Goal: Task Accomplishment & Management: Manage account settings

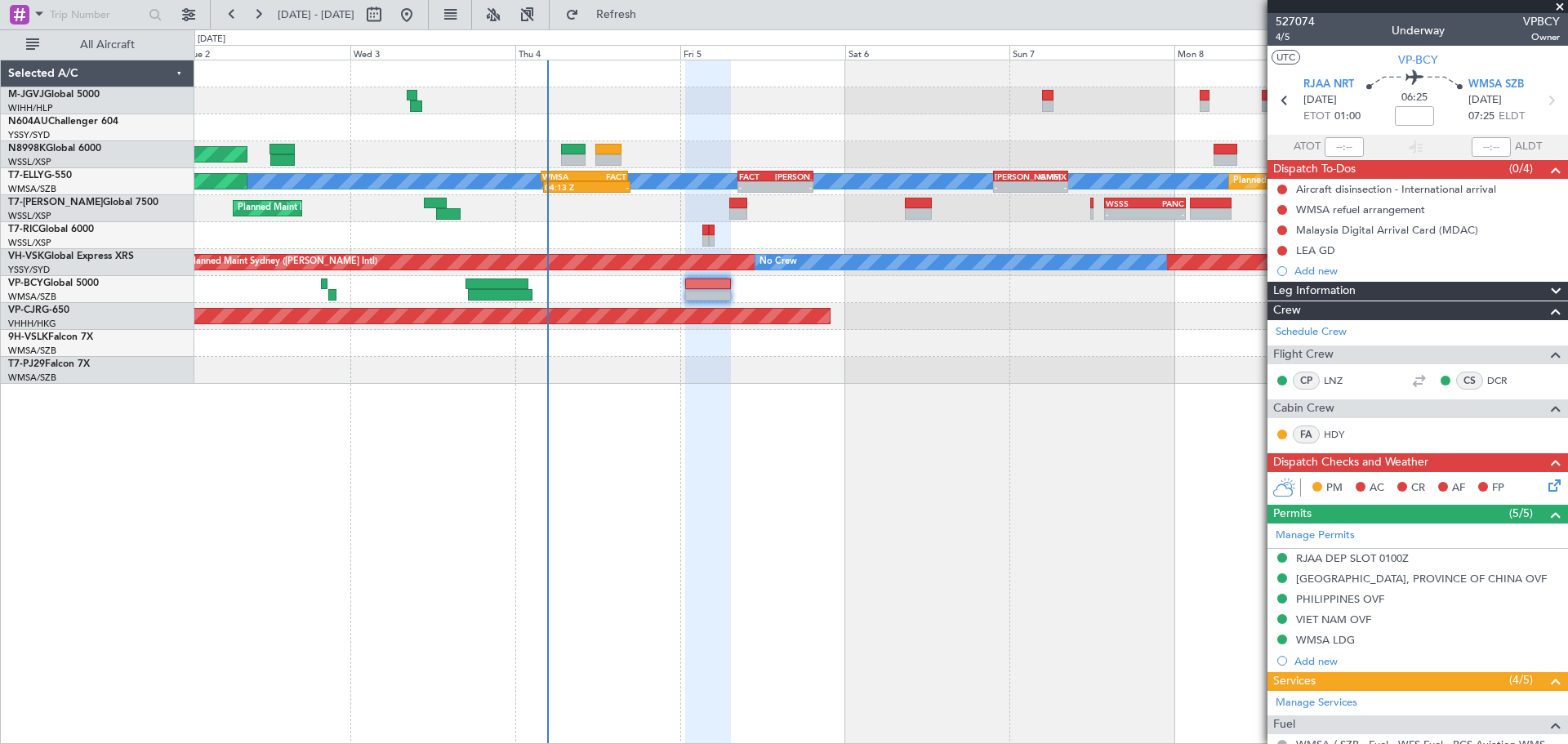
click at [1118, 87] on div at bounding box center [881, 100] width 1374 height 27
click at [1411, 117] on input at bounding box center [1414, 116] width 40 height 19
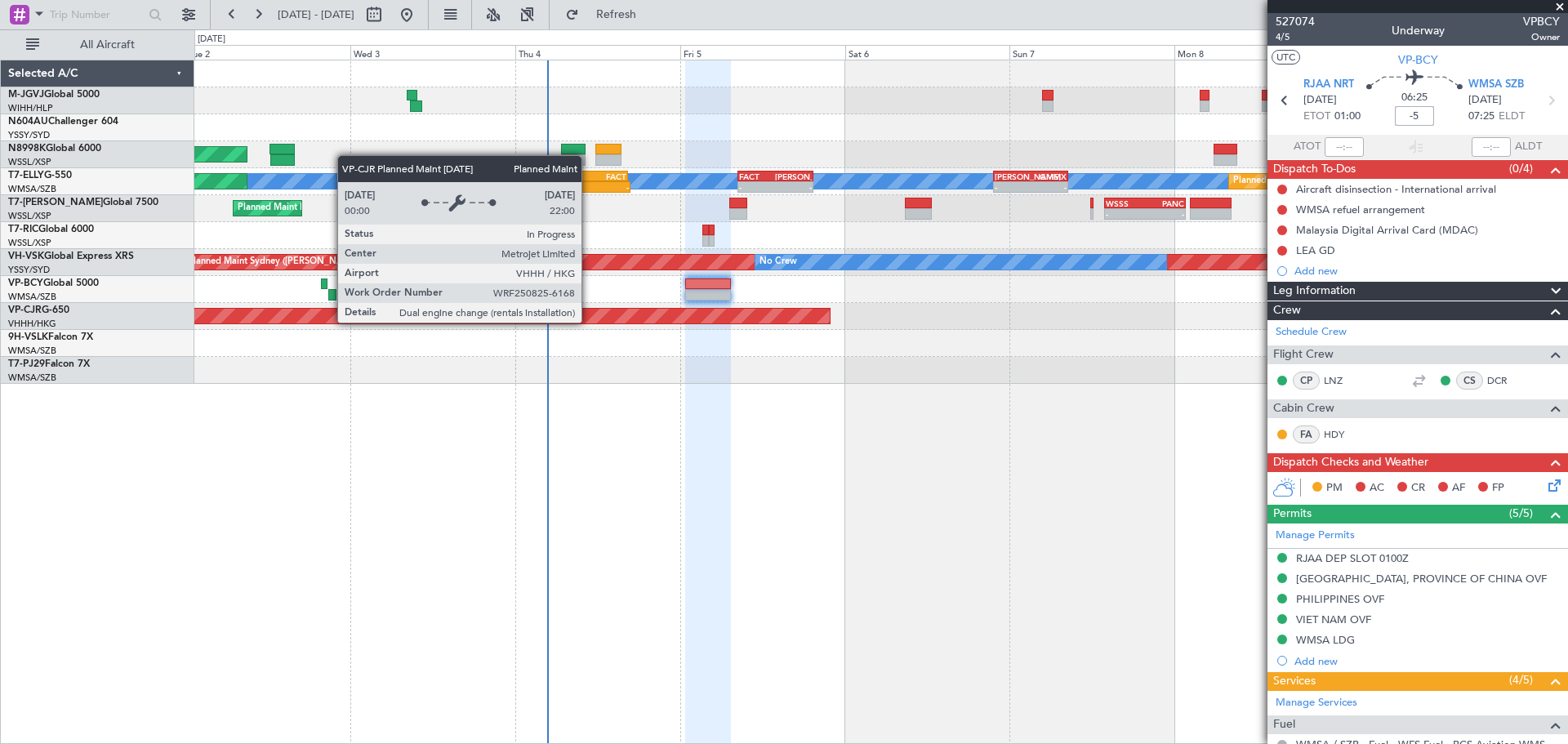
type input "-00:05"
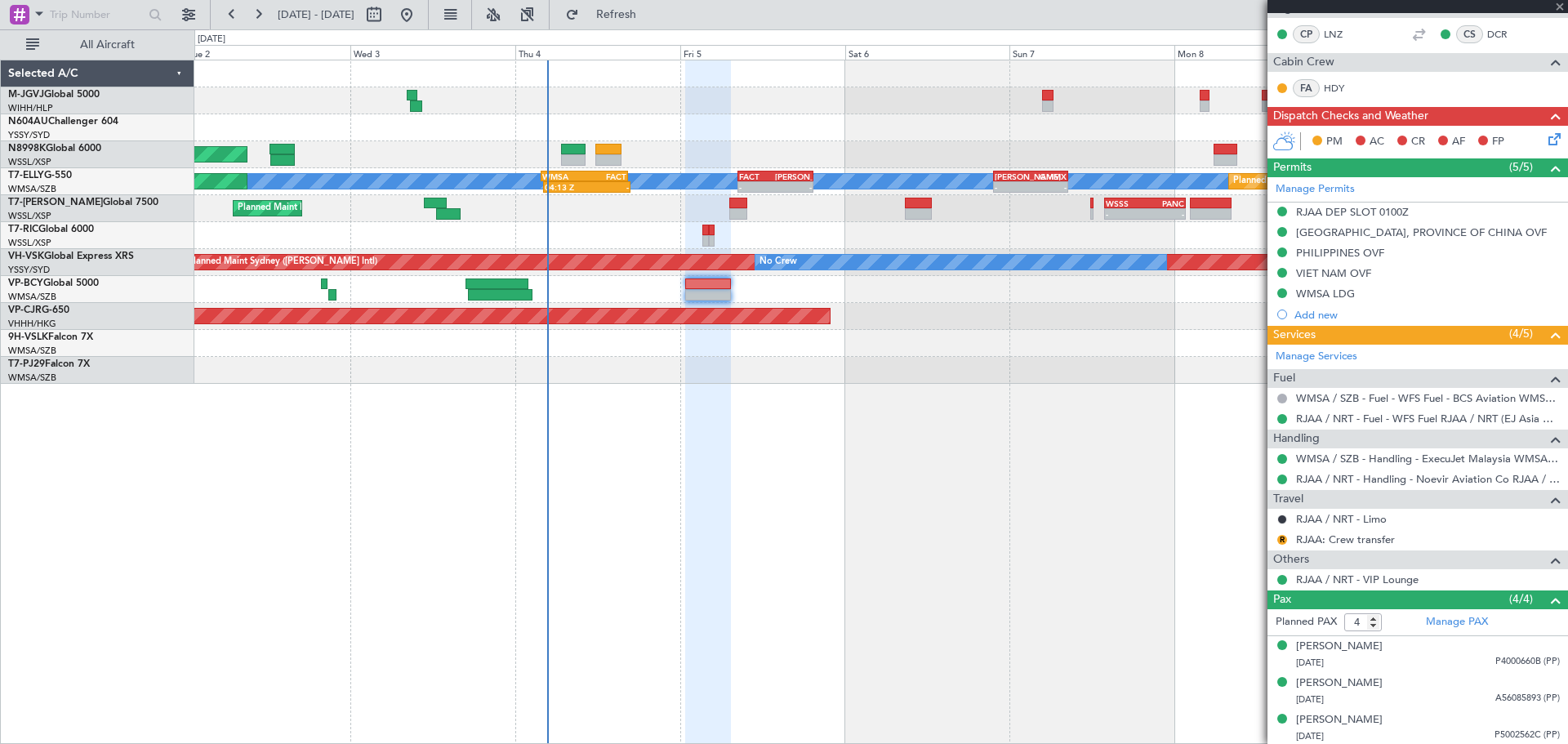
scroll to position [385, 0]
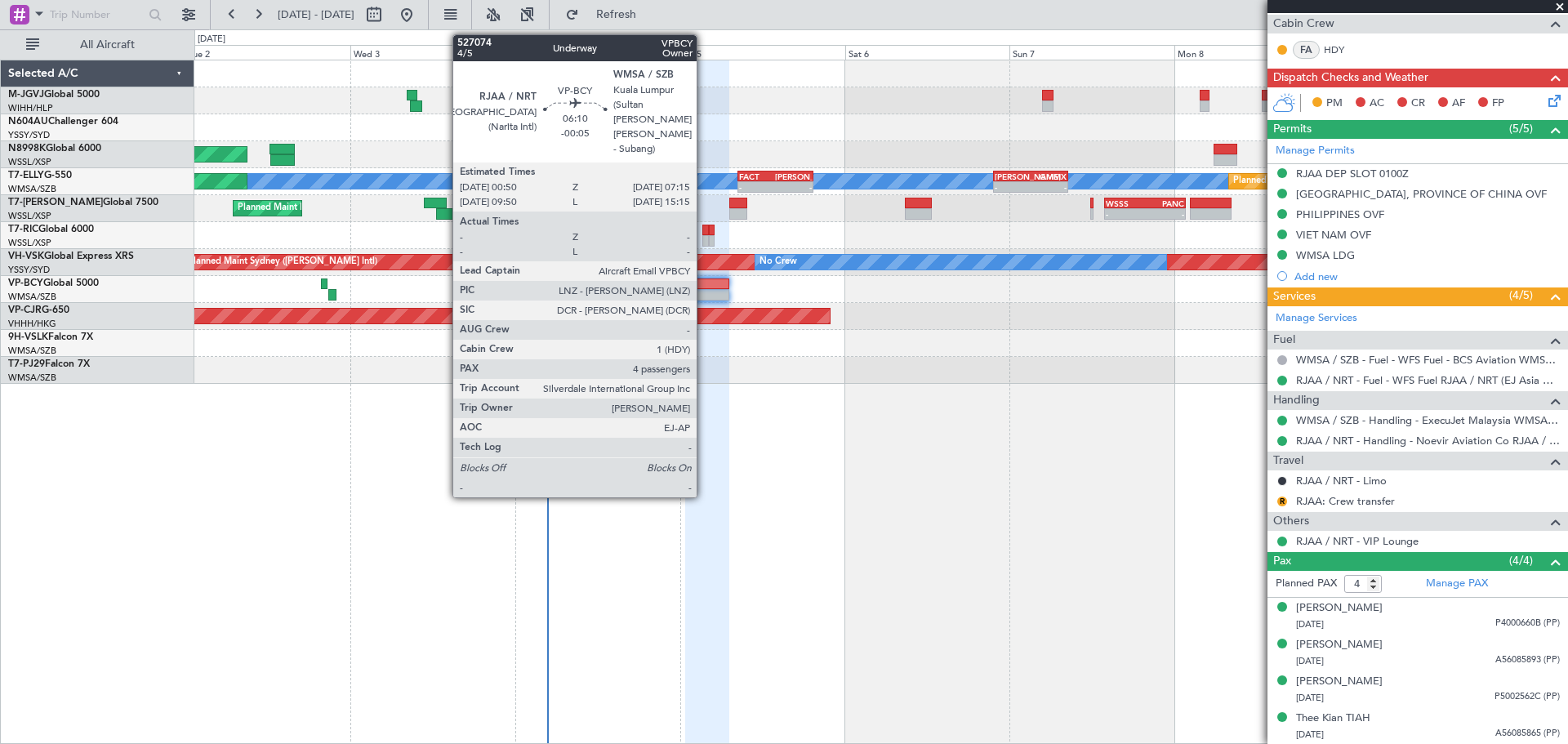
click at [704, 287] on div at bounding box center [708, 284] width 44 height 12
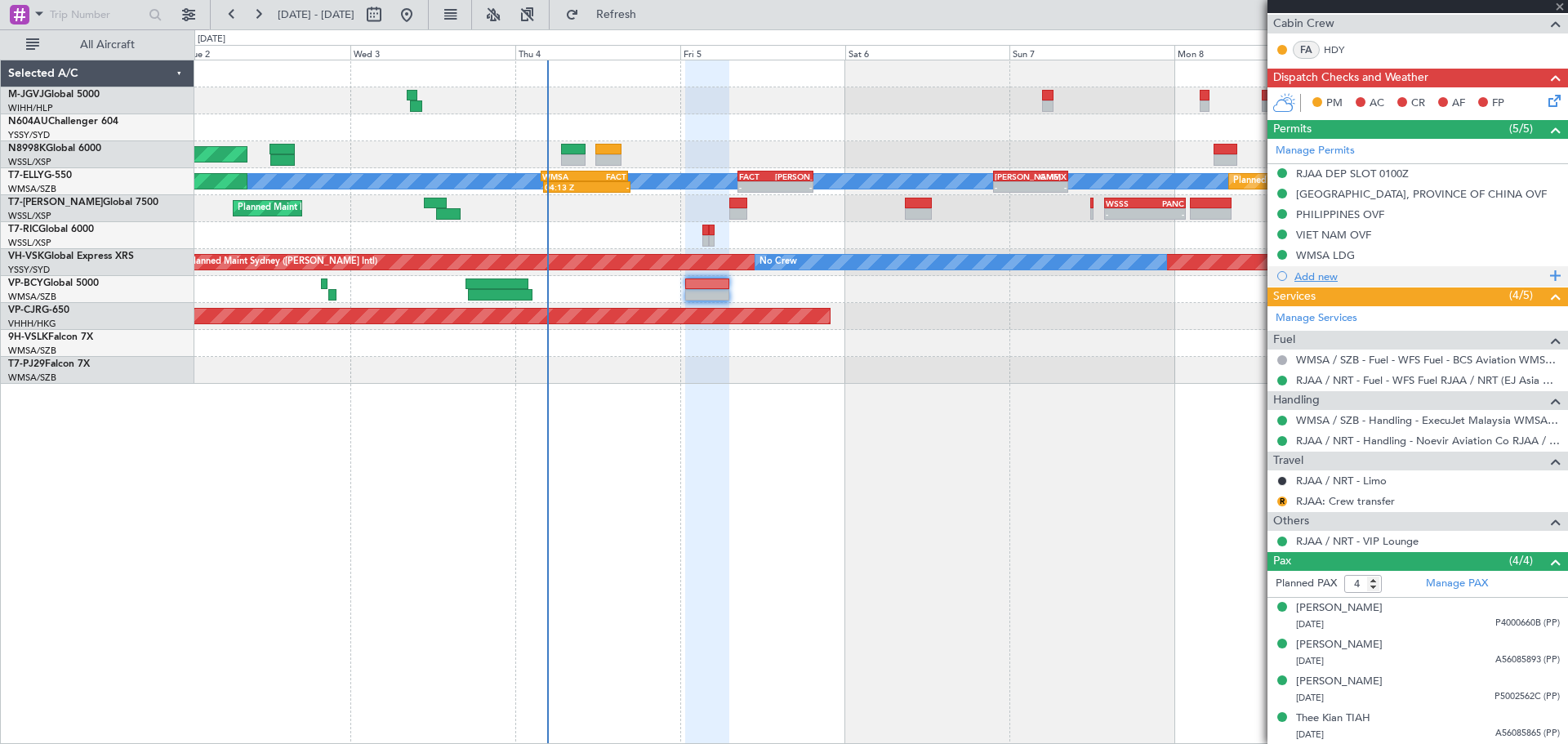
scroll to position [0, 0]
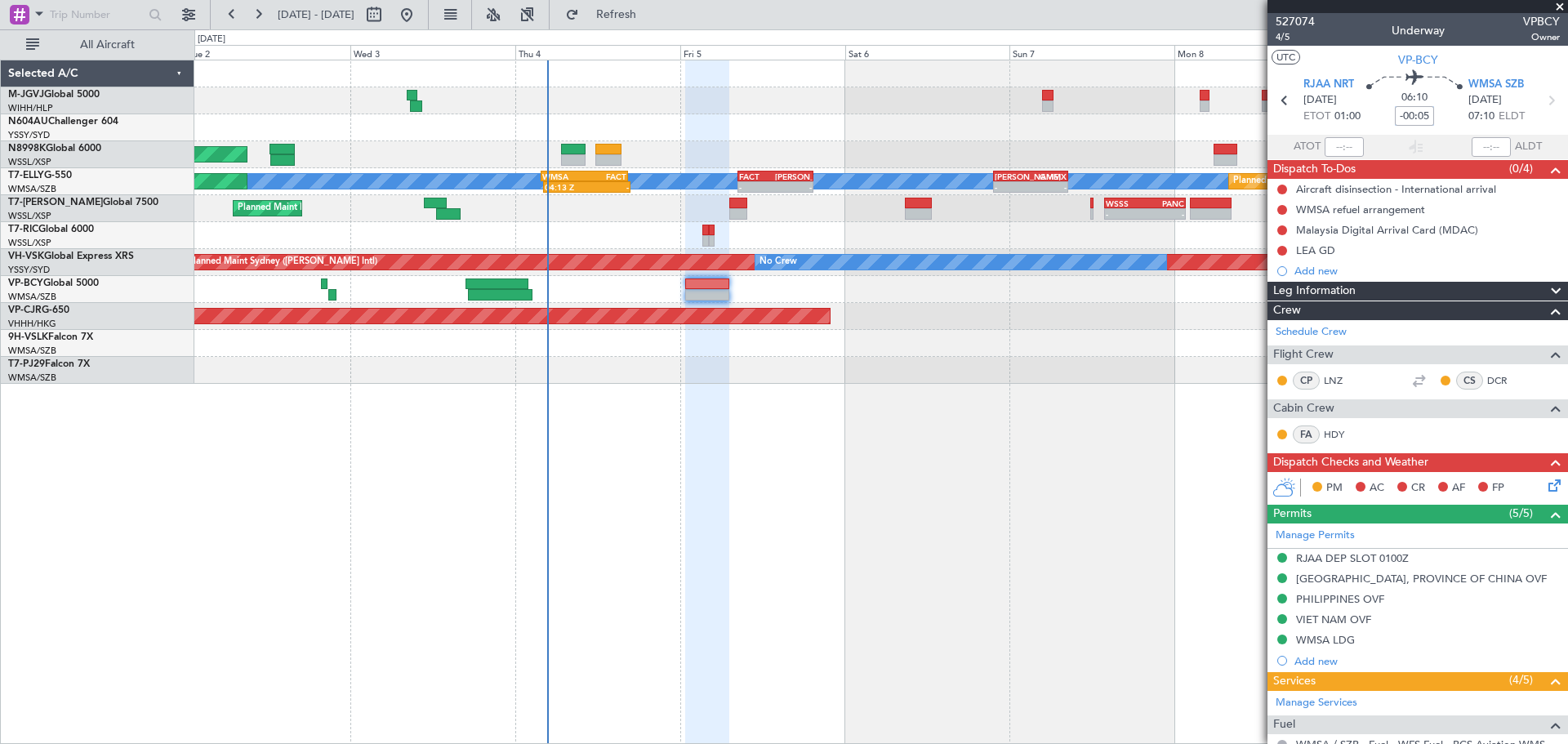
click at [1409, 111] on input "-00:05" at bounding box center [1414, 116] width 40 height 19
type input "+00:00"
click at [1408, 119] on input at bounding box center [1414, 116] width 40 height 19
type input "+00:05"
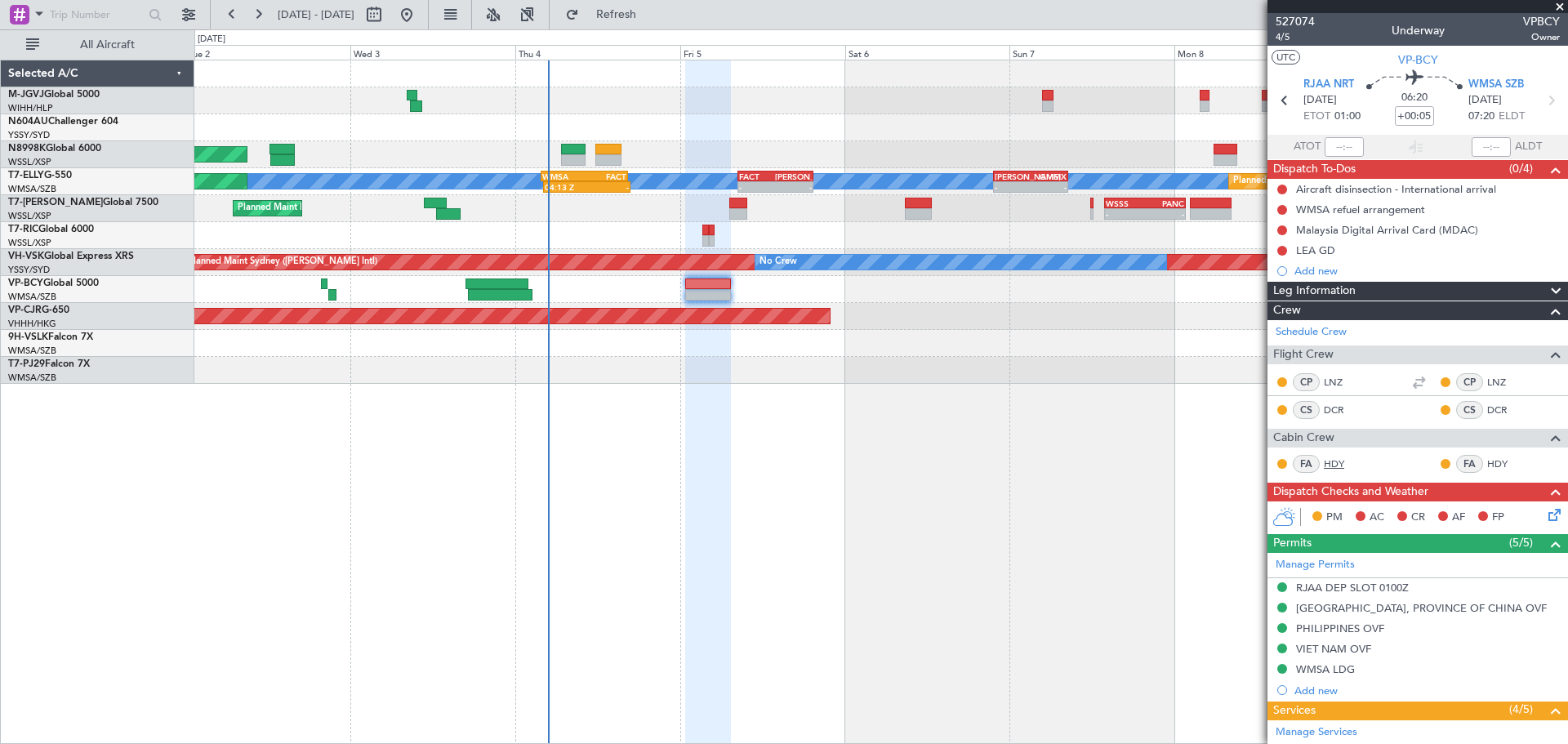
scroll to position [272, 0]
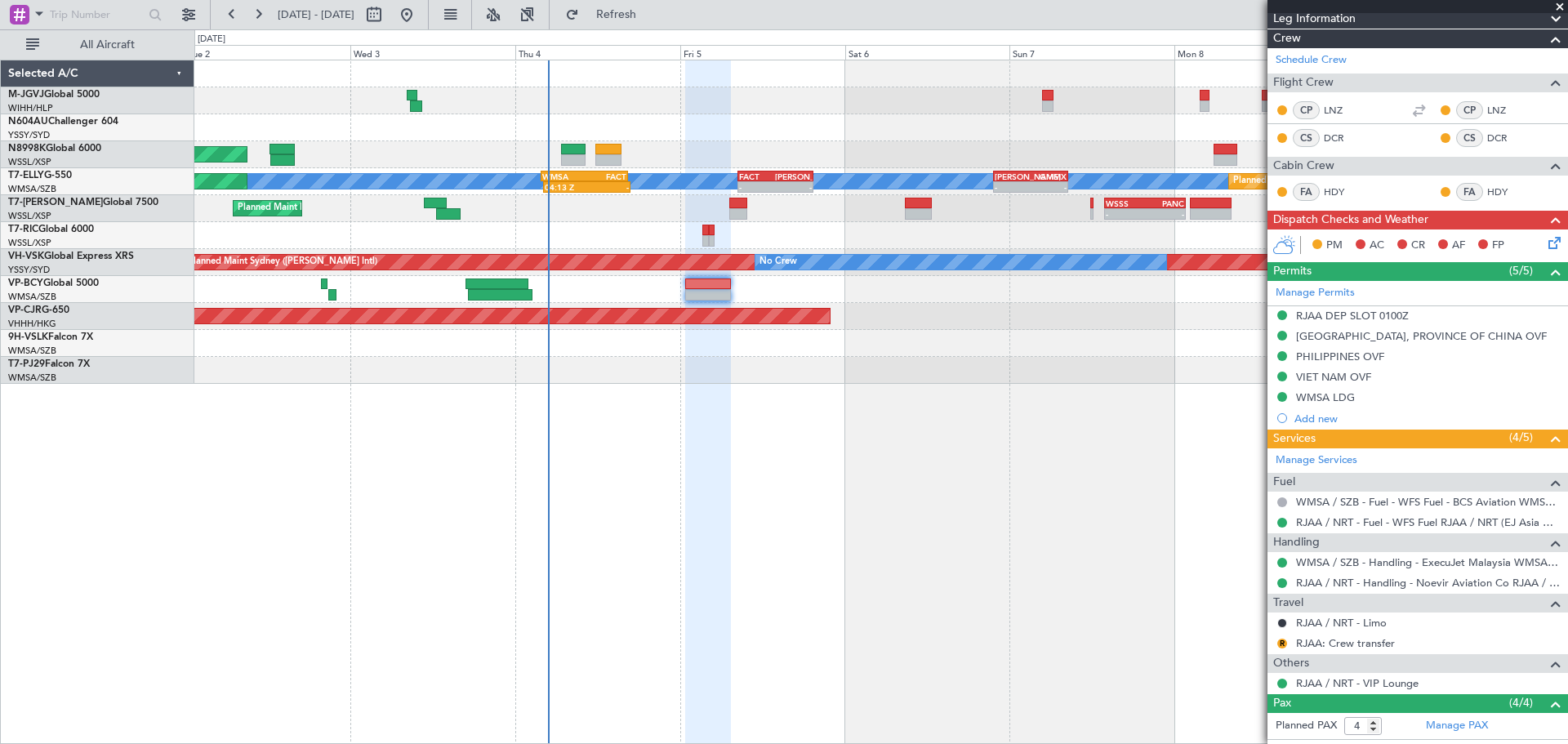
click at [711, 276] on div at bounding box center [881, 290] width 1374 height 27
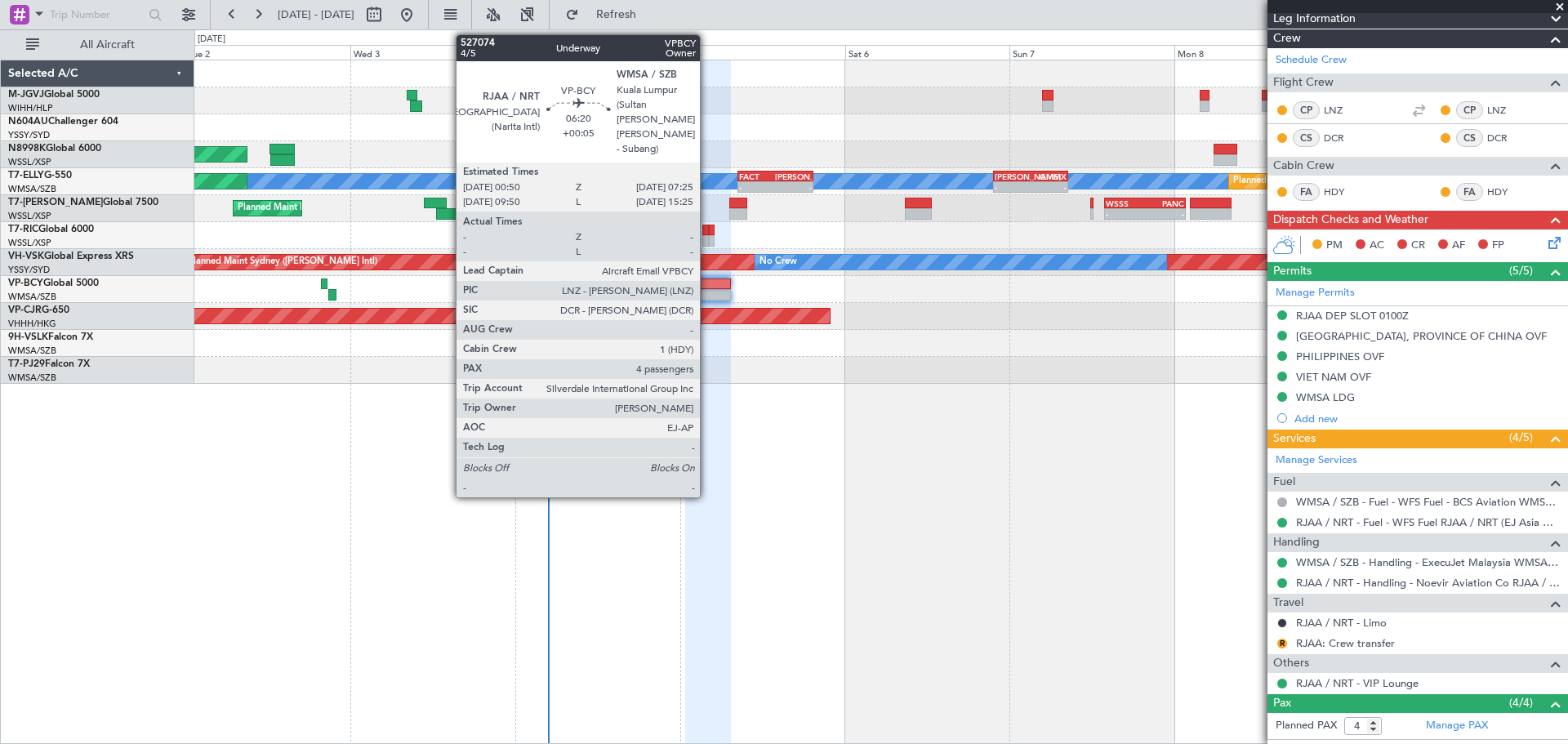
click at [708, 295] on div at bounding box center [708, 295] width 45 height 12
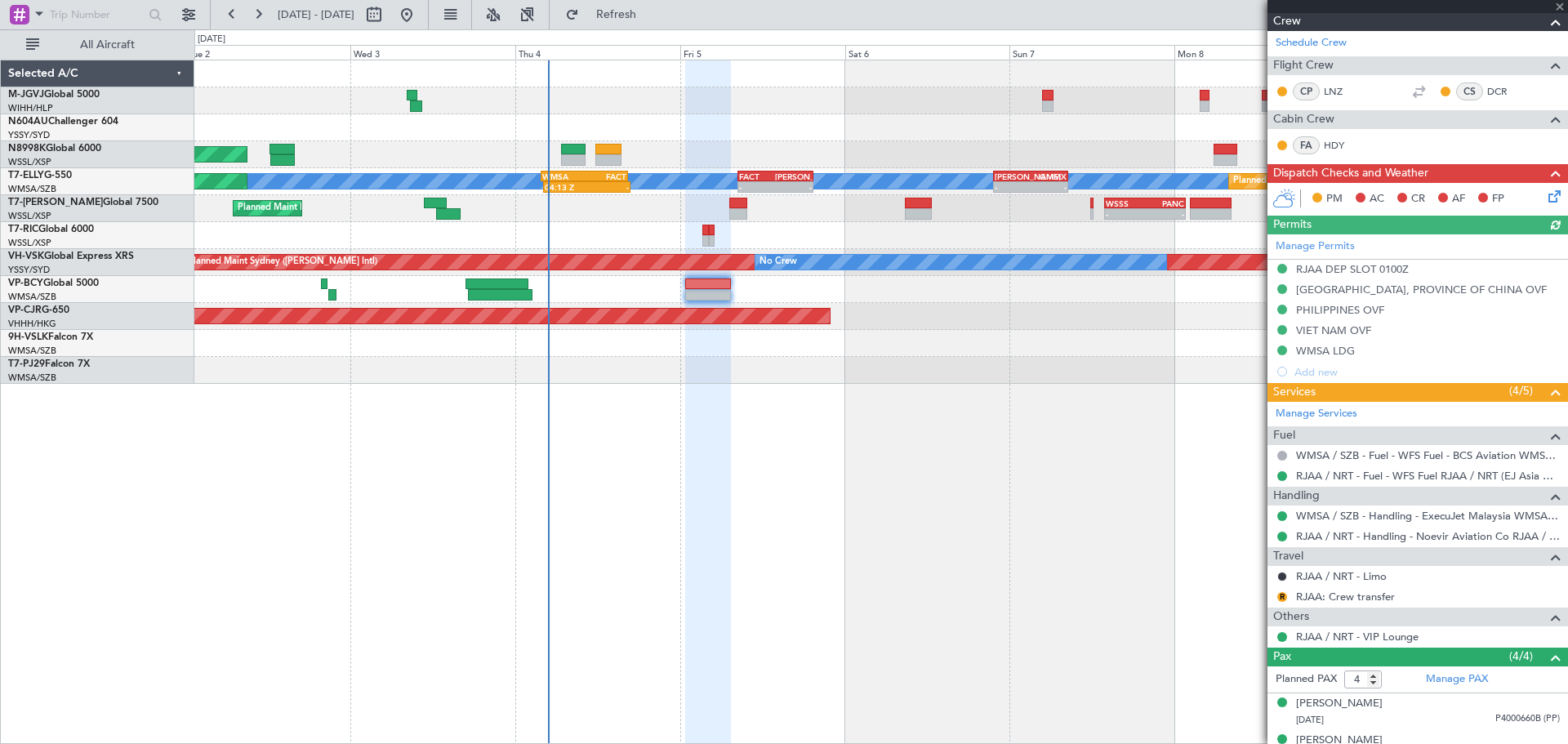
scroll to position [385, 0]
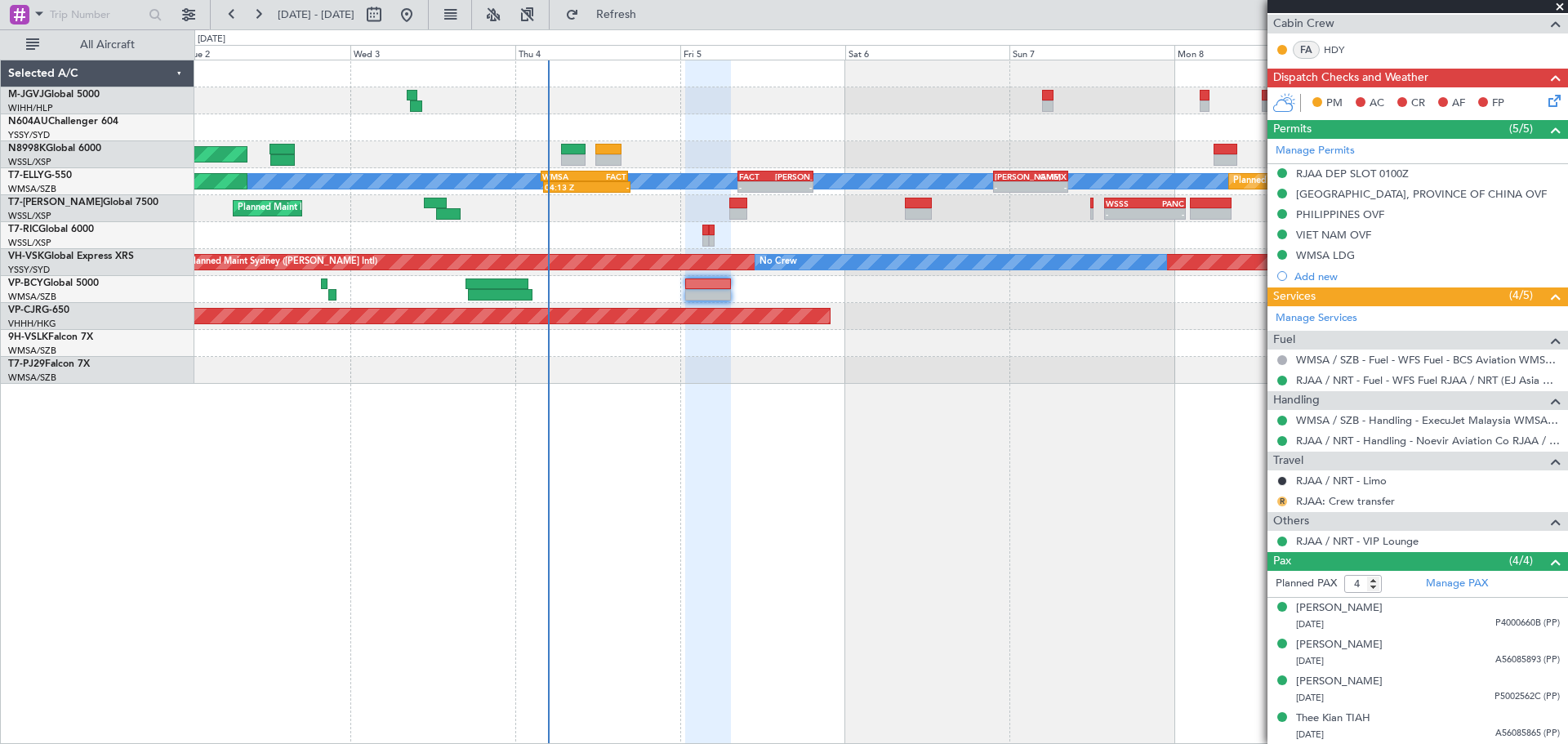
click at [1282, 497] on button "R" at bounding box center [1283, 501] width 10 height 10
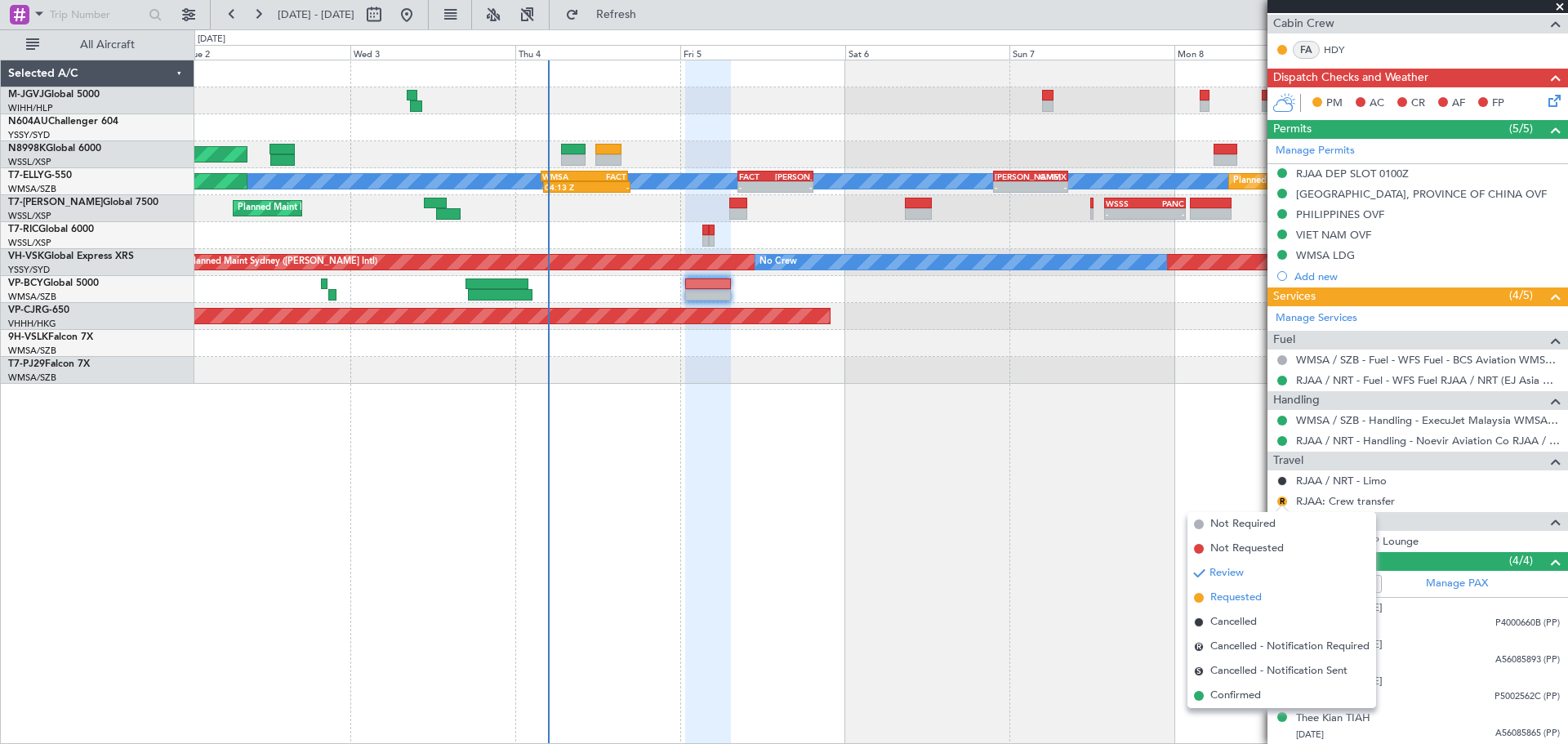
click at [1249, 593] on span "Requested" at bounding box center [1235, 597] width 51 height 16
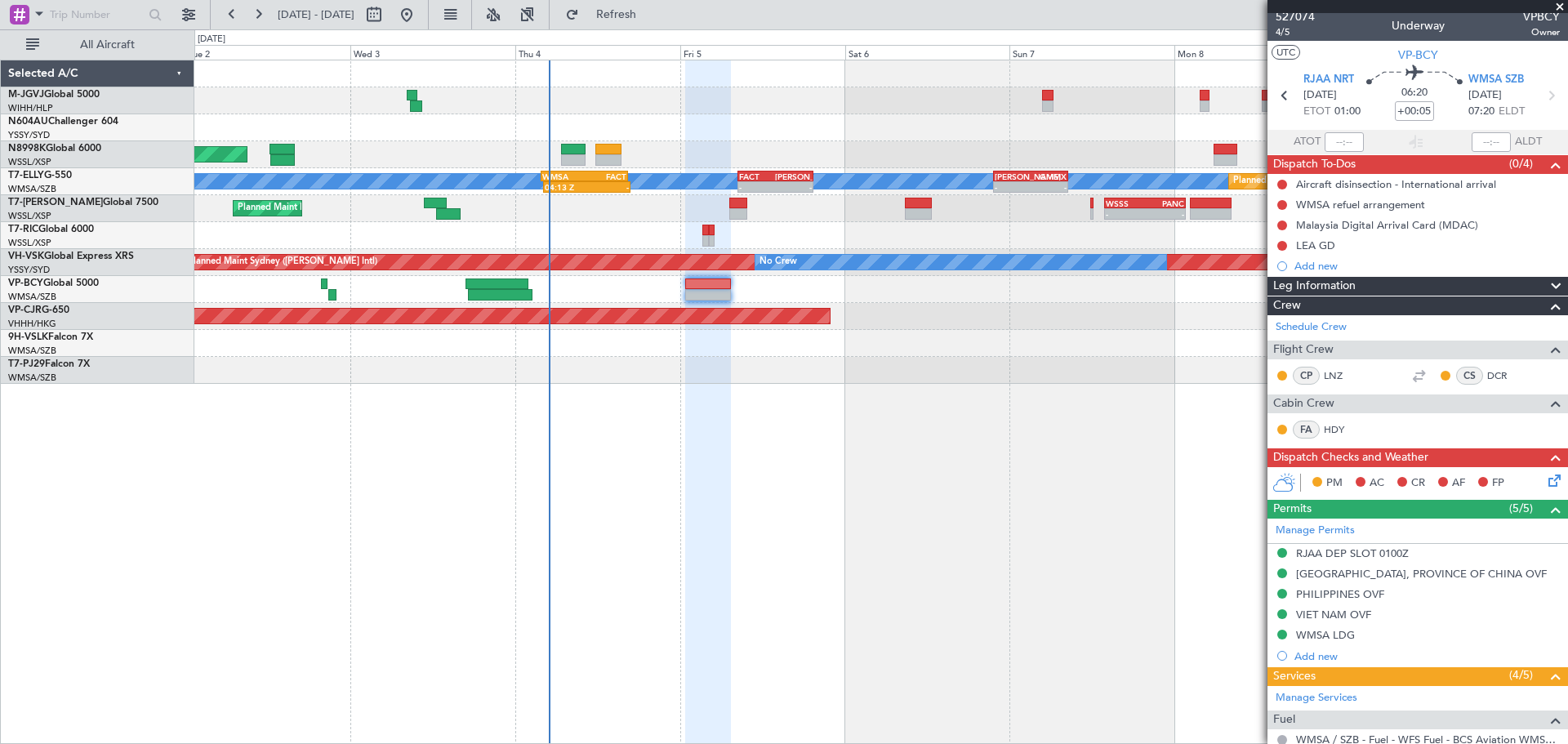
scroll to position [0, 0]
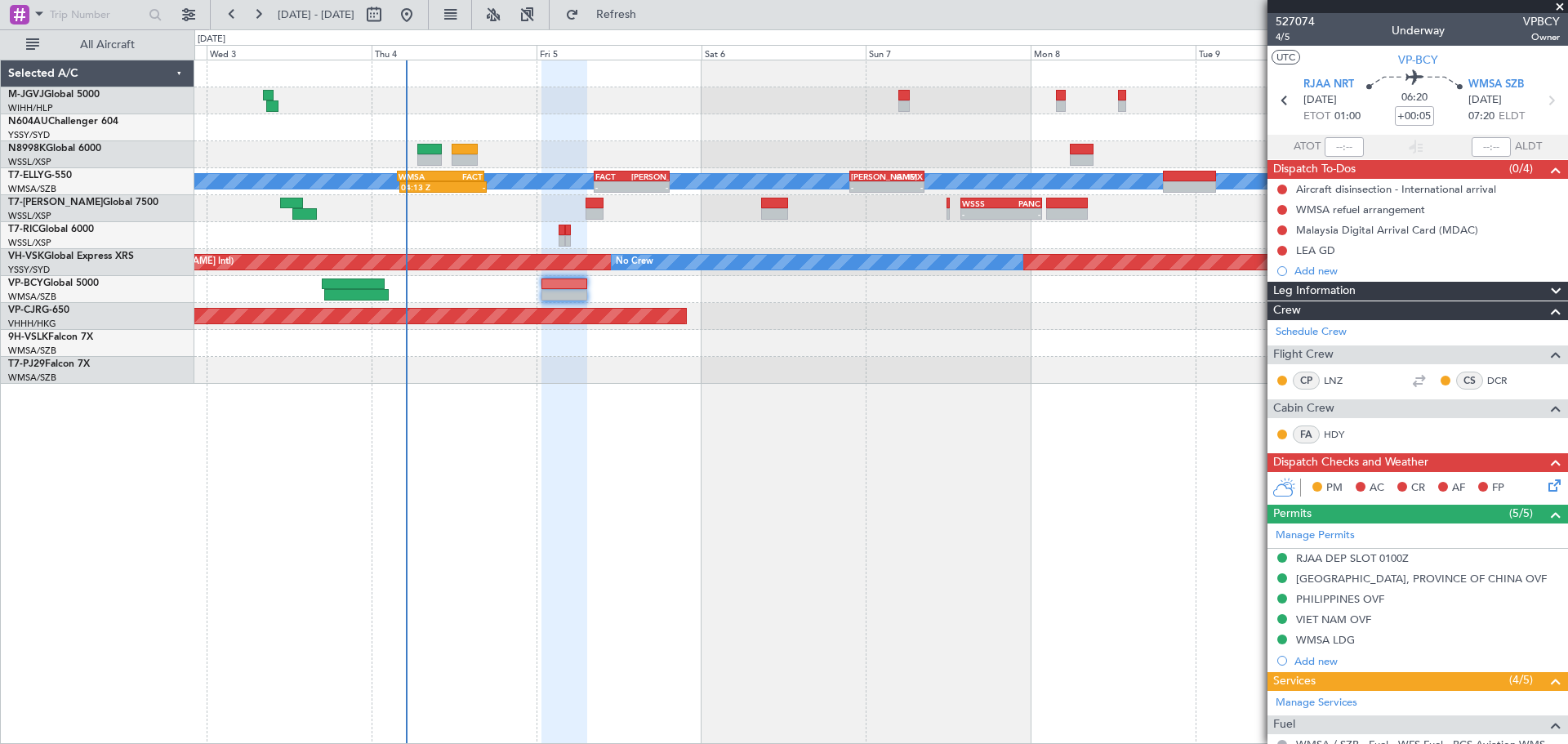
click at [884, 374] on div at bounding box center [881, 370] width 1374 height 27
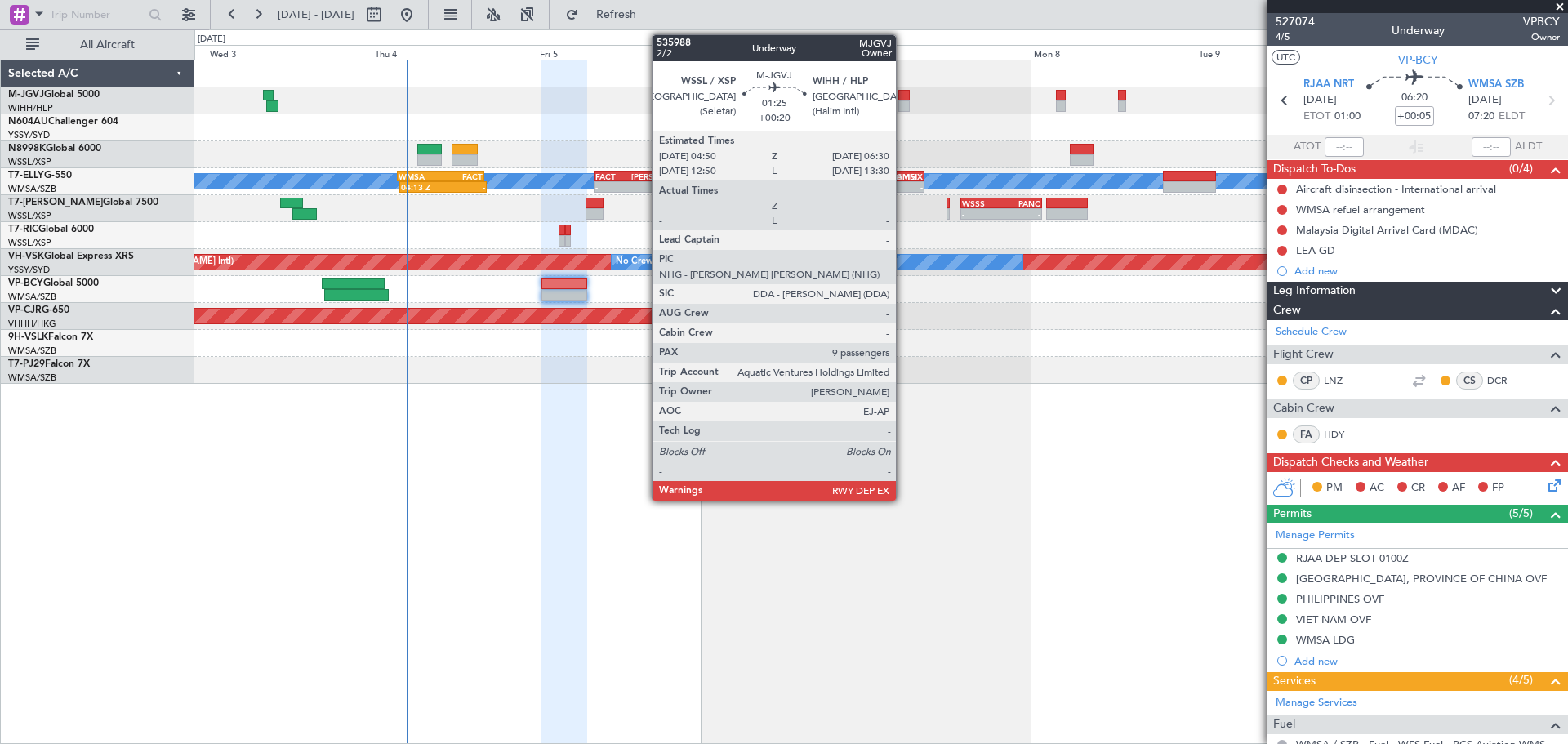
click at [904, 101] on div at bounding box center [905, 106] width 13 height 12
type input "+00:20"
type input "9"
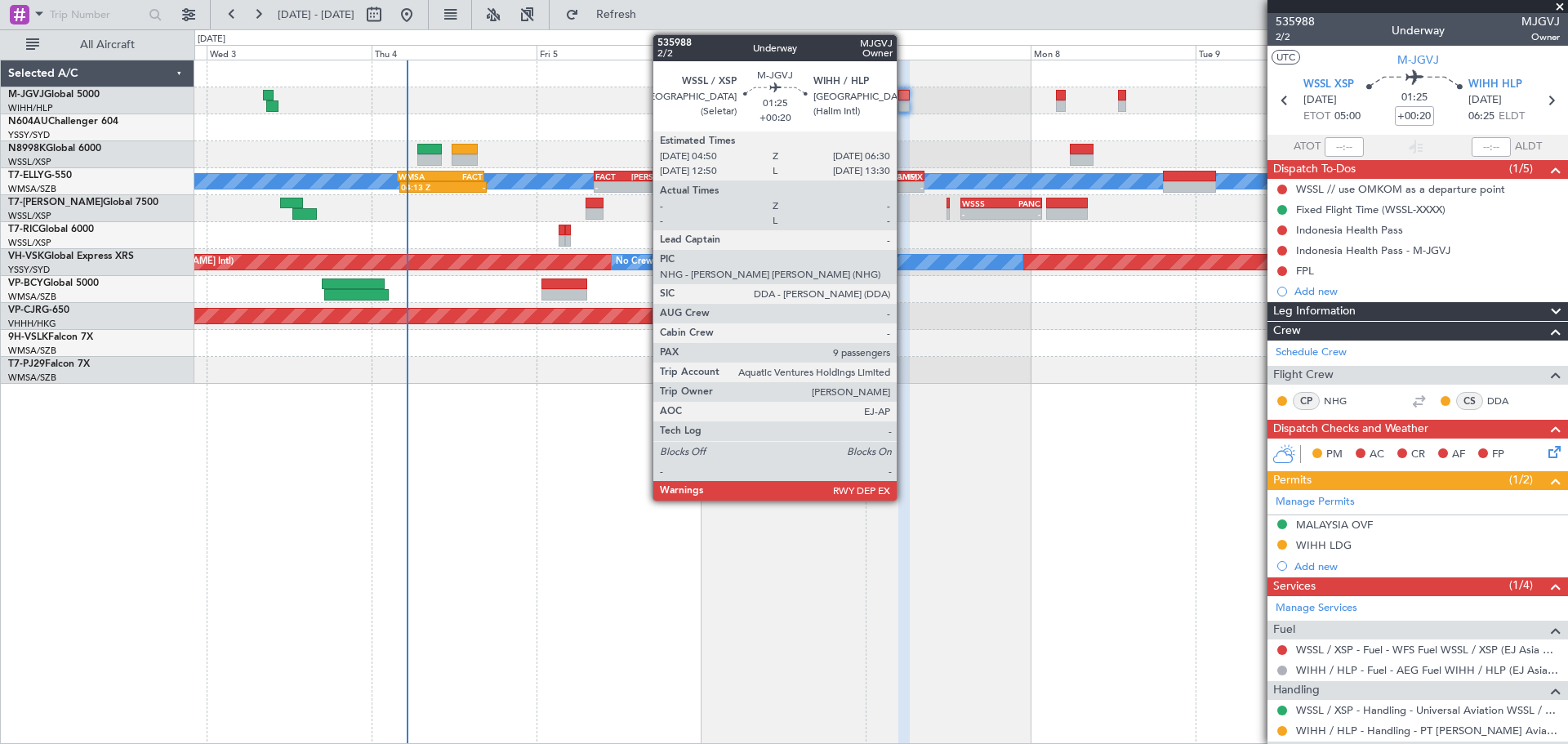
click at [904, 99] on div at bounding box center [905, 96] width 13 height 12
click at [904, 100] on div at bounding box center [905, 106] width 13 height 12
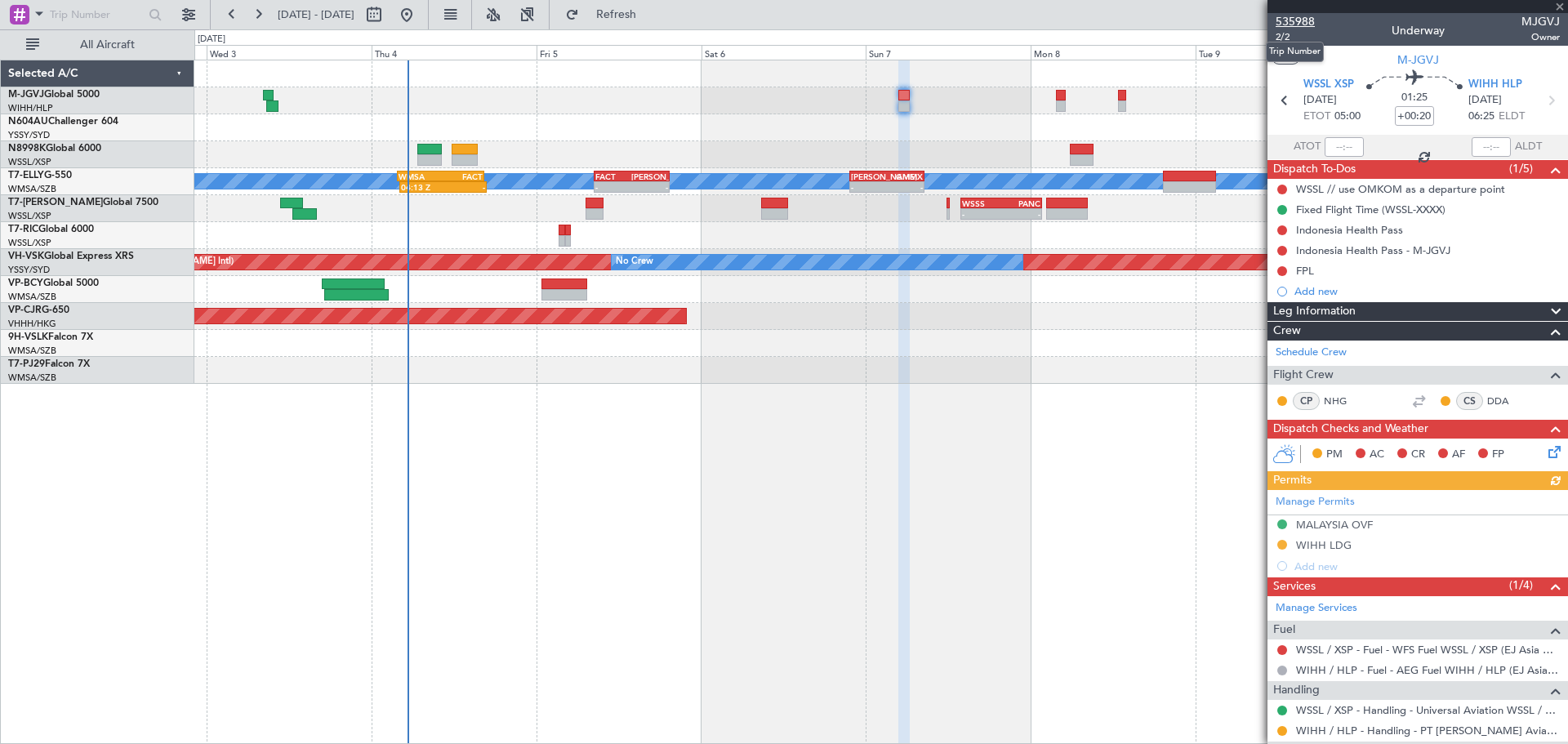
click at [1303, 19] on span "535988" at bounding box center [1295, 22] width 40 height 17
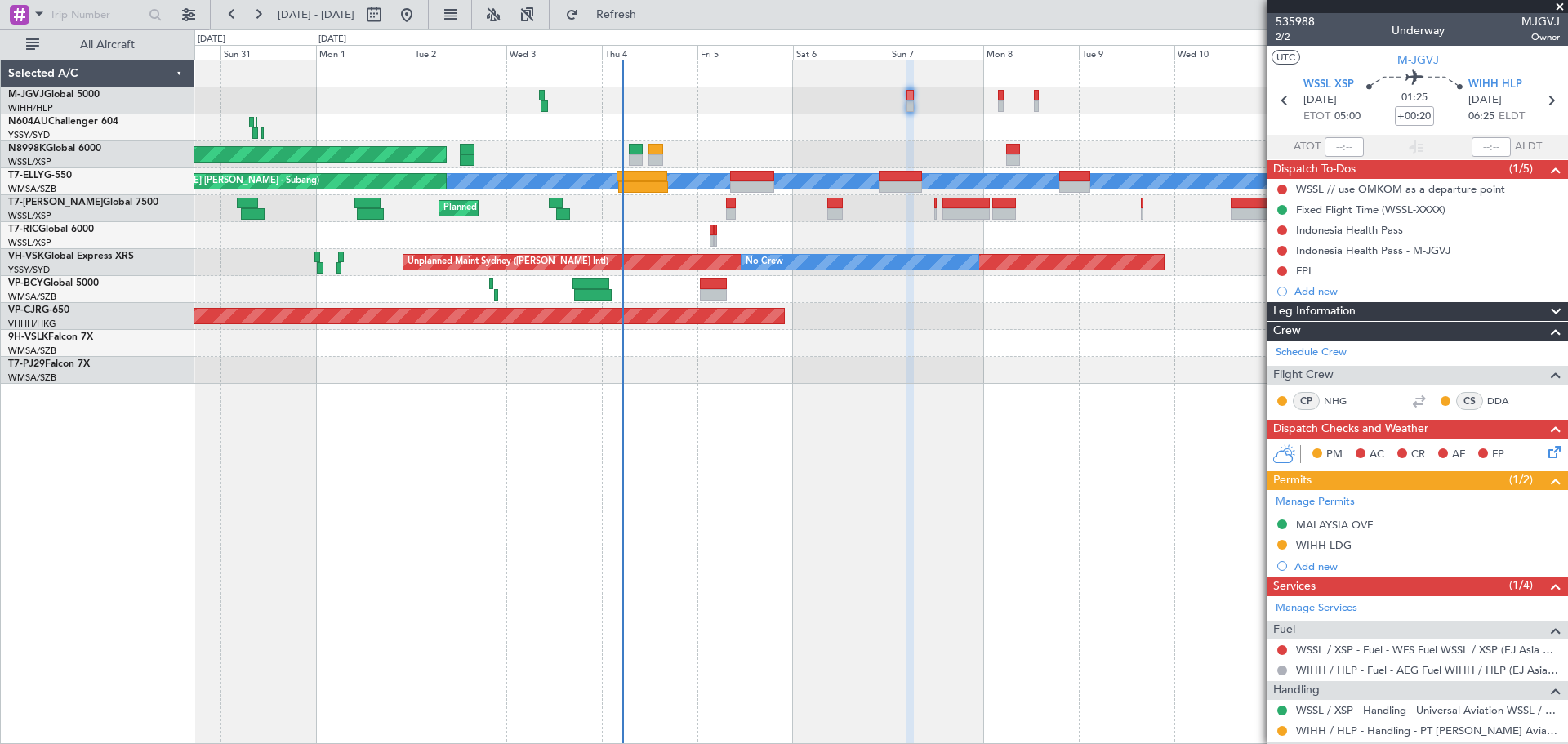
click at [915, 391] on div "Planned Maint [GEOGRAPHIC_DATA] (Seletar) Planned Maint [GEOGRAPHIC_DATA] ([GEO…" at bounding box center [881, 402] width 1374 height 684
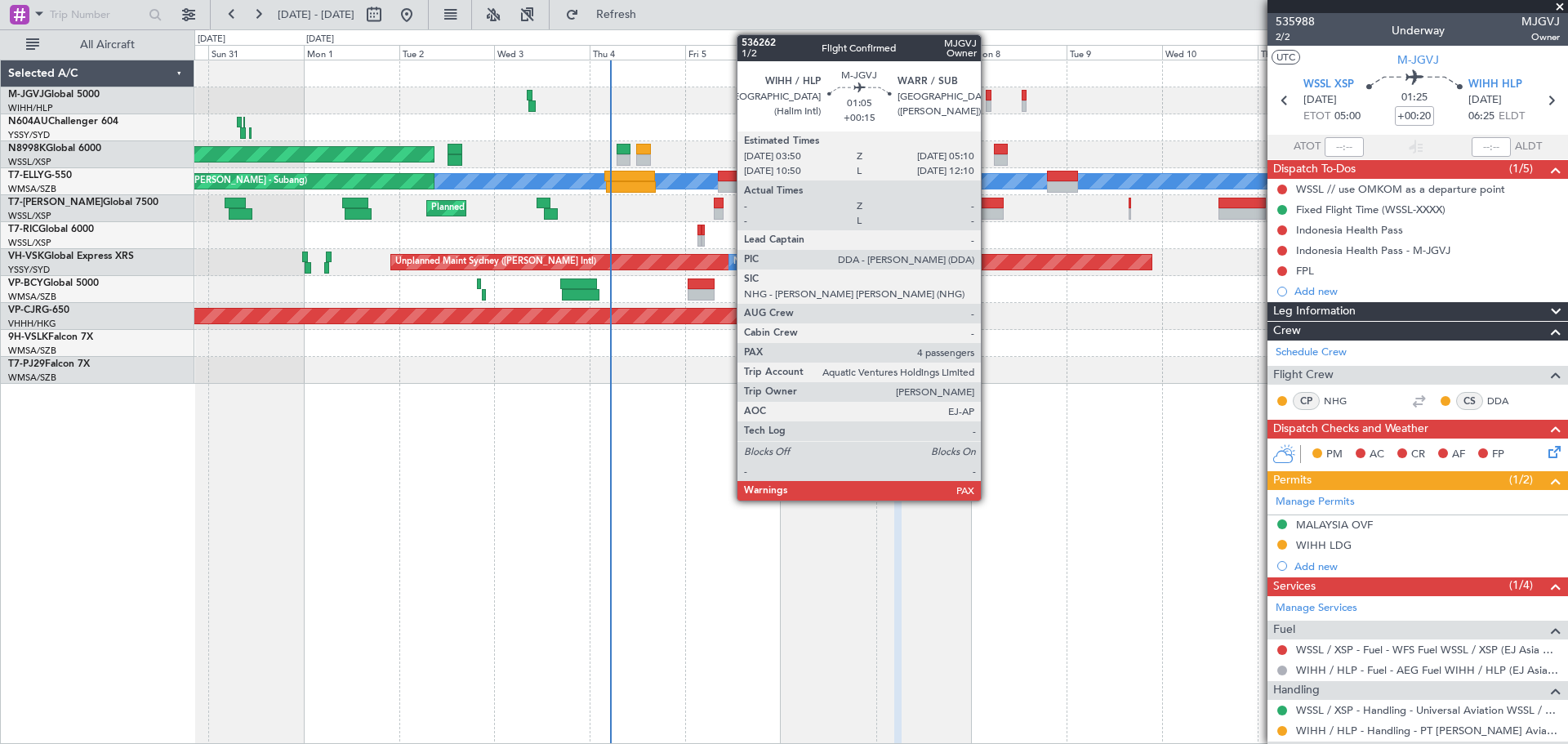
click at [989, 108] on div at bounding box center [989, 106] width 6 height 12
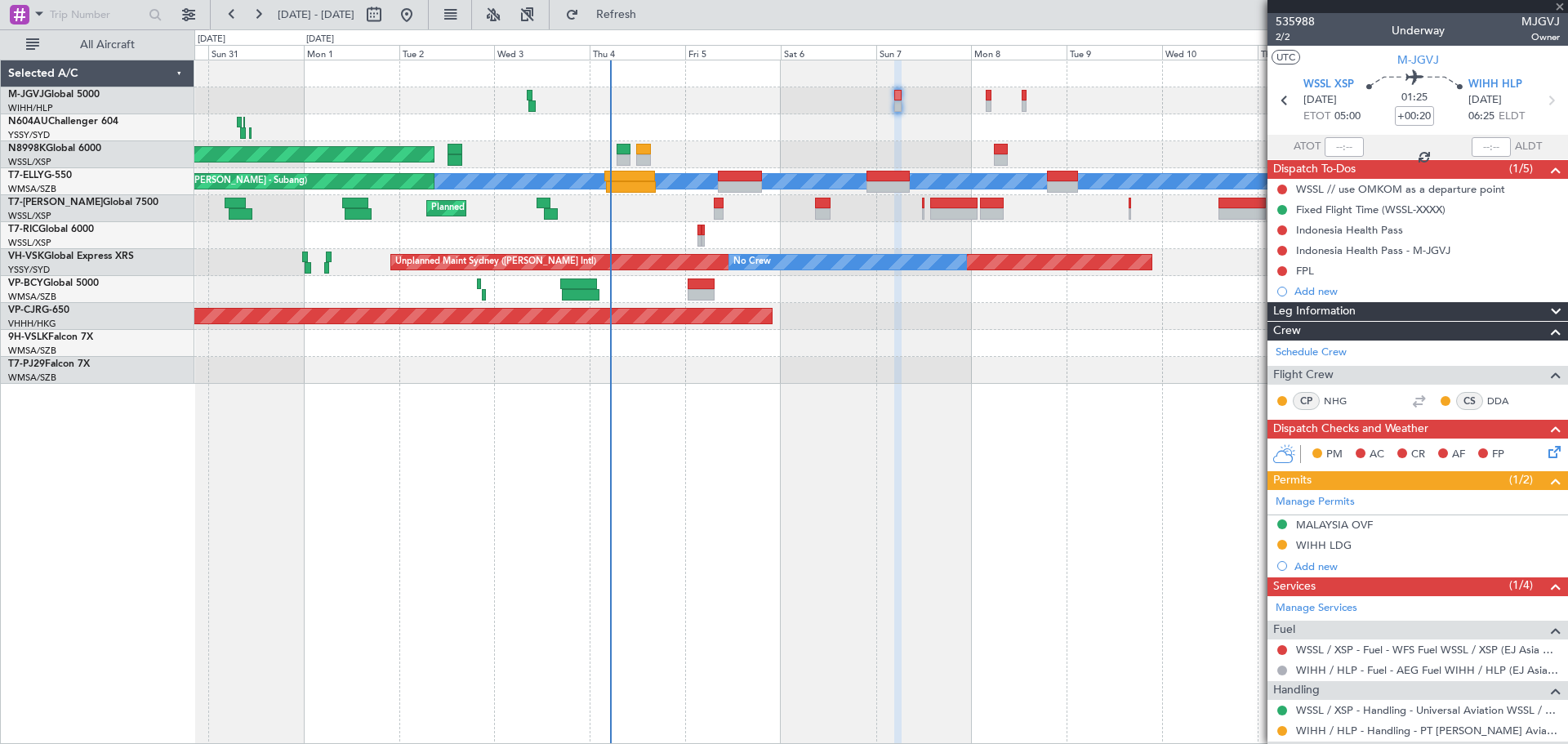
type input "+00:15"
type input "4"
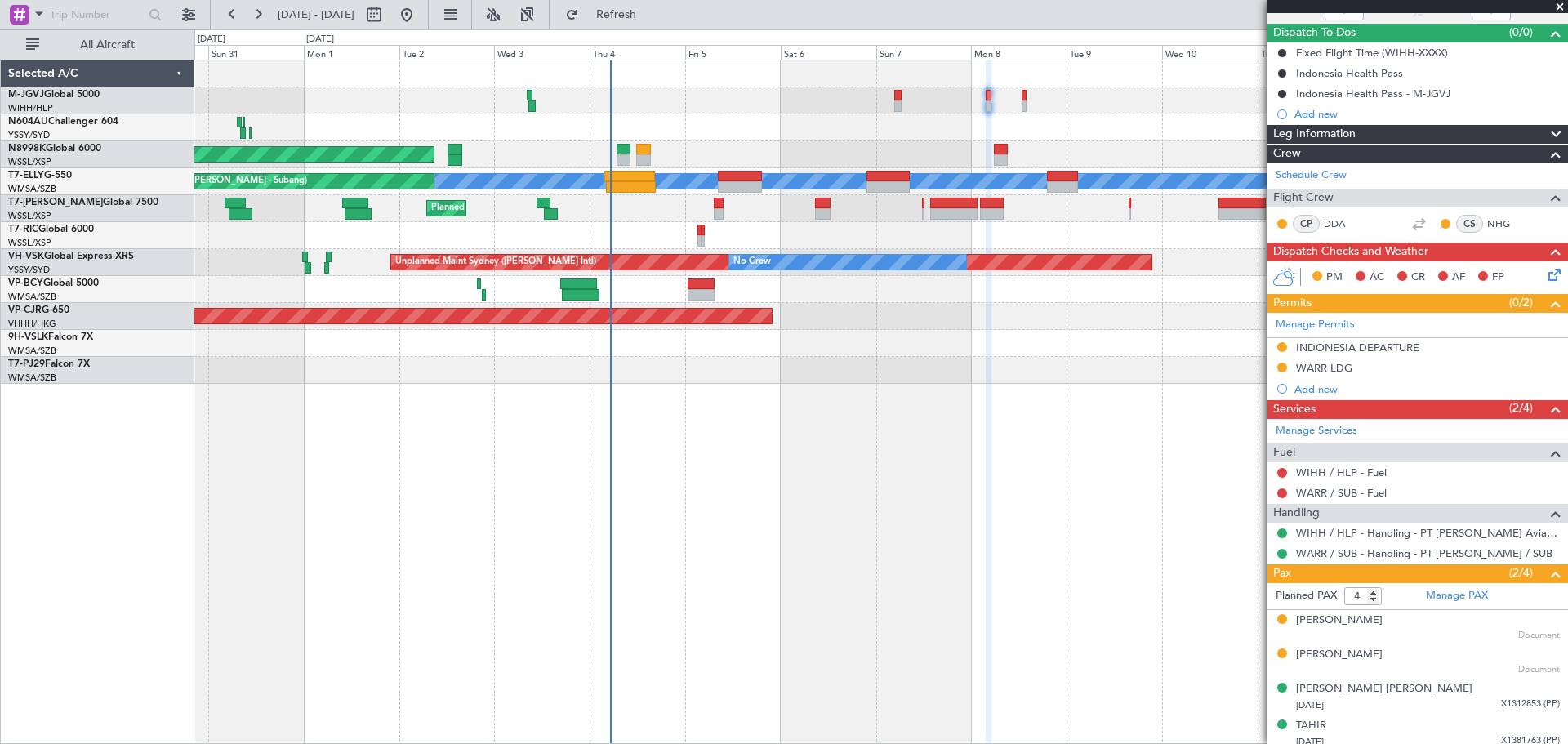
scroll to position [144, 0]
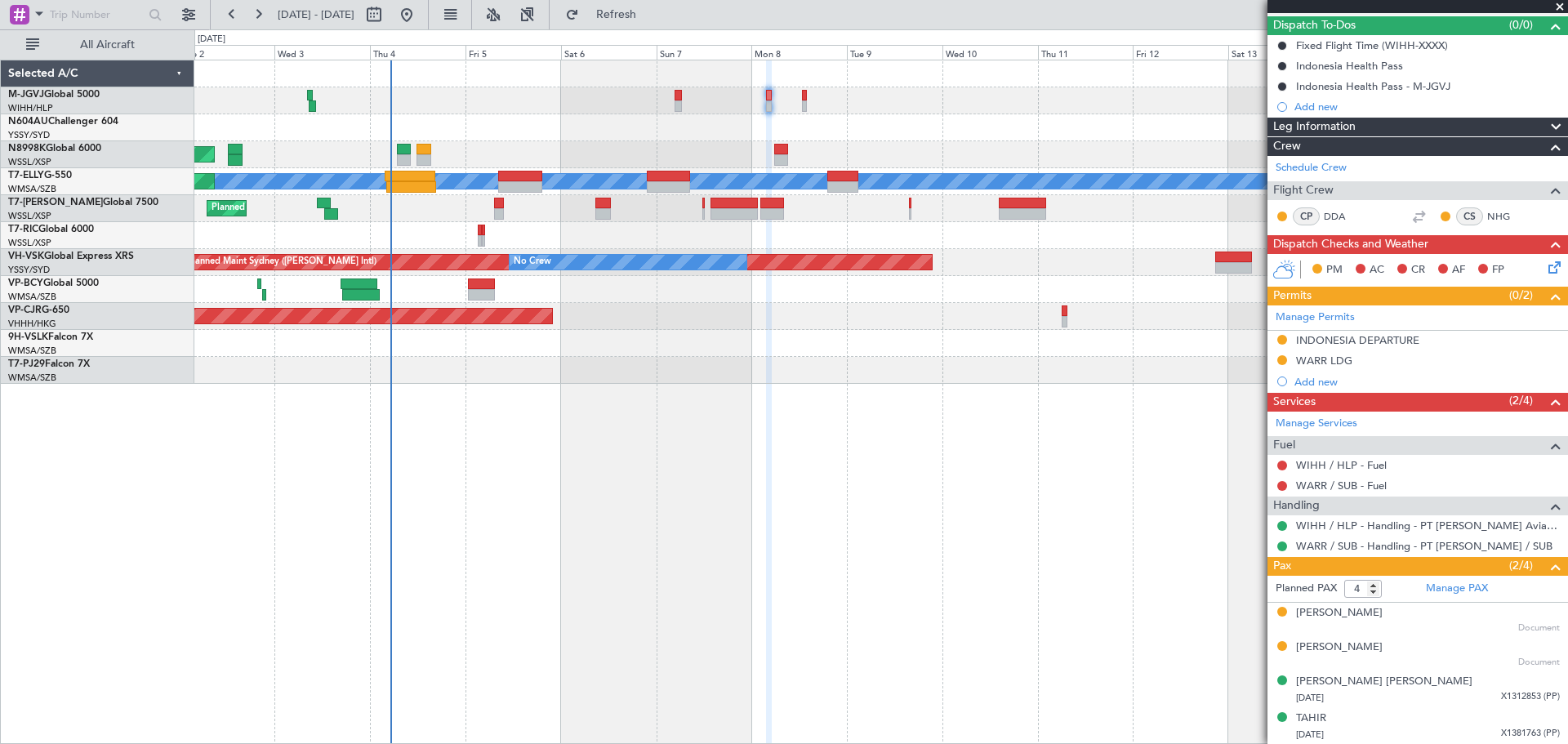
click at [924, 123] on div at bounding box center [881, 128] width 1374 height 27
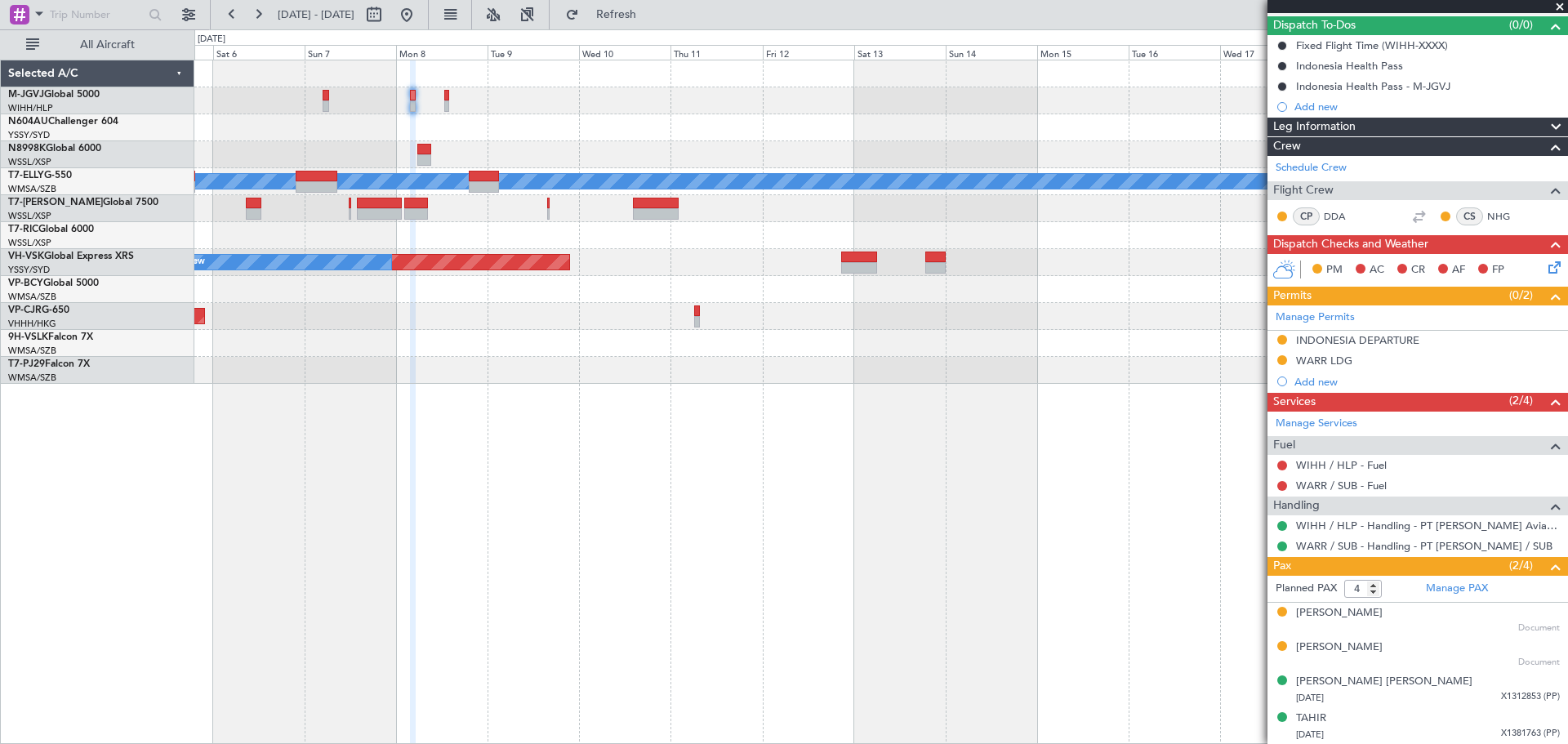
click at [824, 127] on div "Planned Maint [GEOGRAPHIC_DATA] (Seletar) Planned Maint [GEOGRAPHIC_DATA] ([GEO…" at bounding box center [881, 222] width 1374 height 324
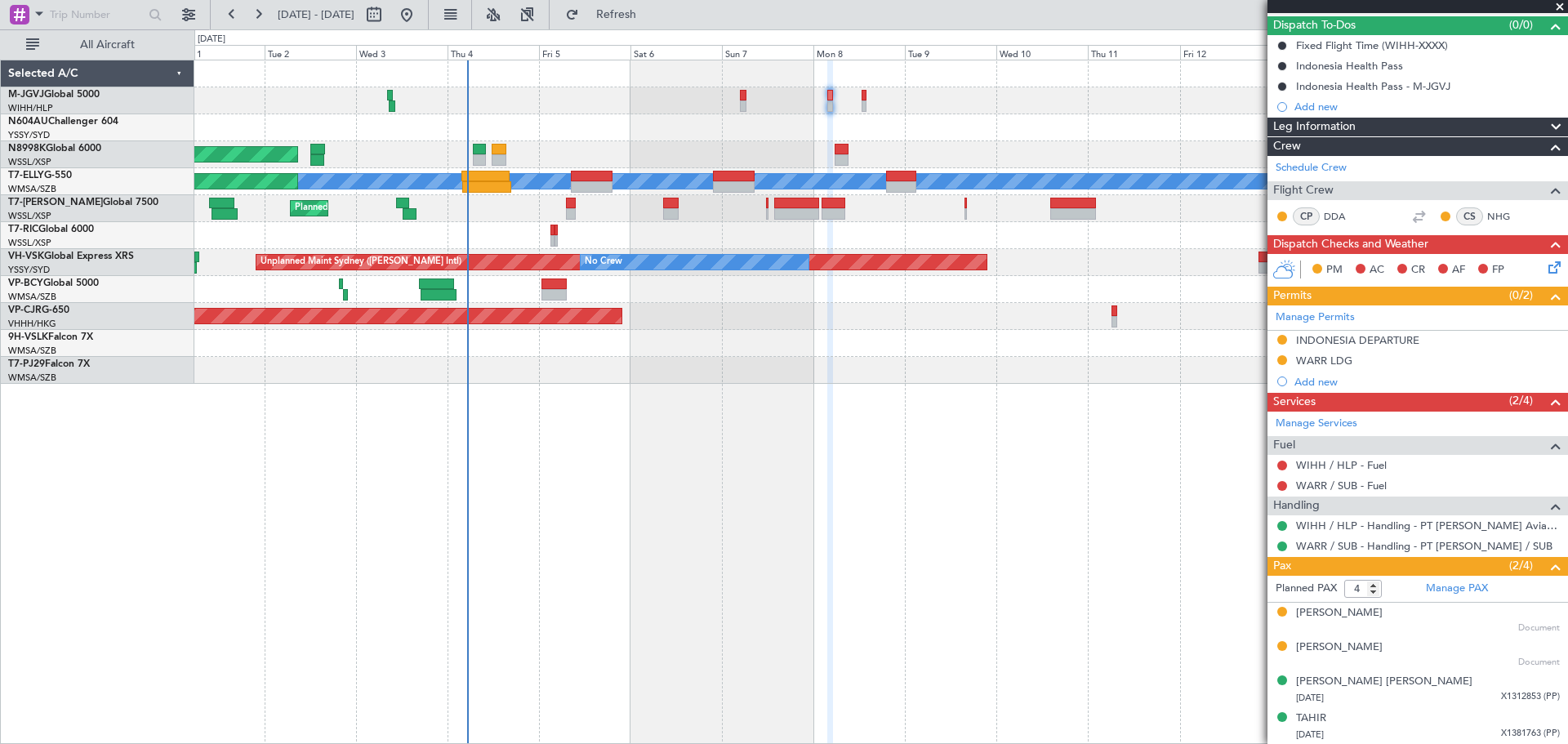
click at [1092, 95] on div "Planned Maint [GEOGRAPHIC_DATA] (Seletar) Planned Maint [GEOGRAPHIC_DATA] ([GEO…" at bounding box center [881, 222] width 1374 height 324
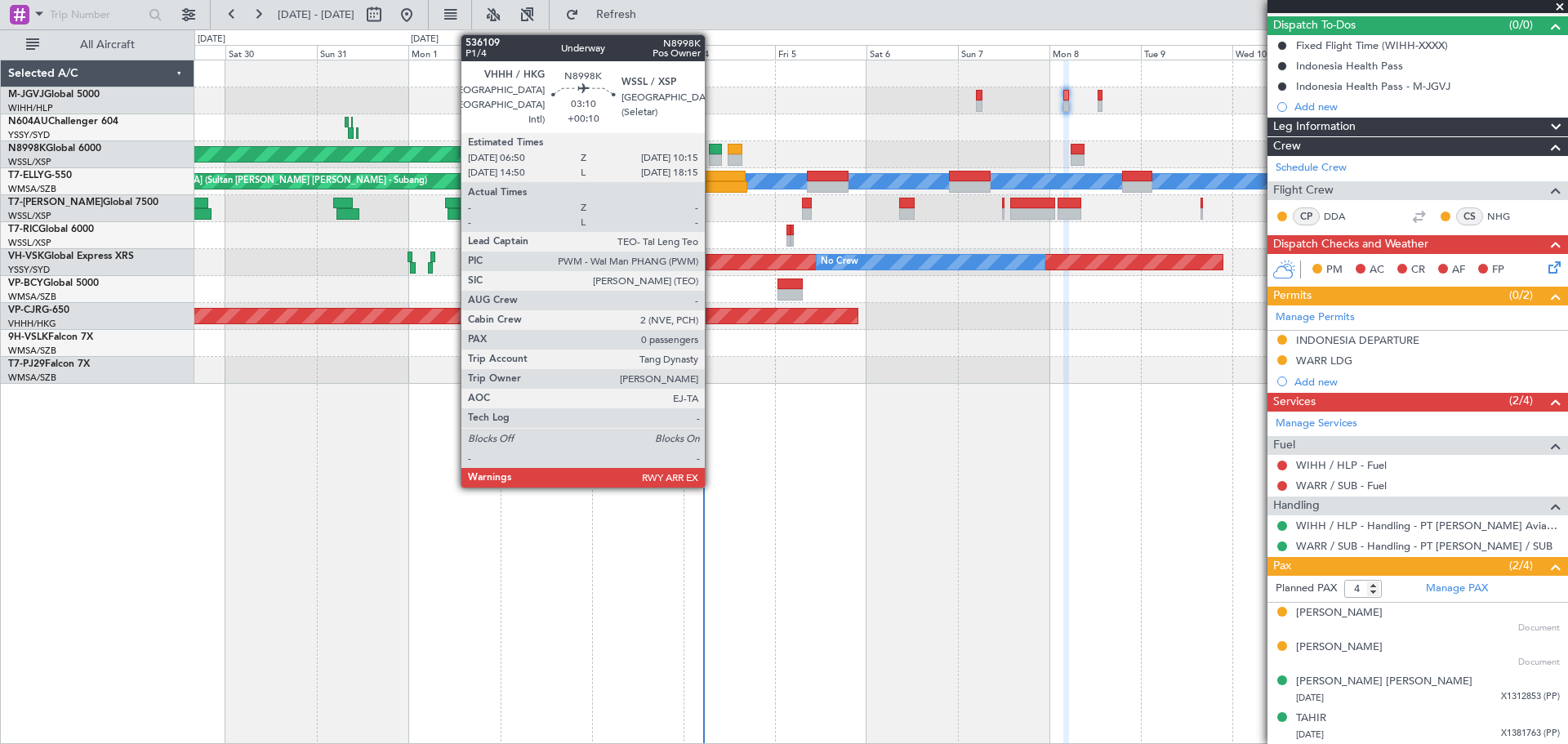
click at [712, 153] on div at bounding box center [715, 150] width 14 height 12
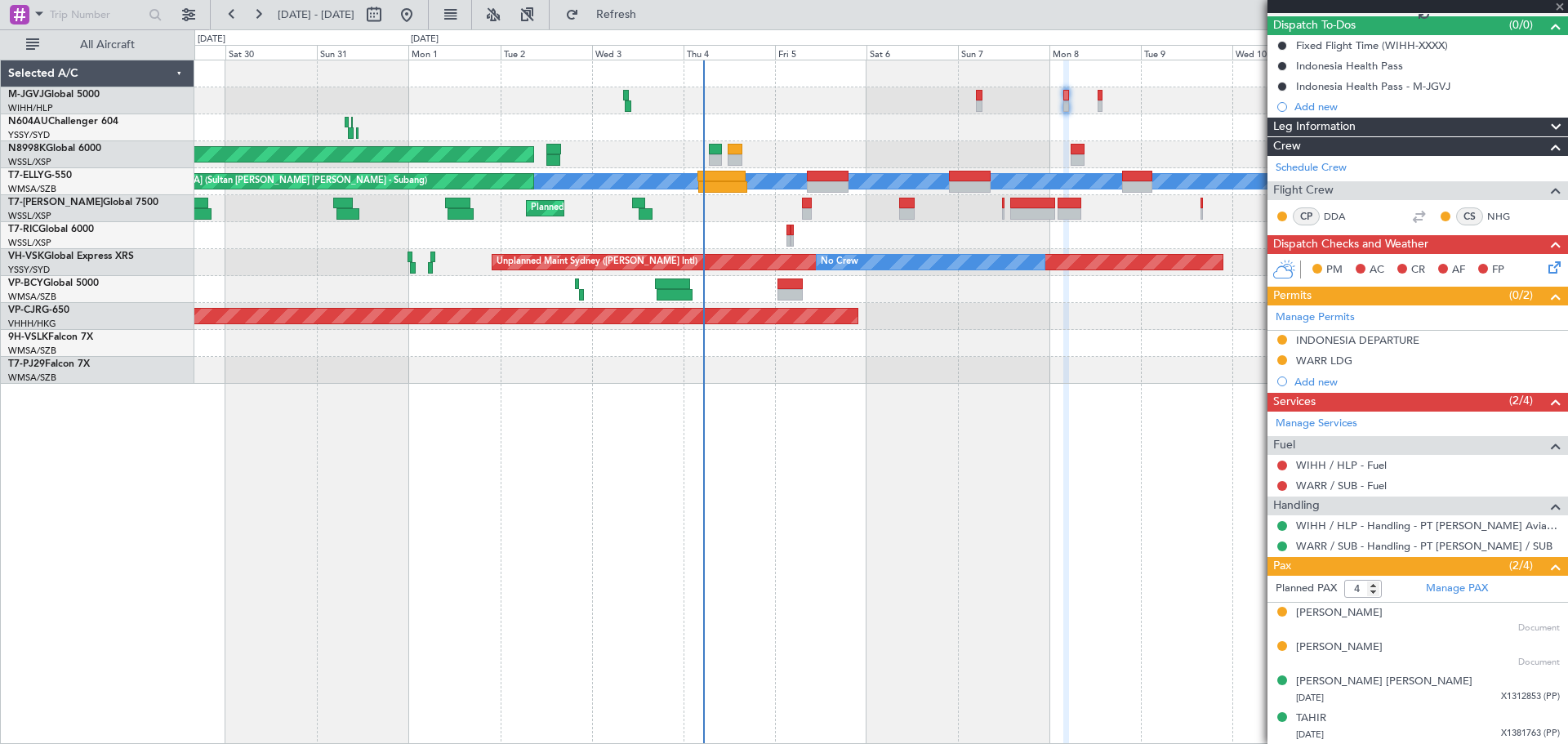
type input "+00:10"
type input "0"
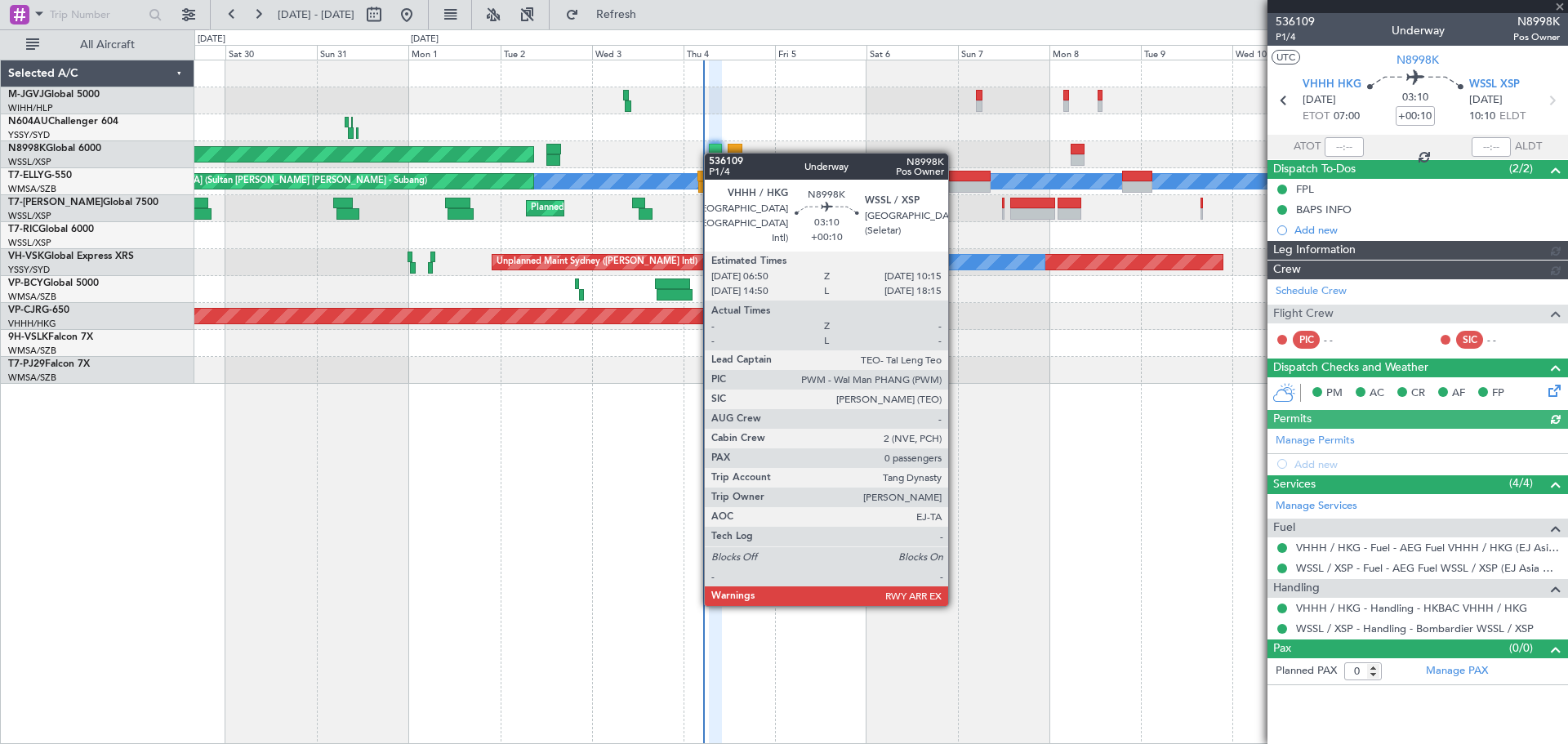
type input "[PERSON_NAME] (HHAFI)"
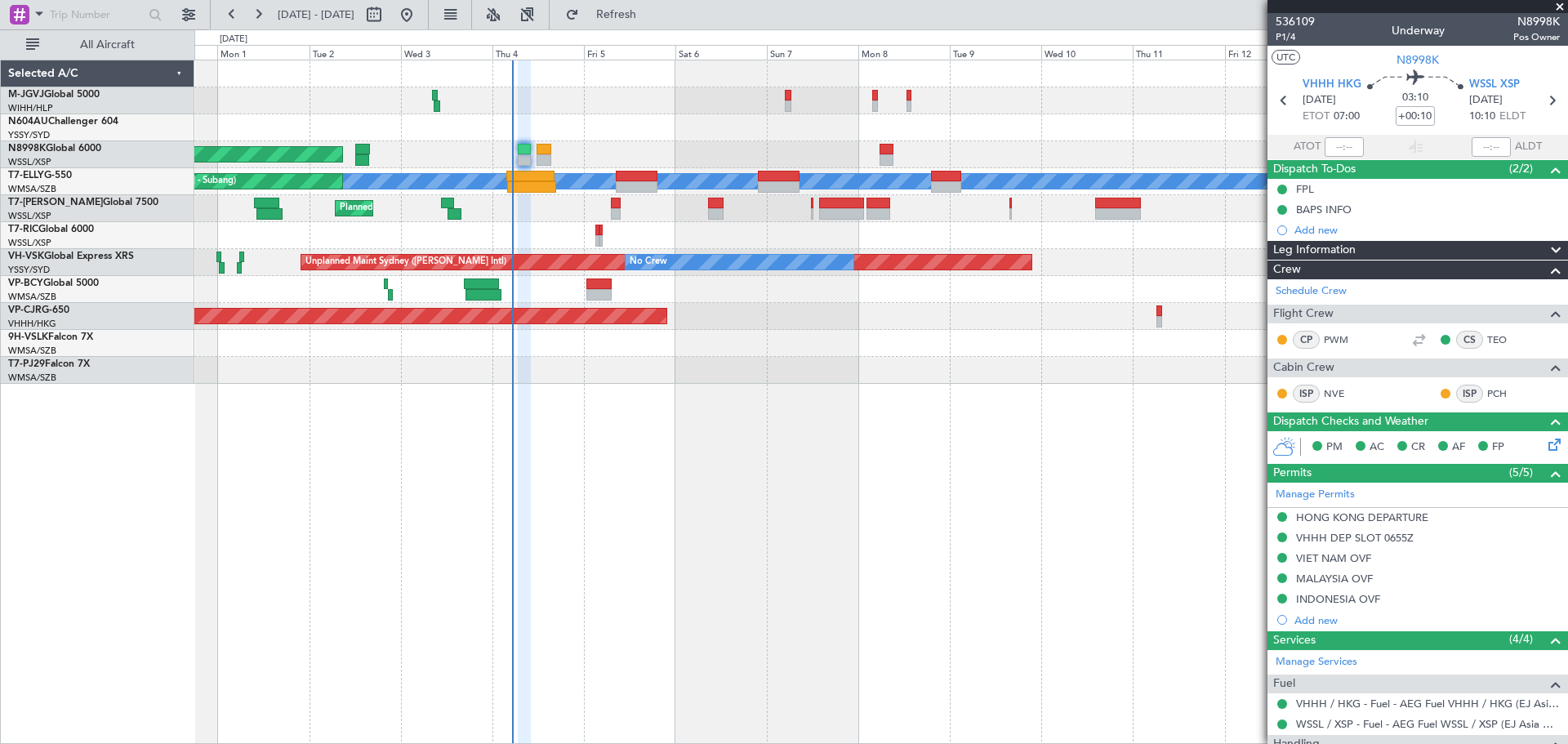
click at [964, 167] on div "Planned Maint [GEOGRAPHIC_DATA] (Seletar)" at bounding box center [881, 155] width 1374 height 27
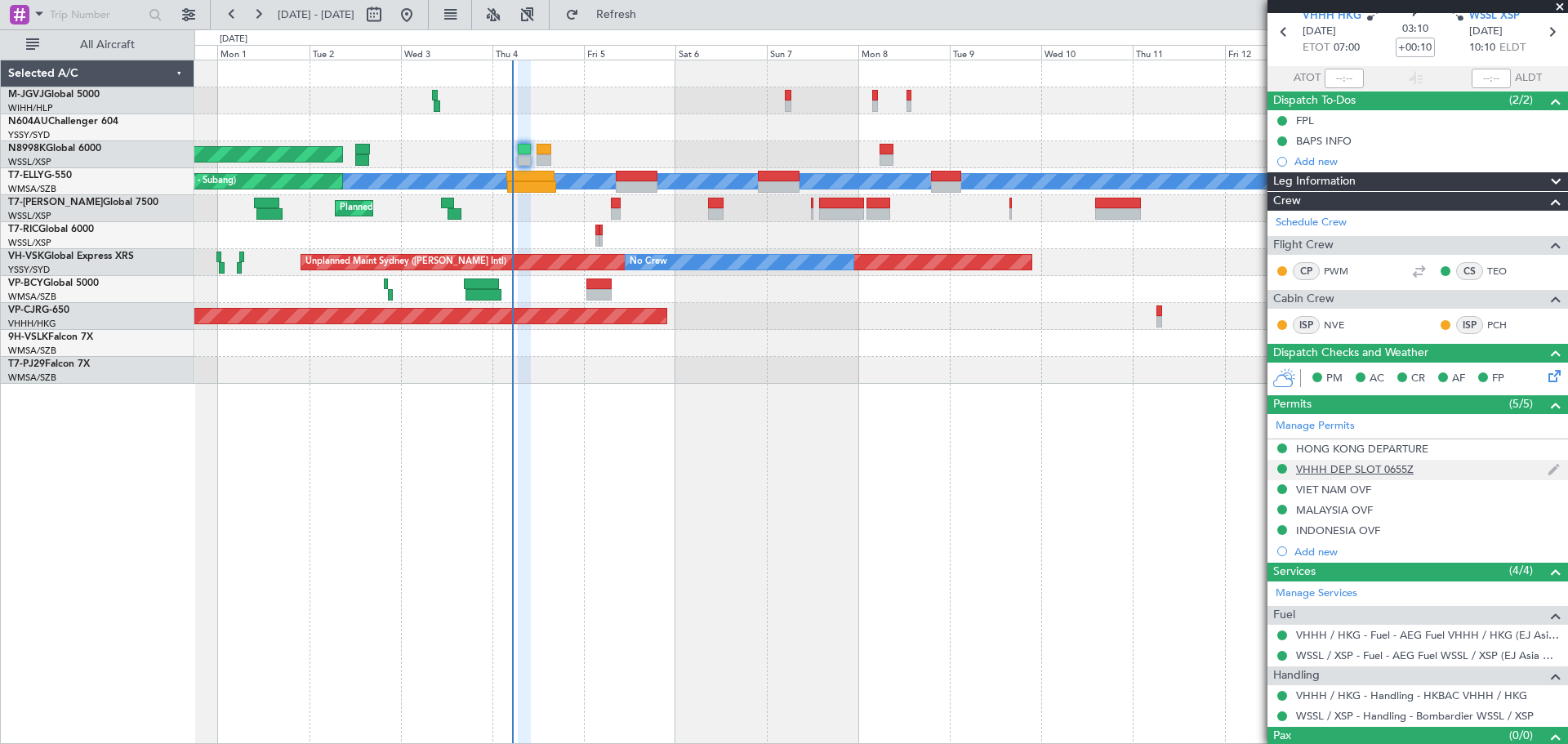
scroll to position [97, 0]
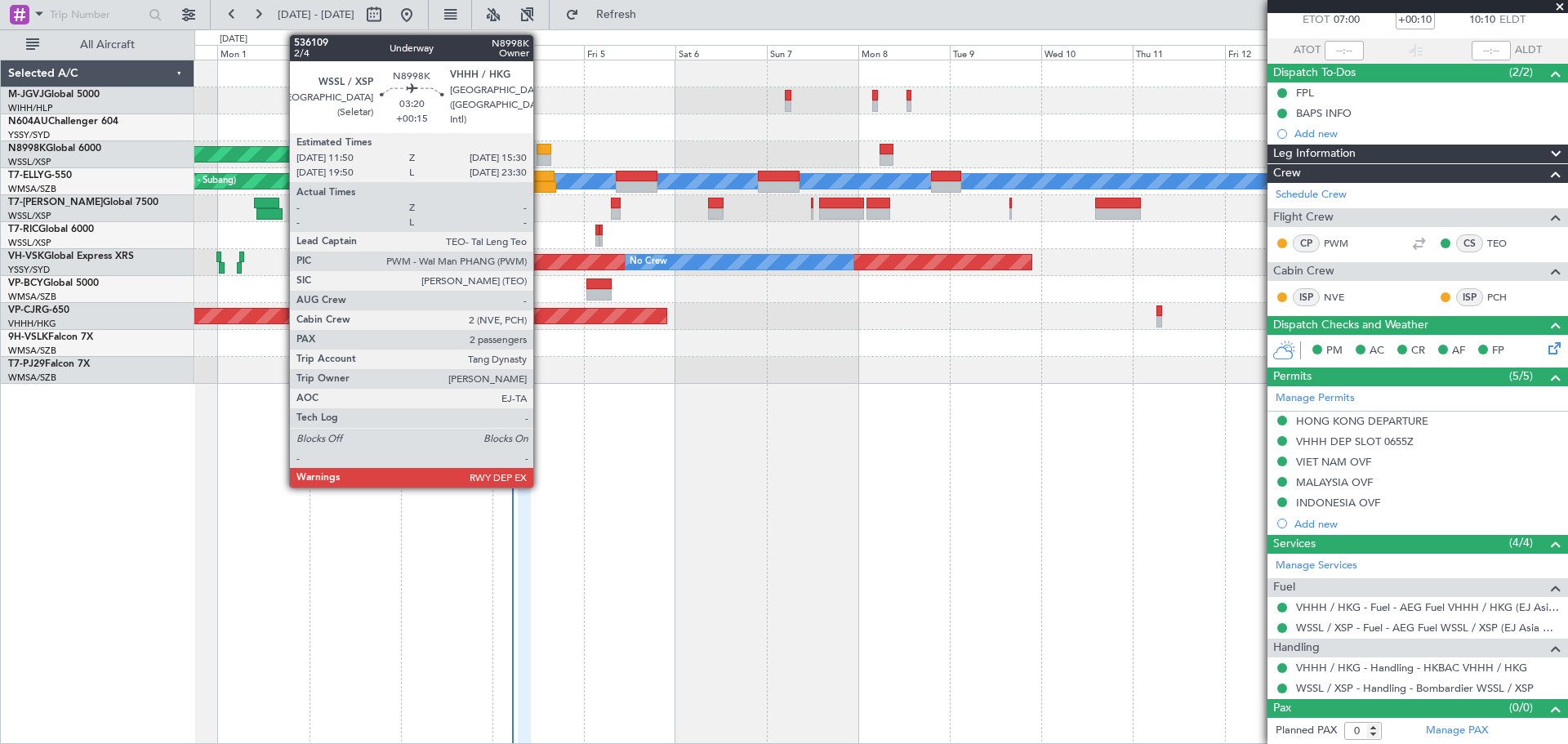
click at [540, 156] on div at bounding box center [543, 160] width 15 height 12
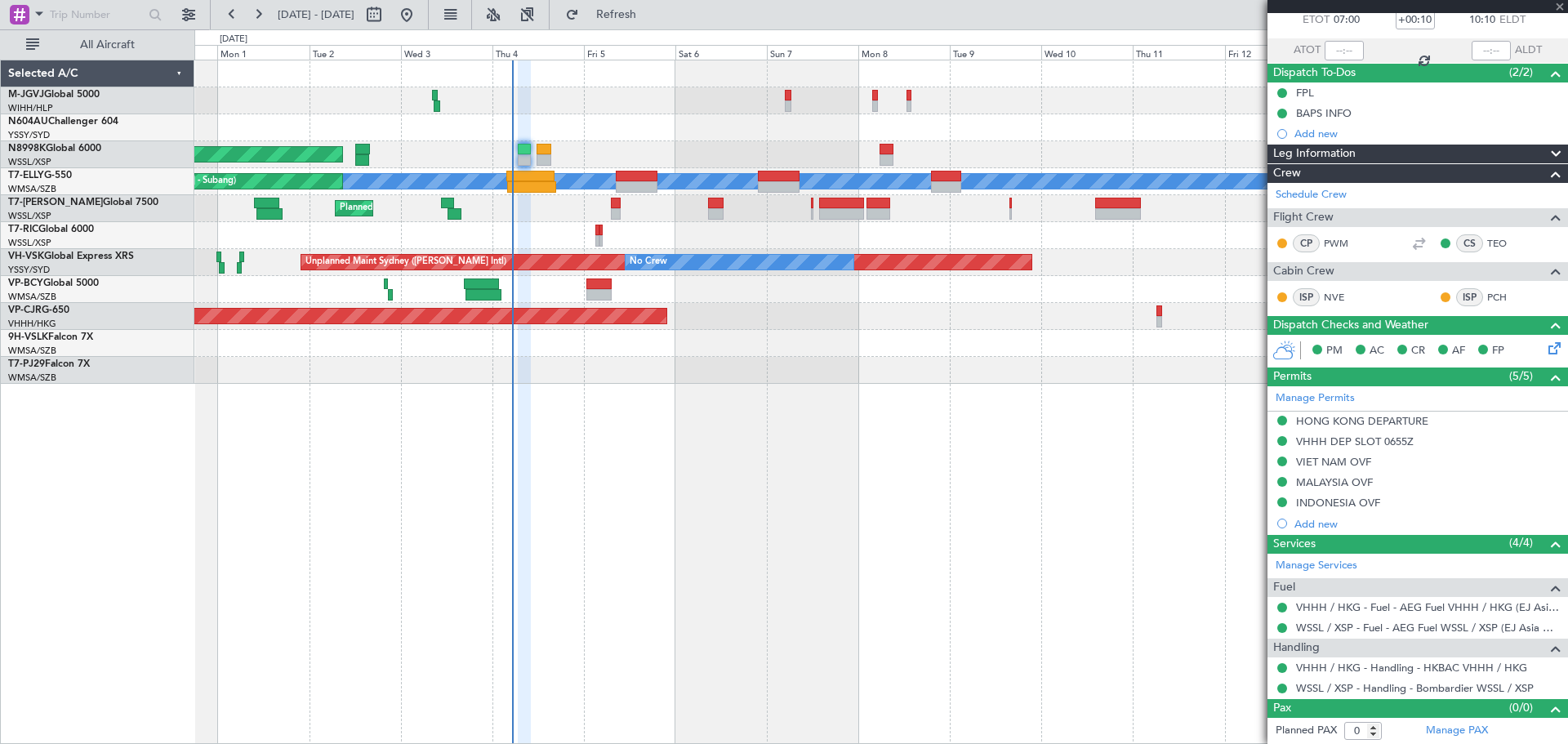
type input "+00:15"
type input "2"
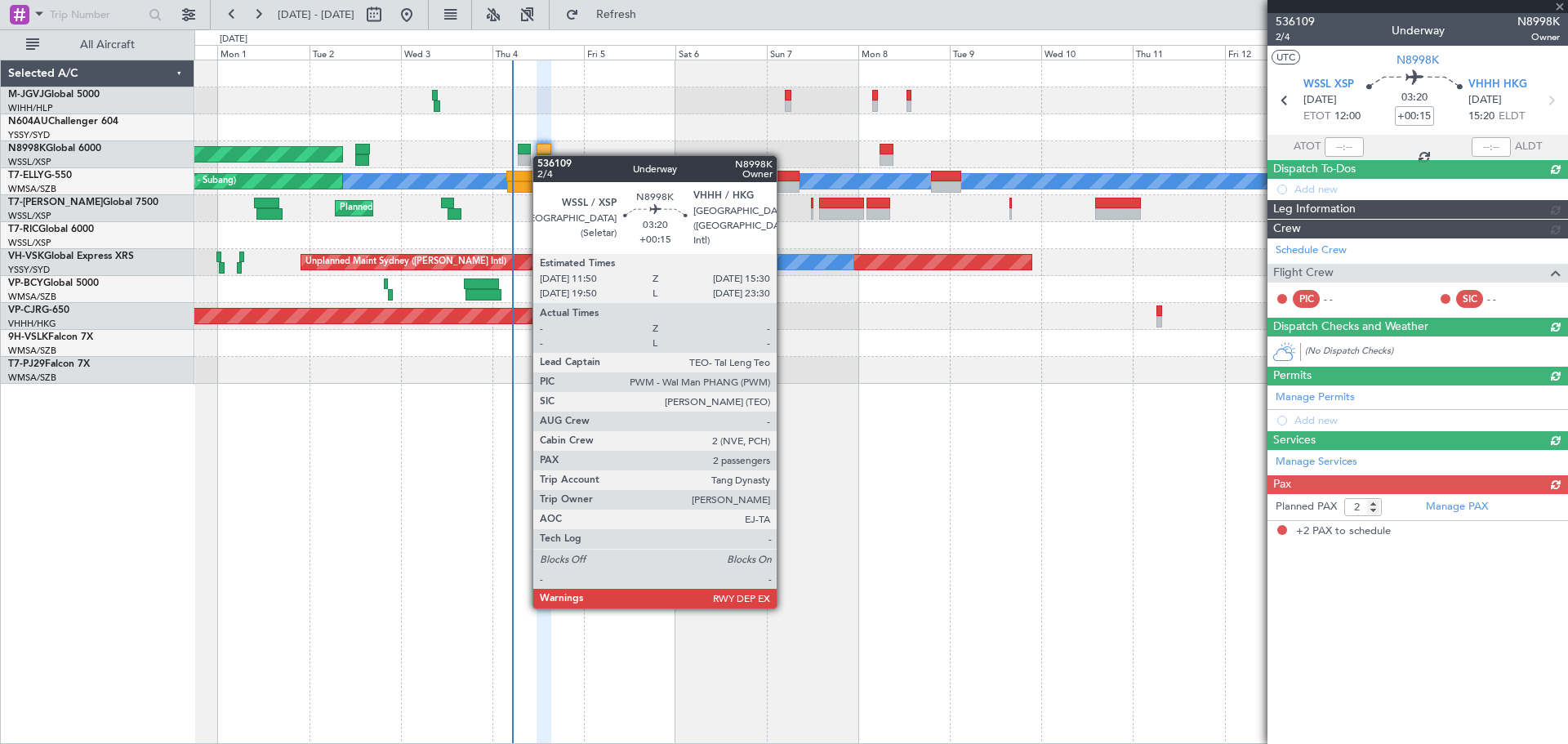
scroll to position [0, 0]
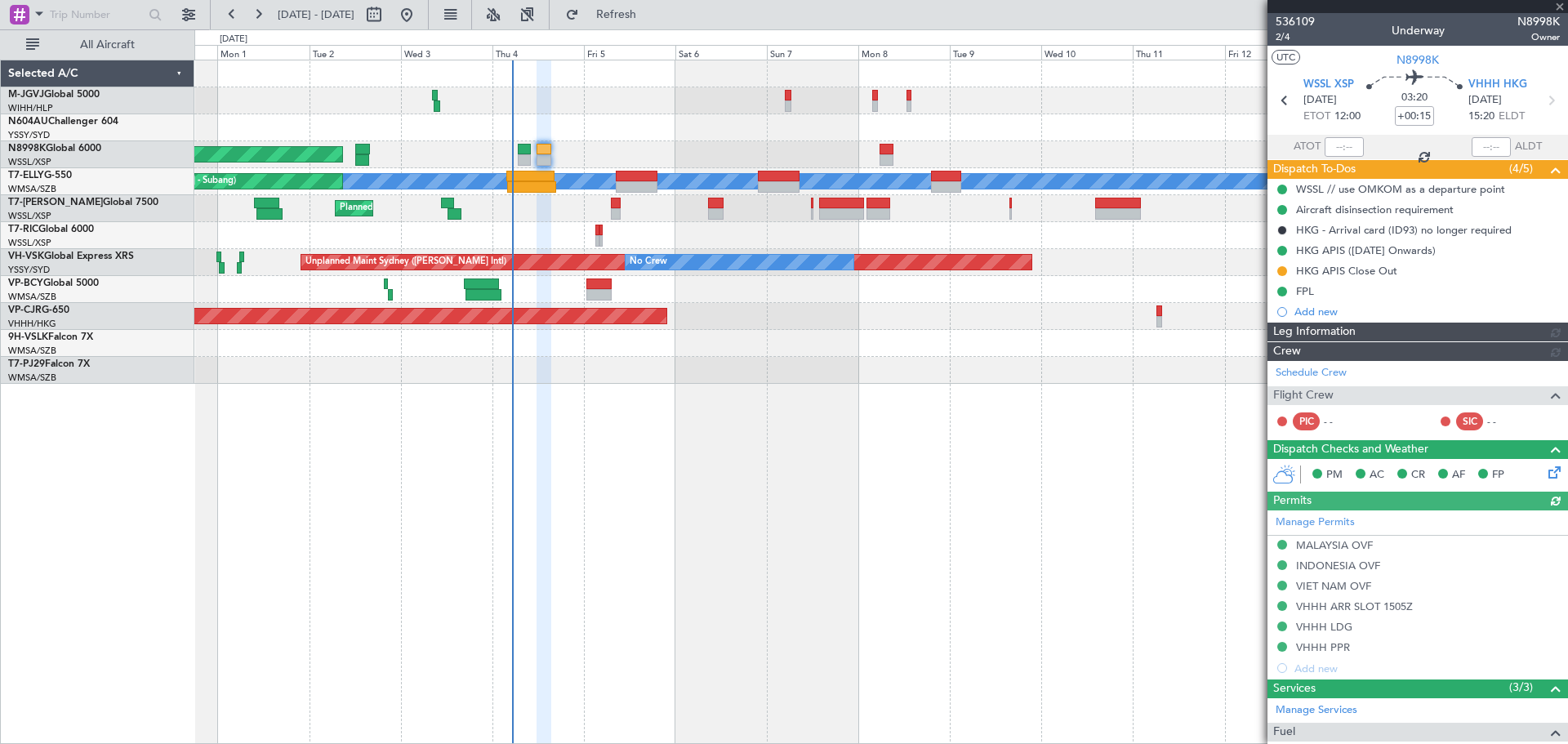
type input "[PERSON_NAME] (HHAFI)"
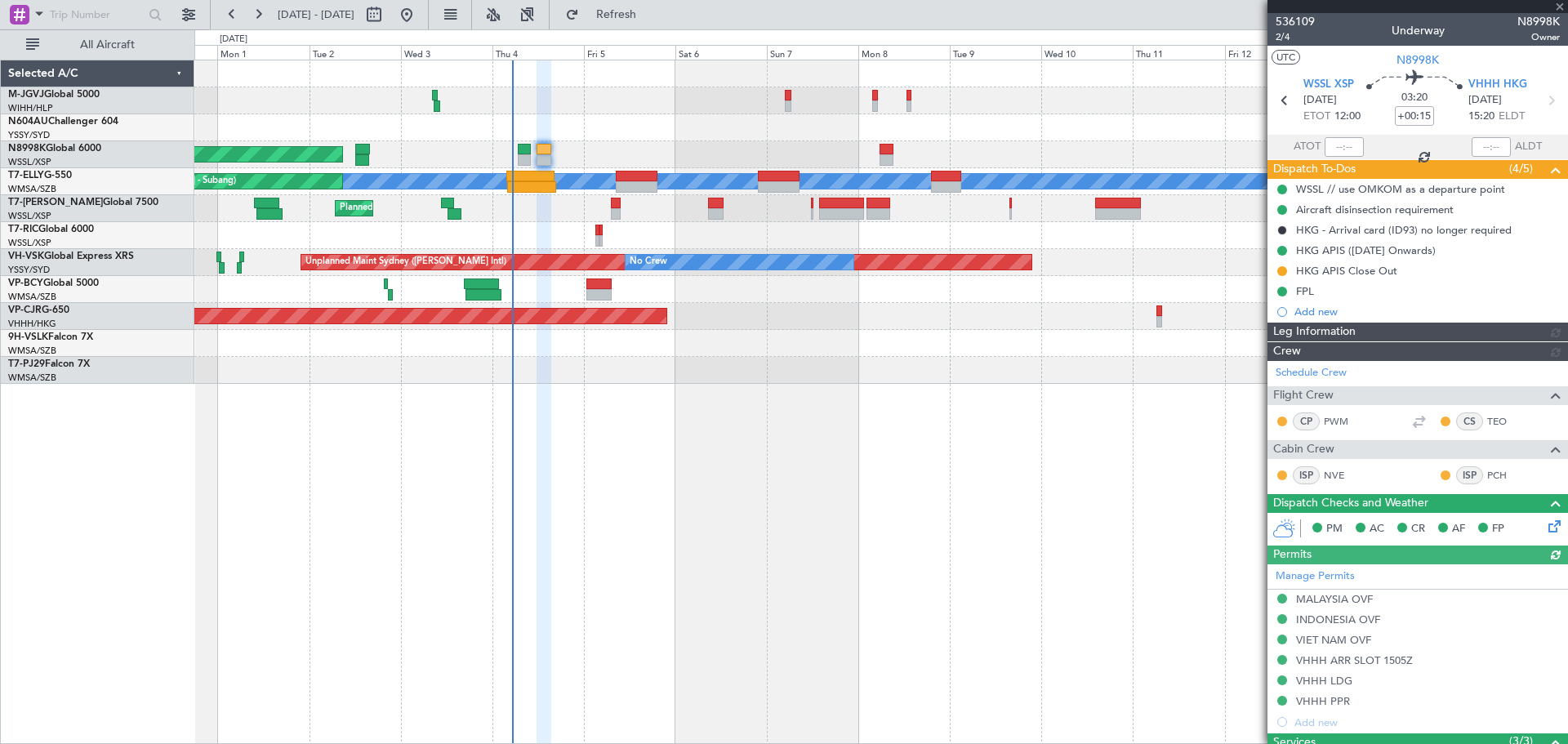
type input "[PERSON_NAME] (HHAFI)"
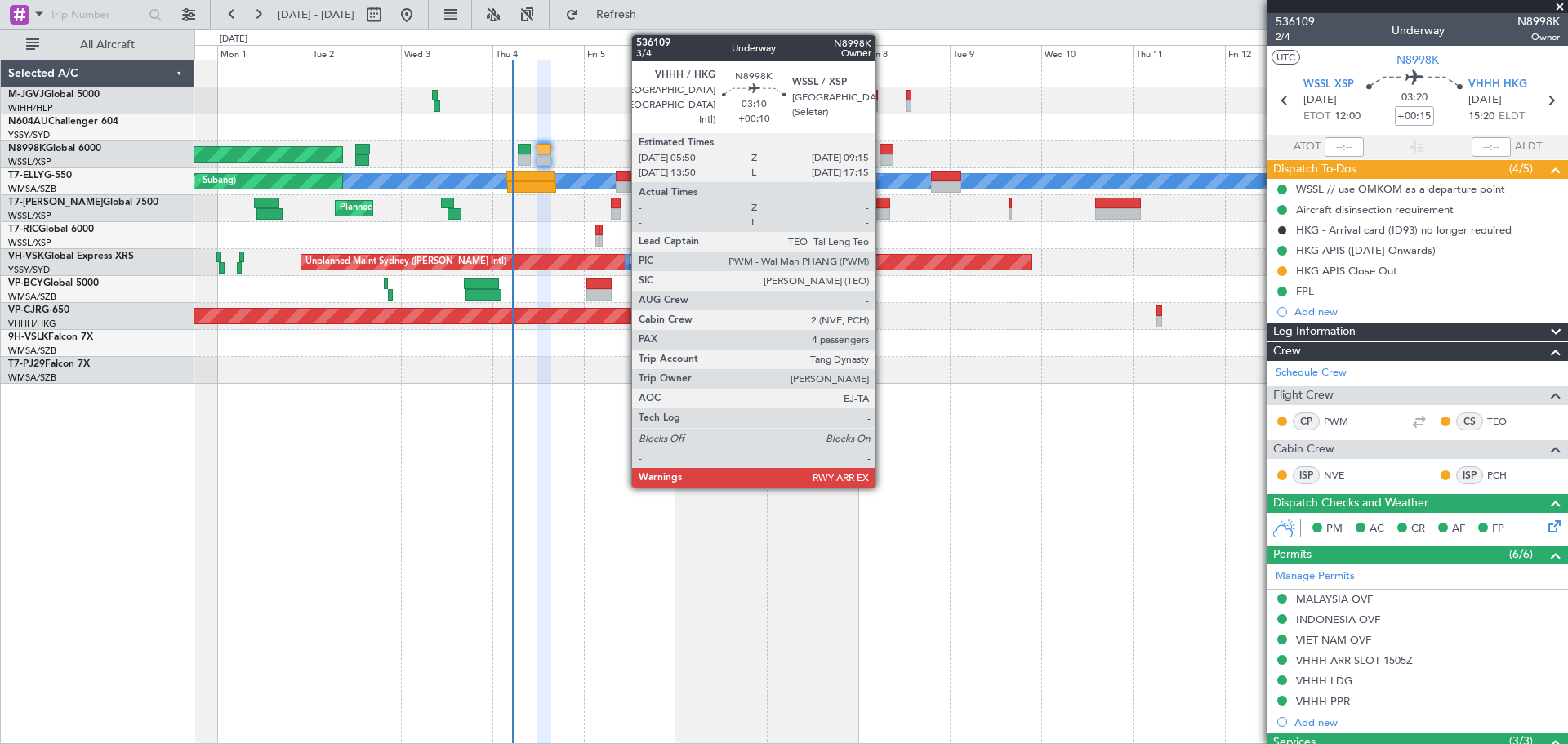
click at [883, 157] on div at bounding box center [886, 160] width 14 height 12
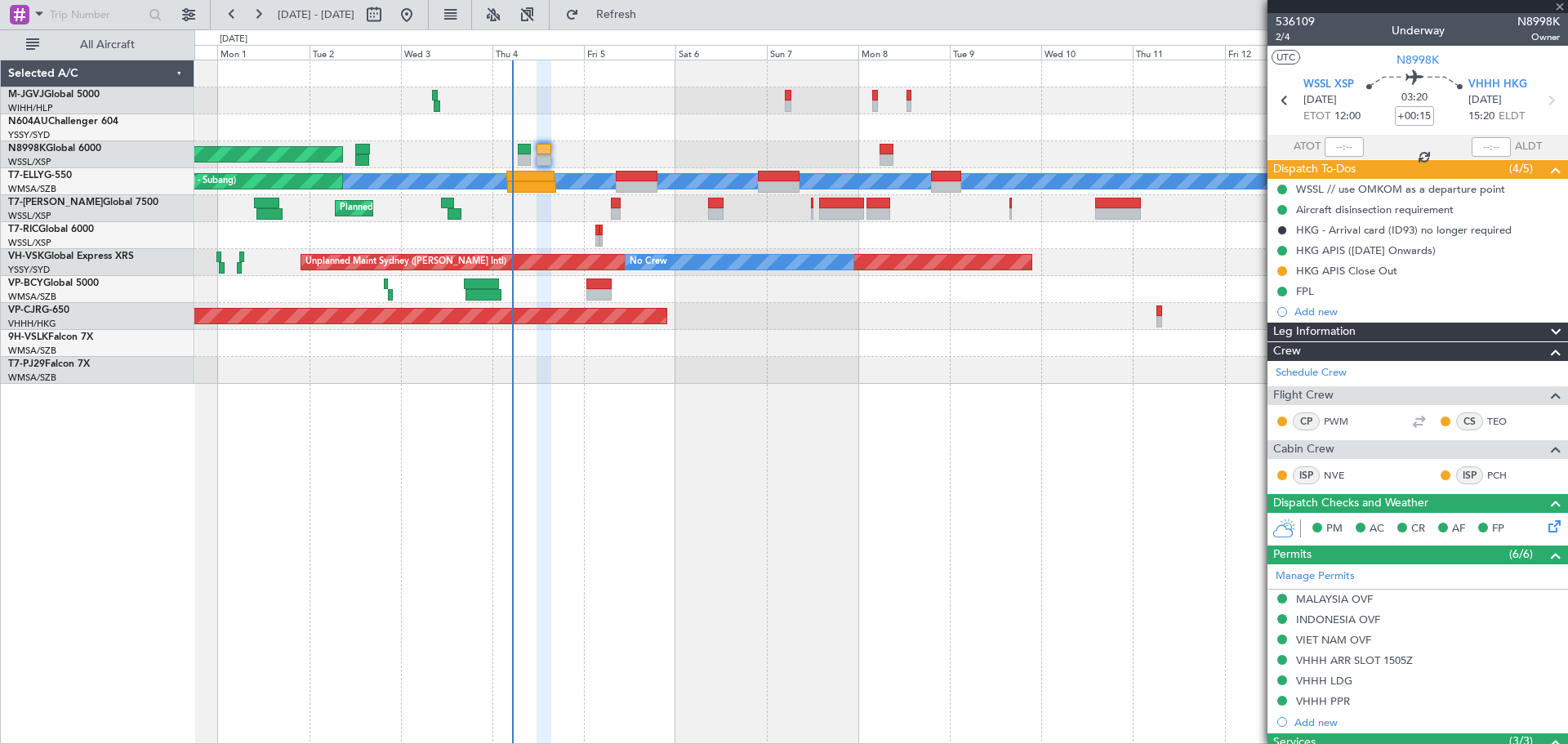
type input "+00:10"
type input "4"
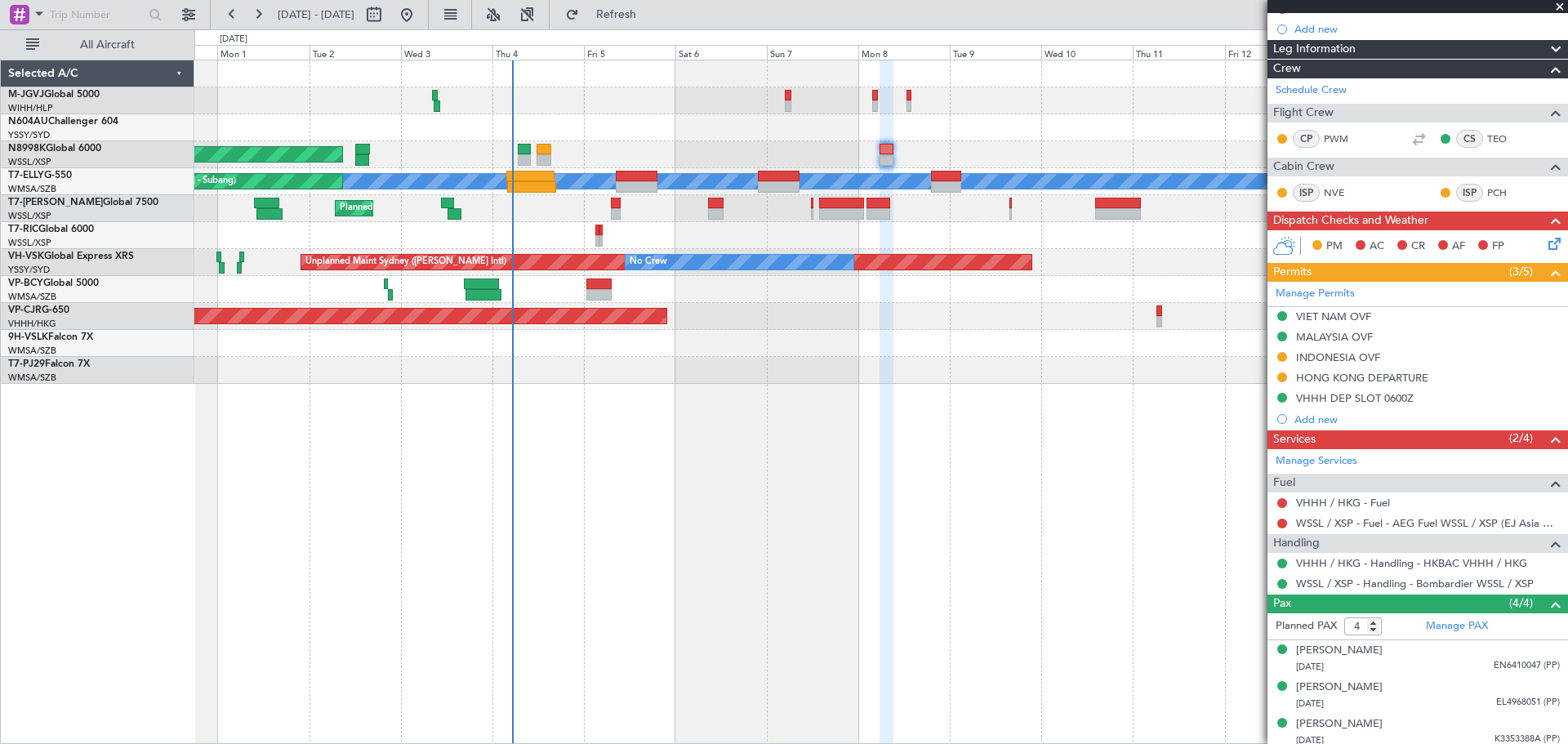
scroll to position [223, 0]
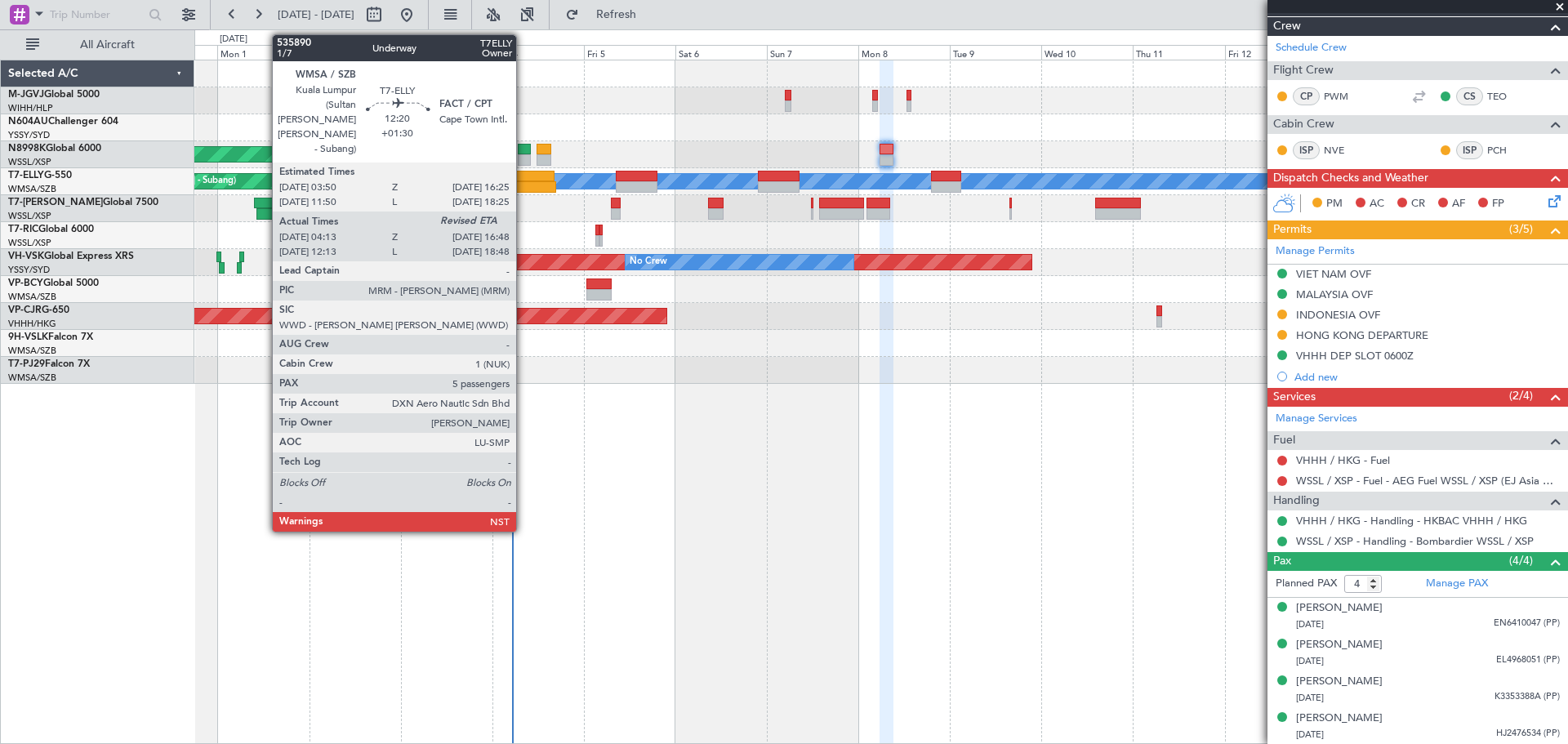
click at [524, 182] on div at bounding box center [532, 187] width 48 height 12
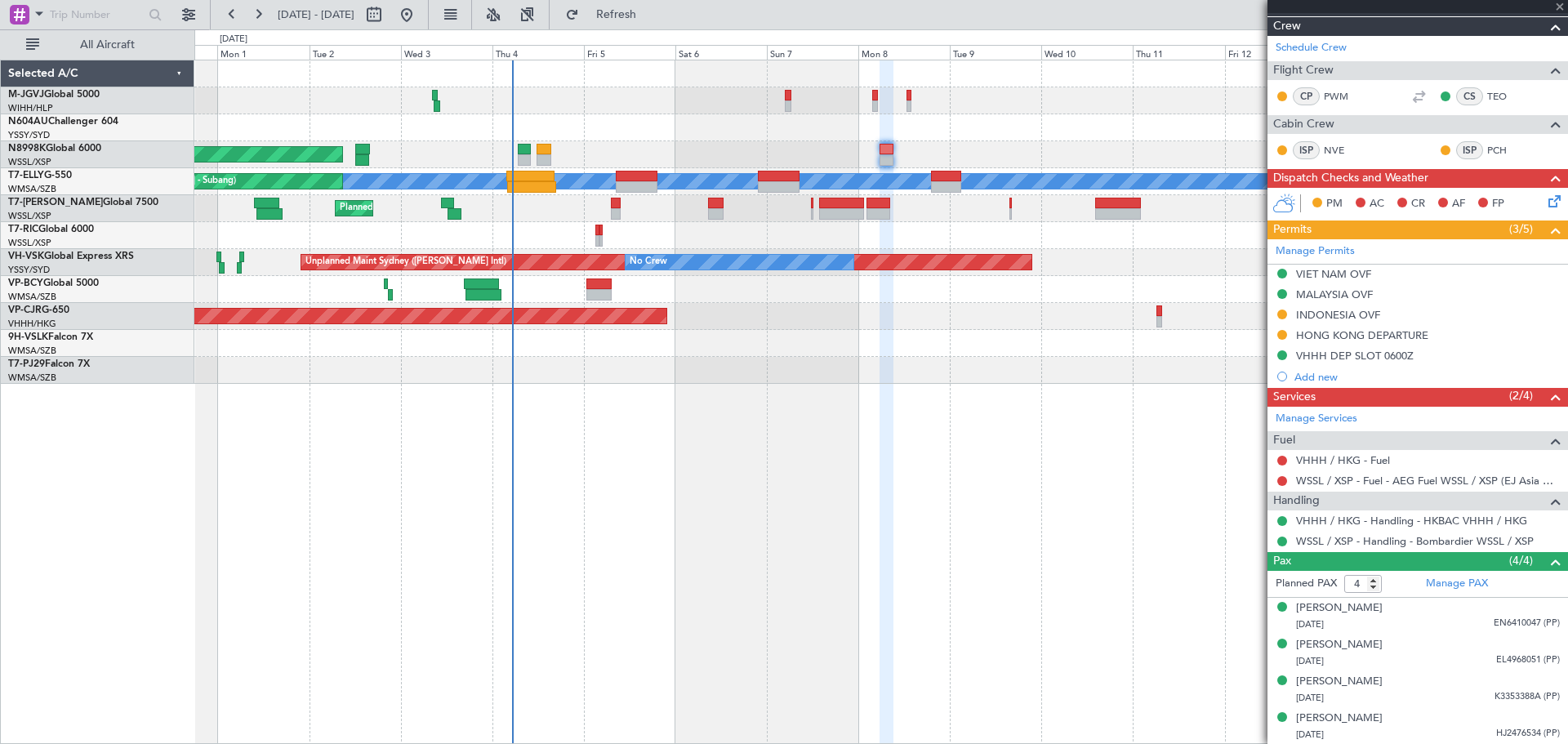
type input "+01:30"
type input "04:23"
type input "5"
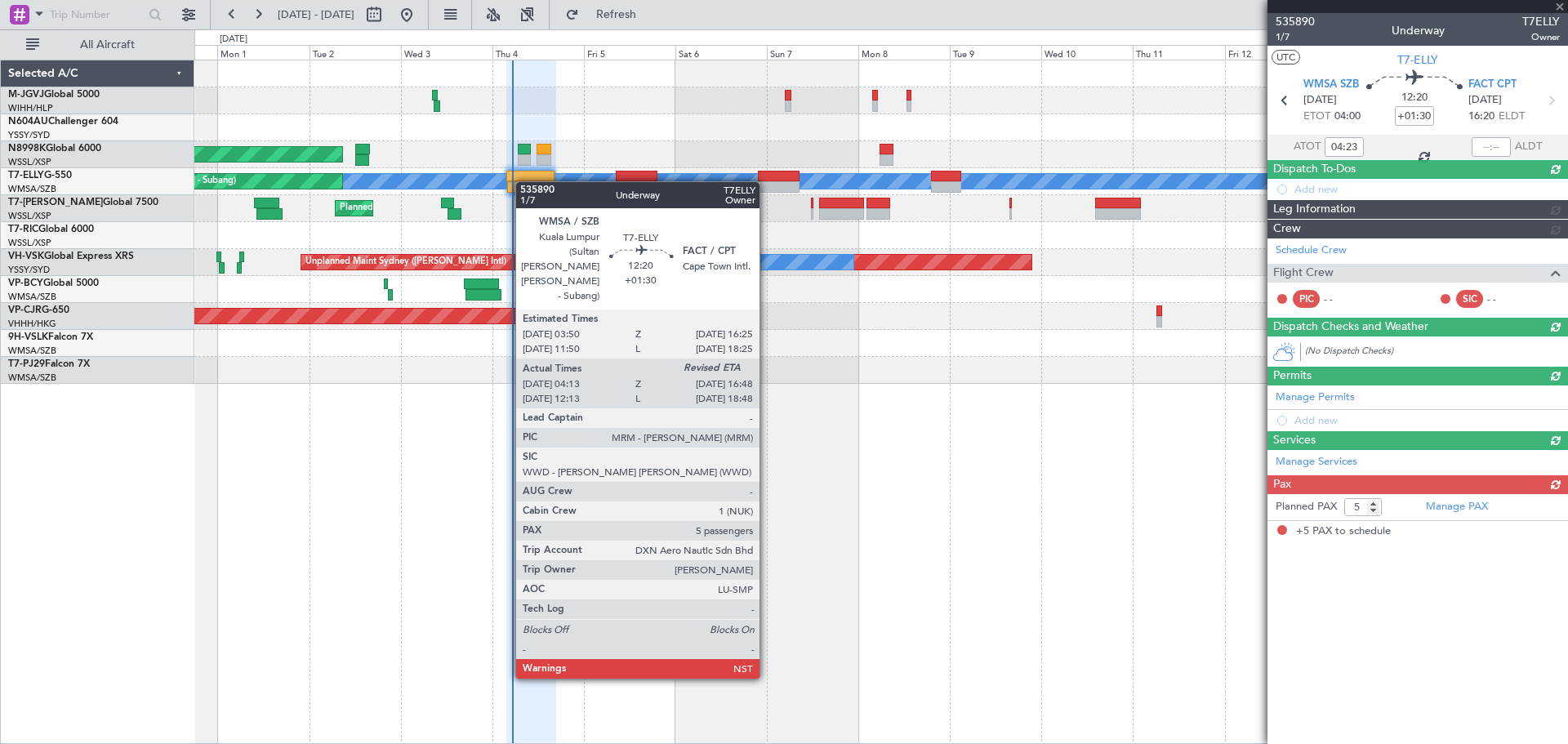
scroll to position [0, 0]
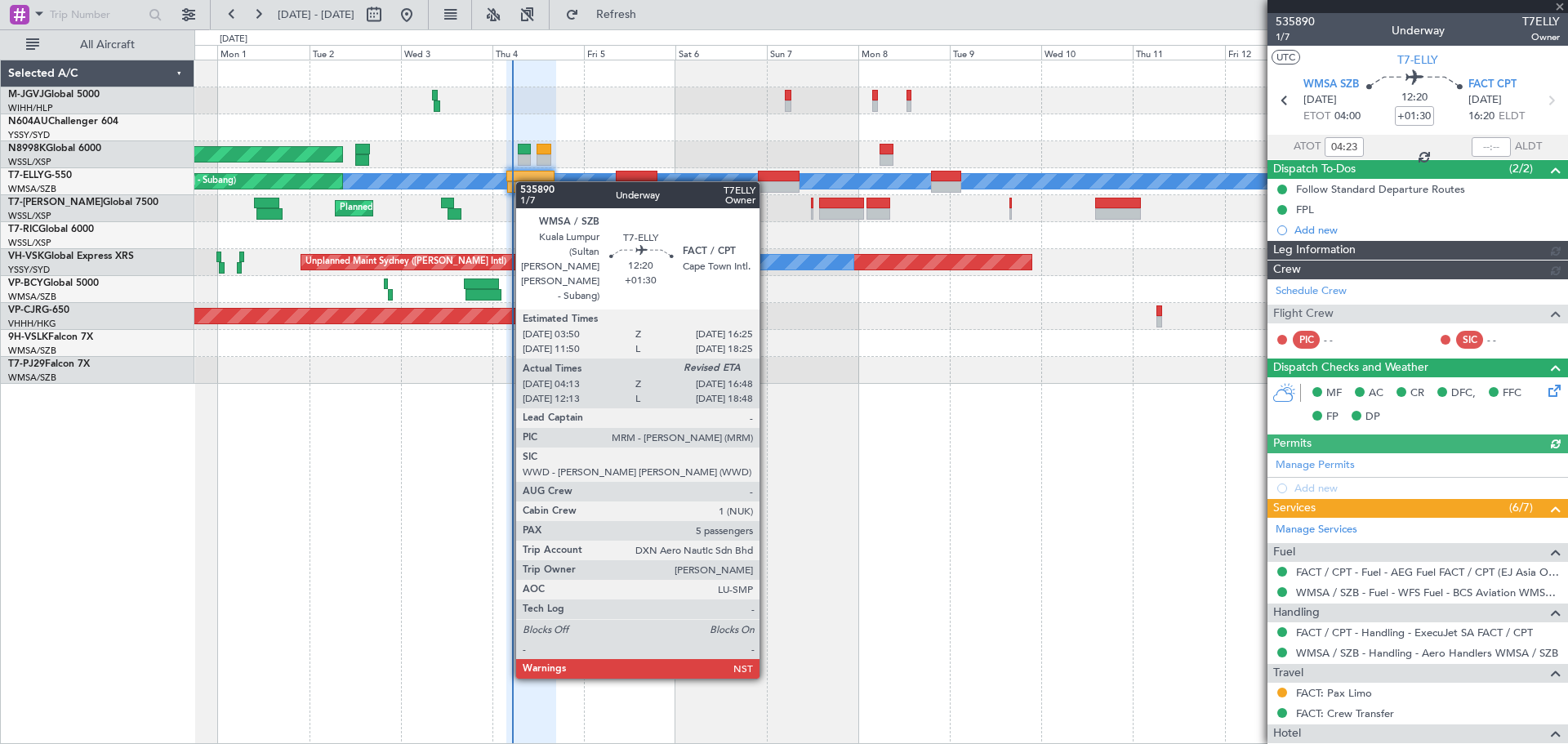
type input "[PERSON_NAME] (KYA)"
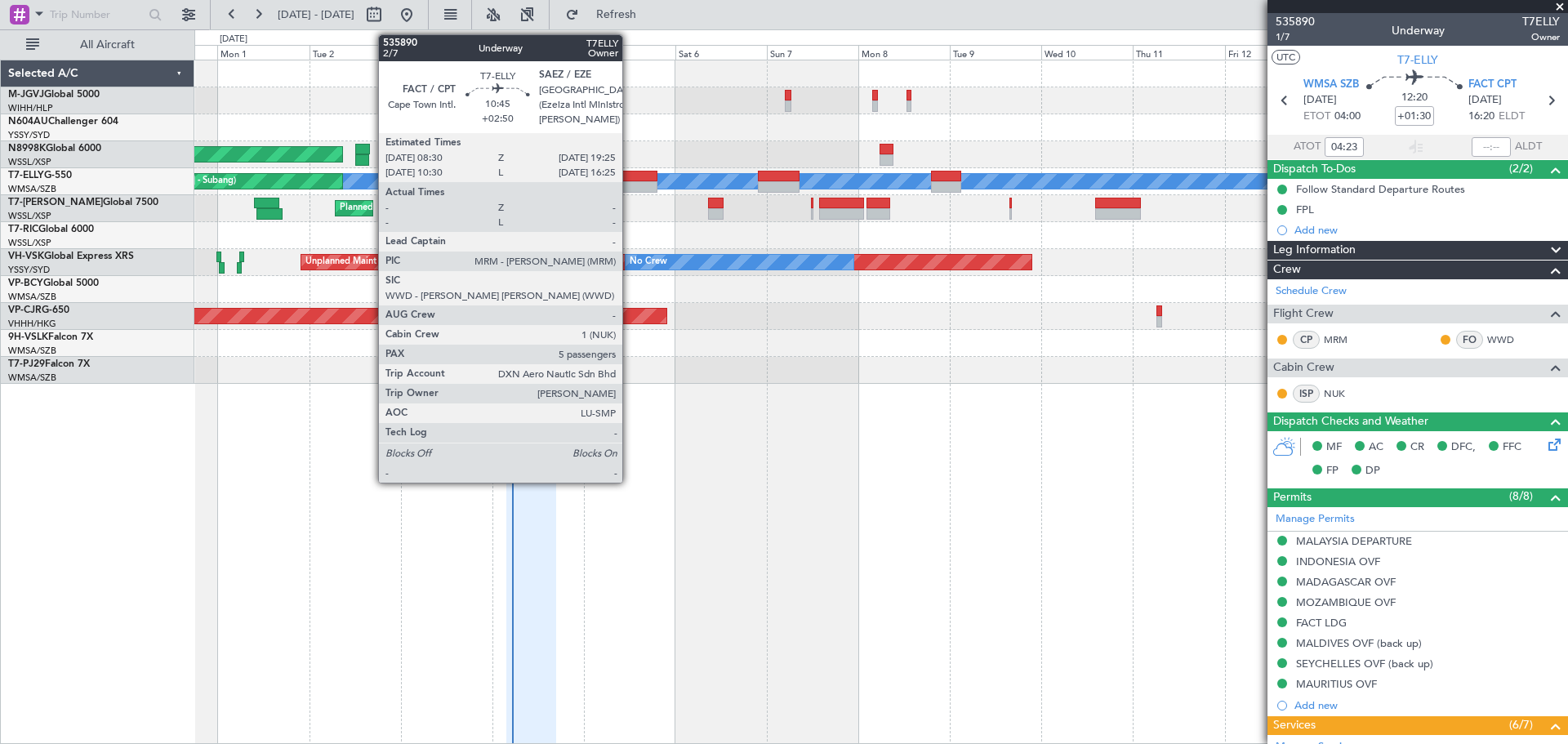
click at [630, 175] on div at bounding box center [636, 177] width 42 height 12
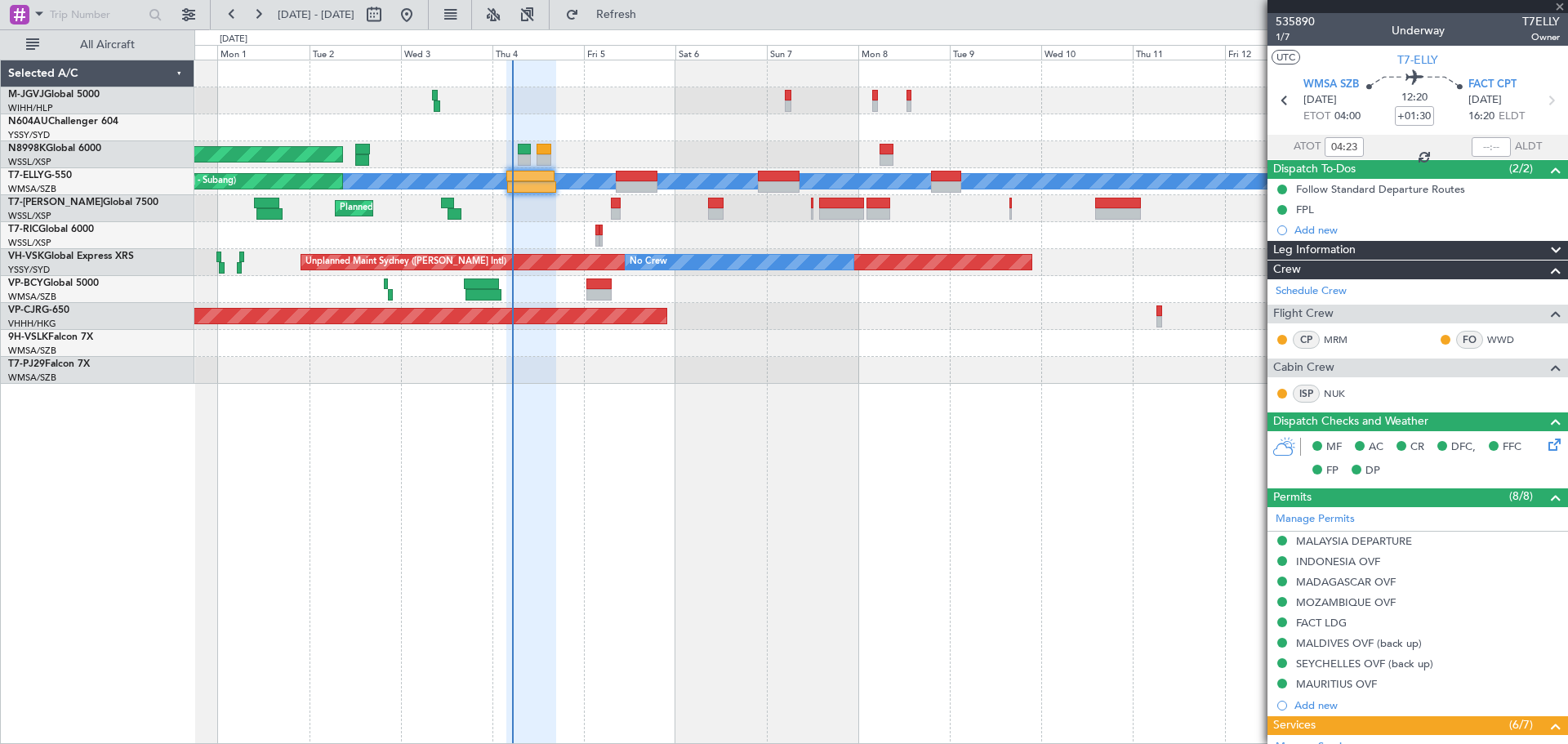
type input "+02:50"
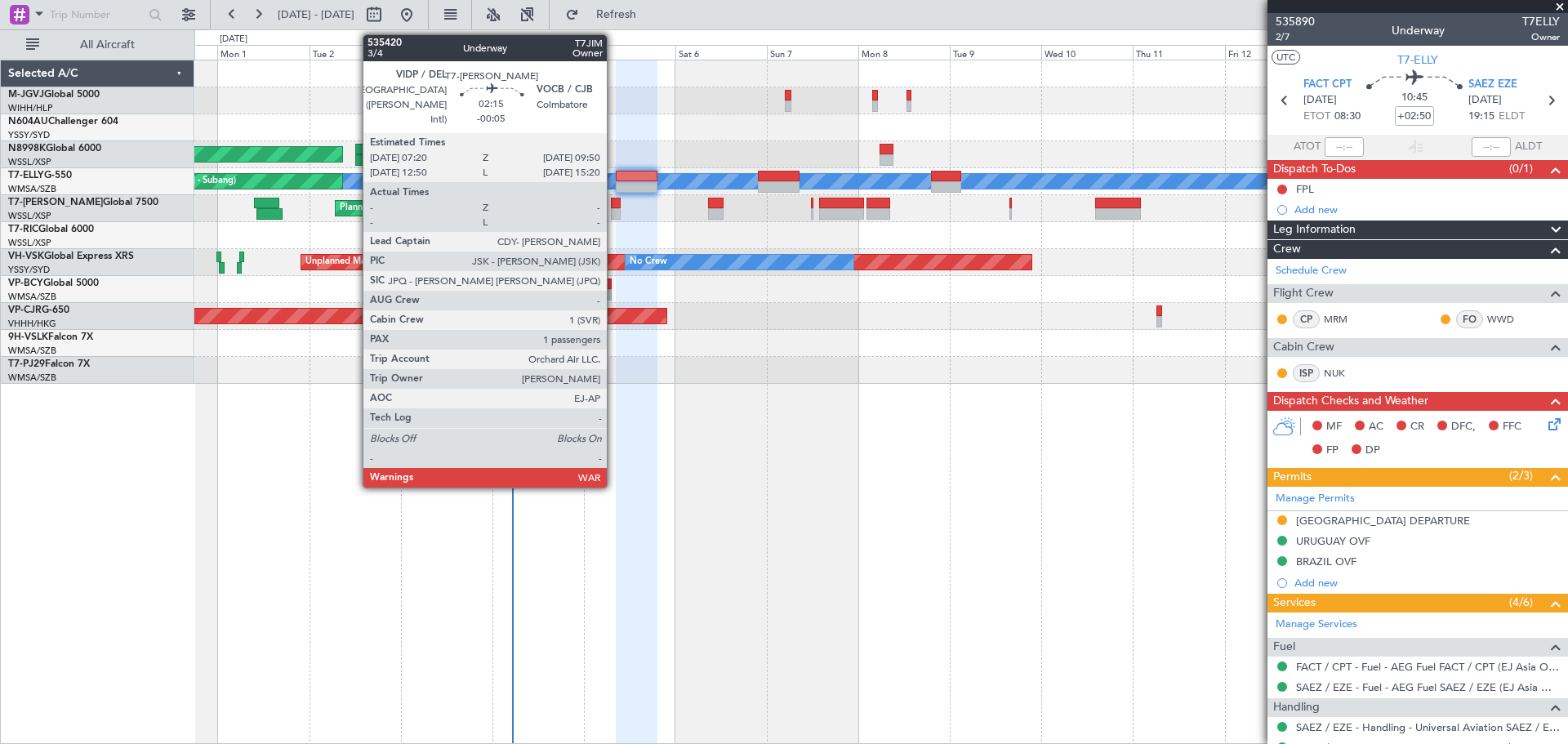
click at [614, 206] on div at bounding box center [616, 204] width 10 height 12
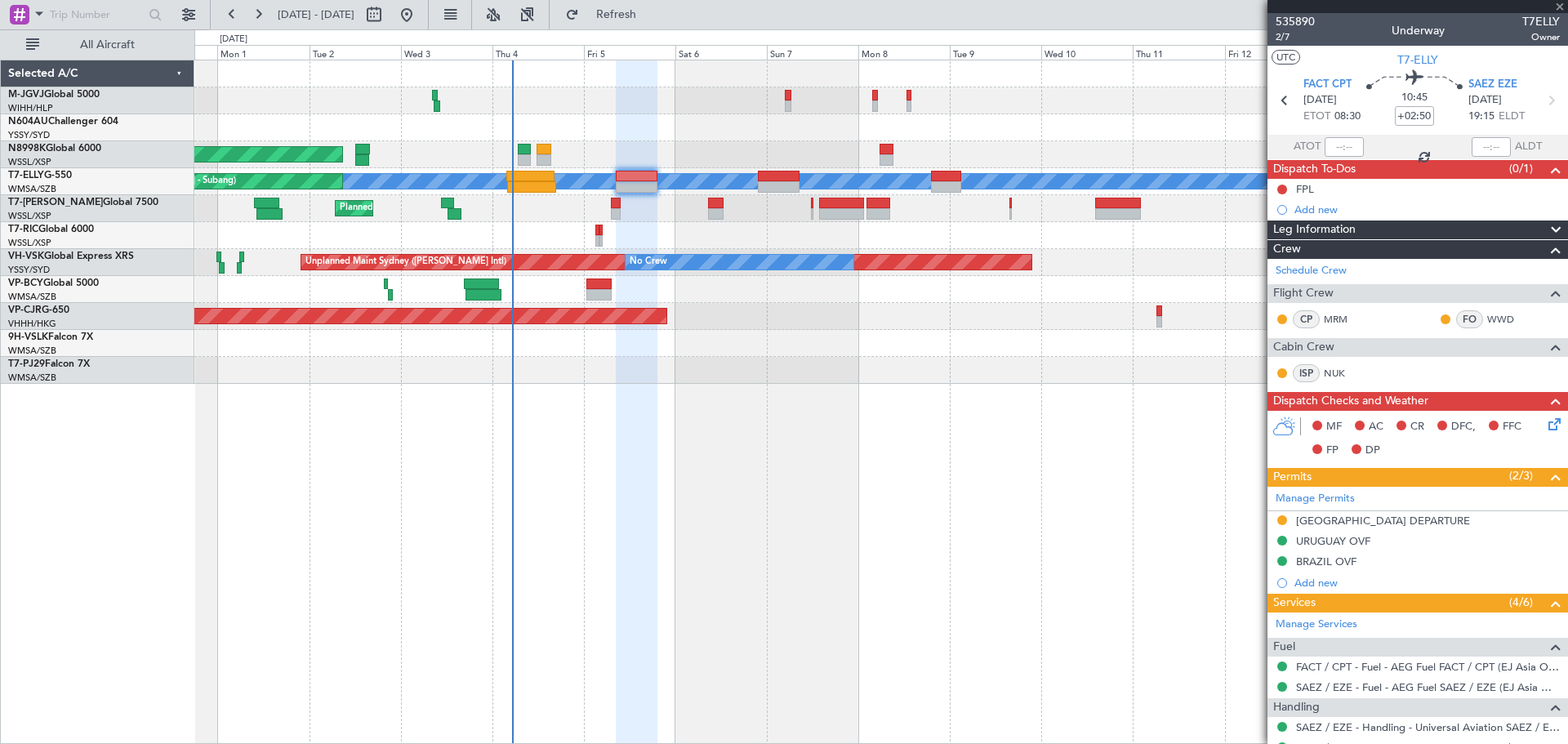
type input "-00:05"
type input "1"
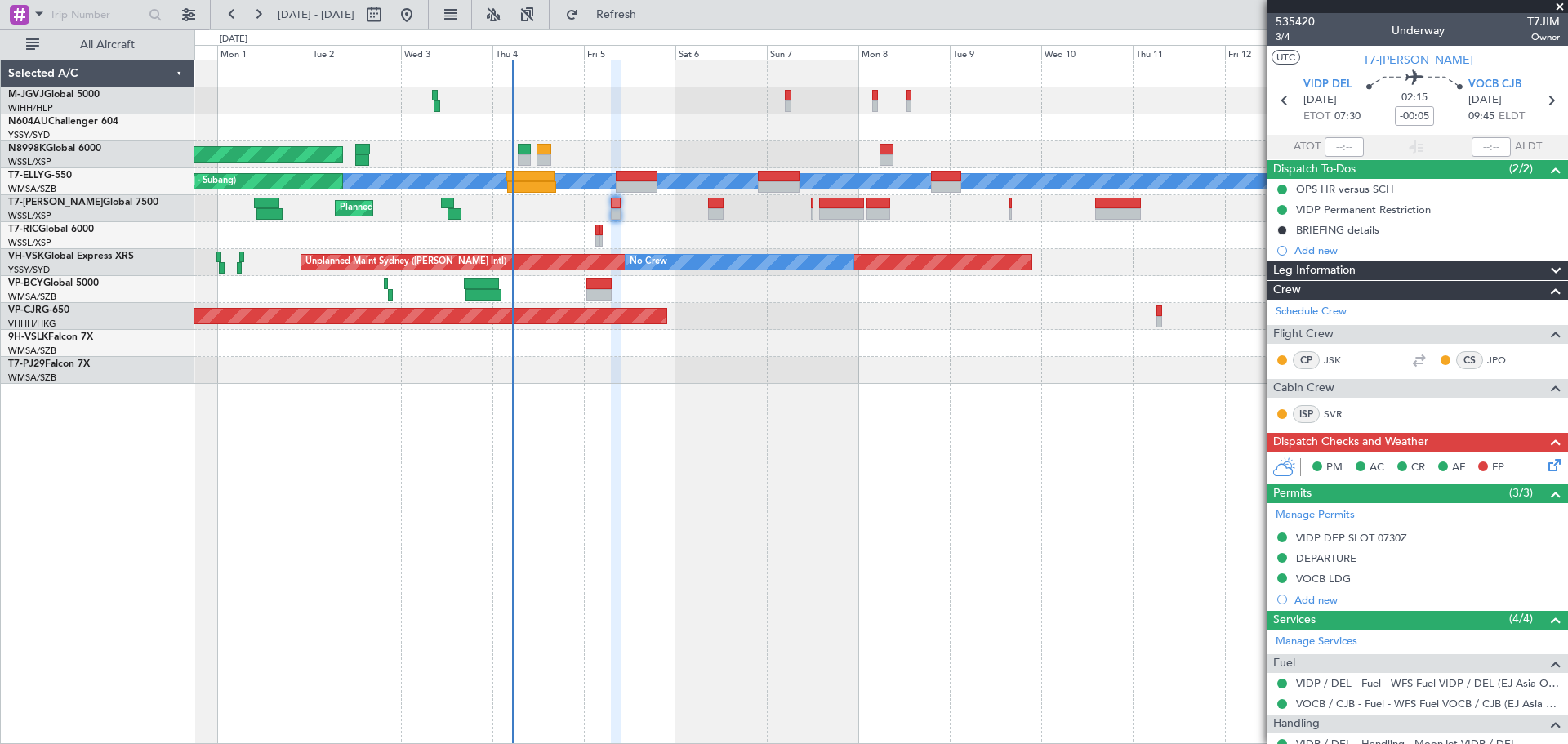
scroll to position [113, 0]
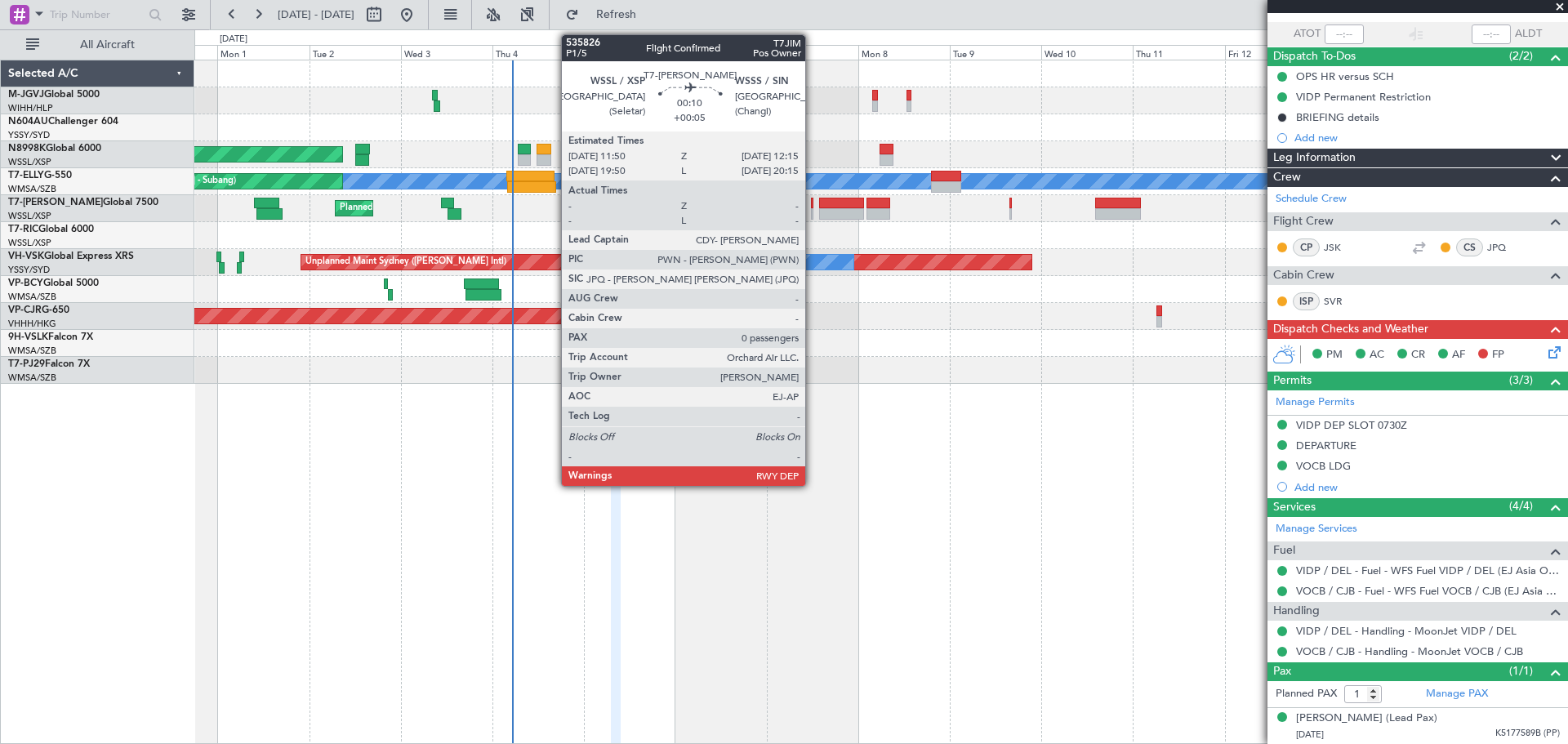
click at [813, 211] on div at bounding box center [812, 214] width 2 height 12
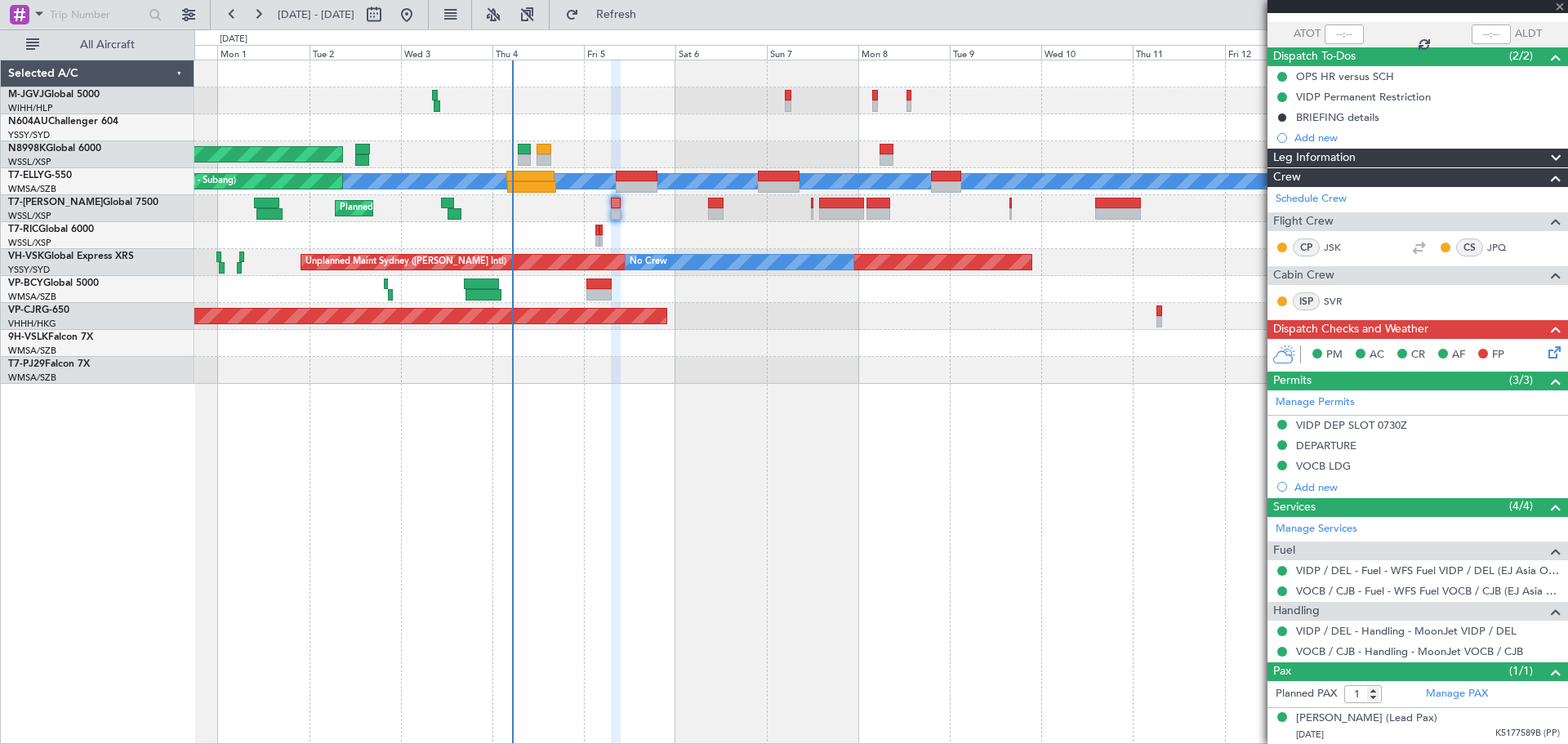
type input "+00:05"
type input "0"
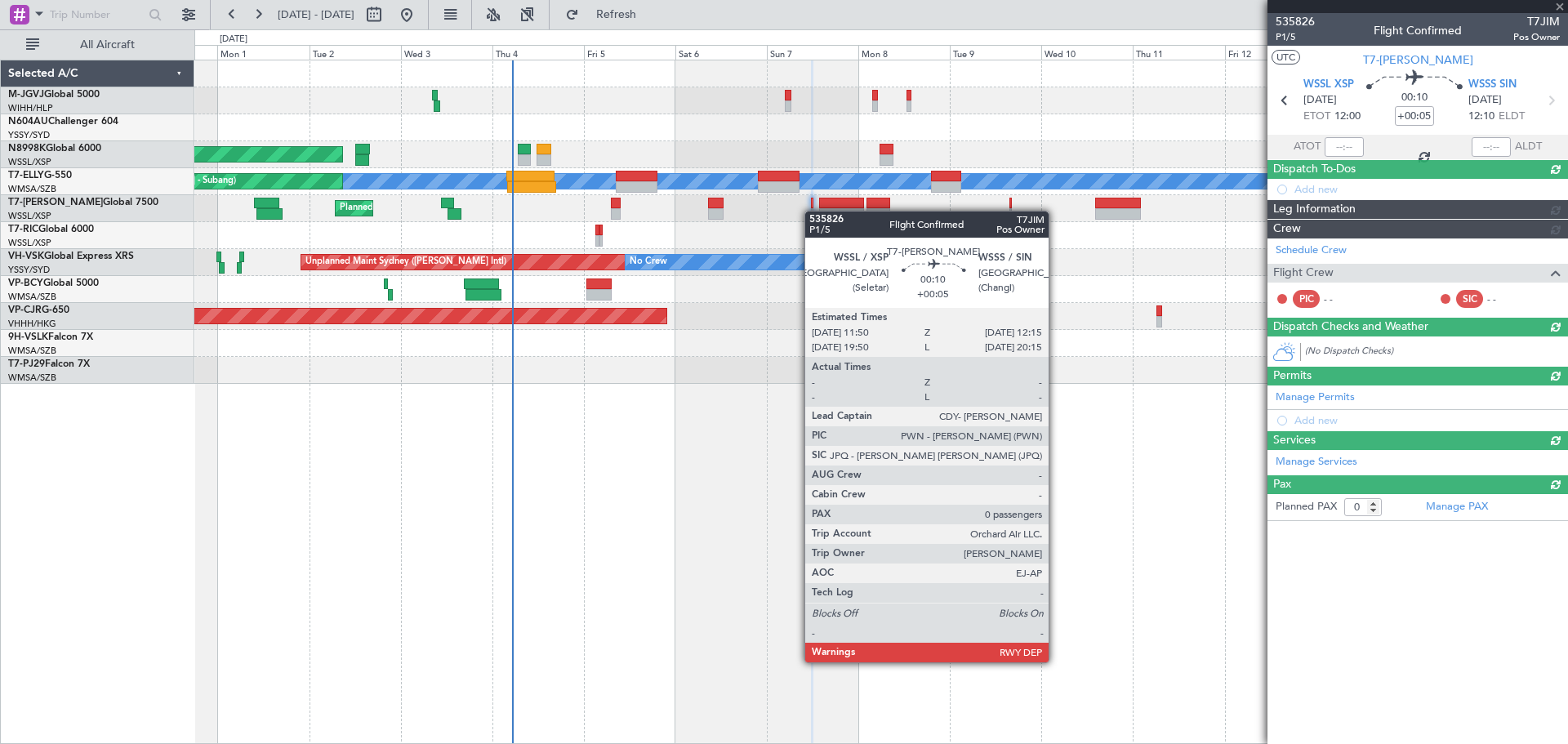
scroll to position [0, 0]
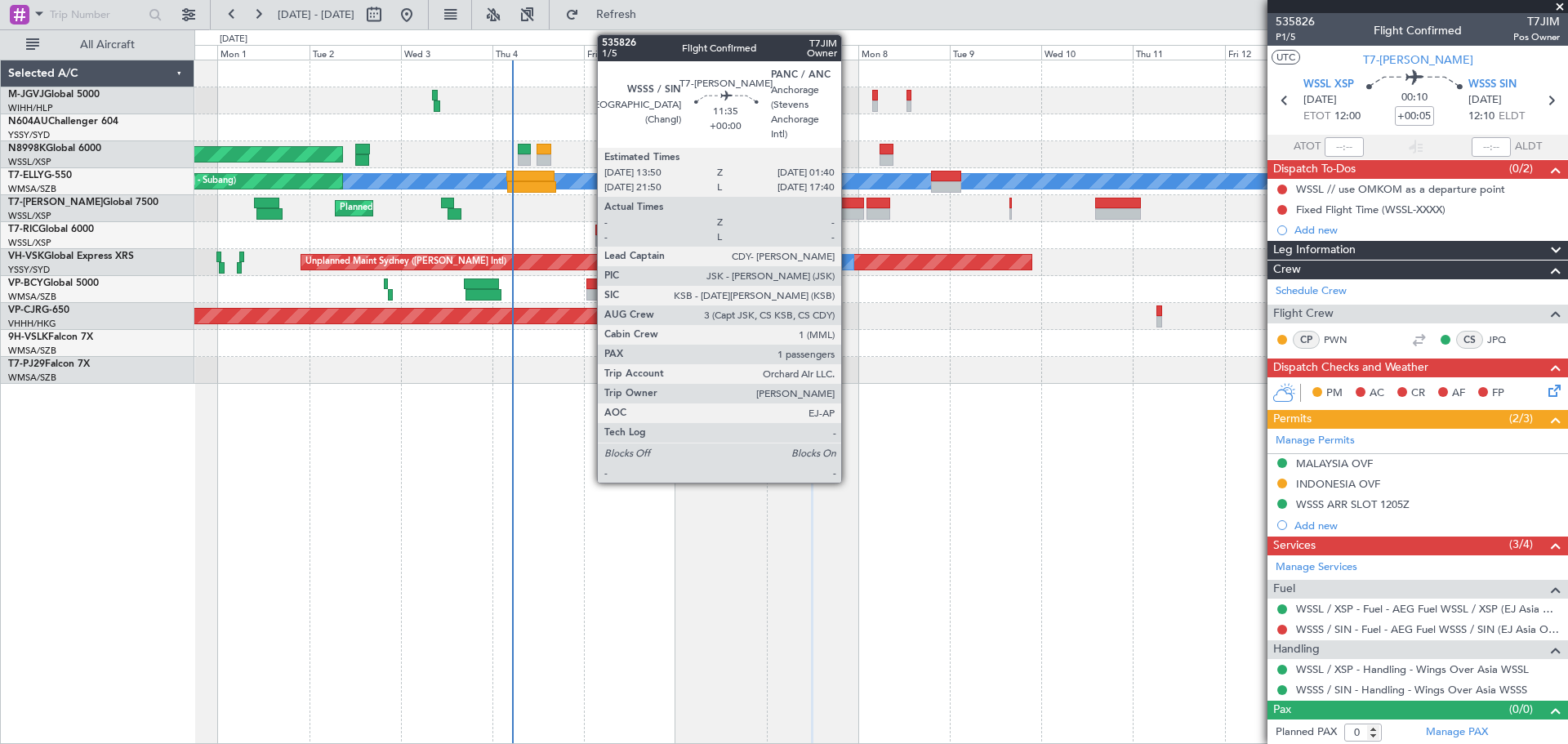
click at [848, 207] on div at bounding box center [842, 204] width 45 height 12
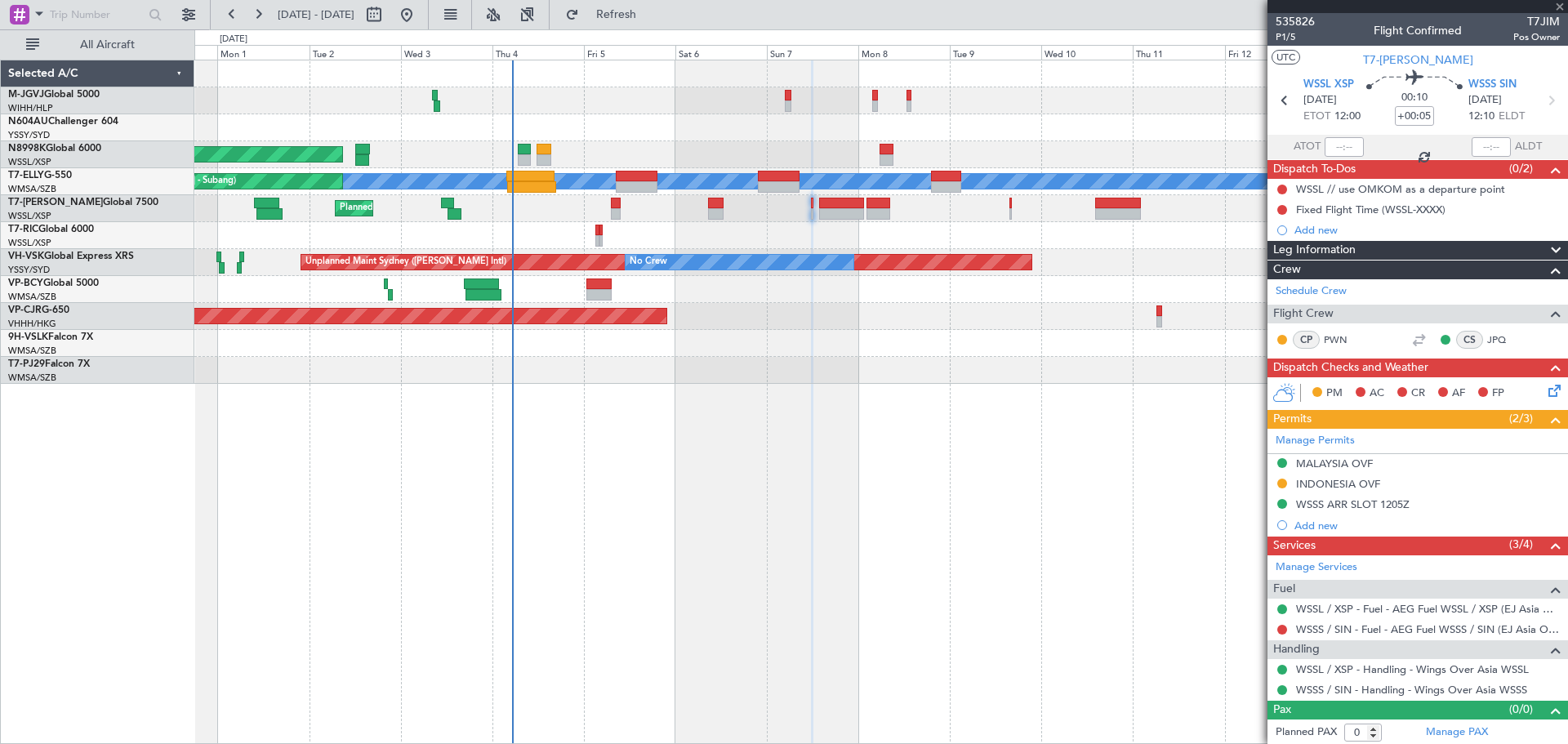
type input "1"
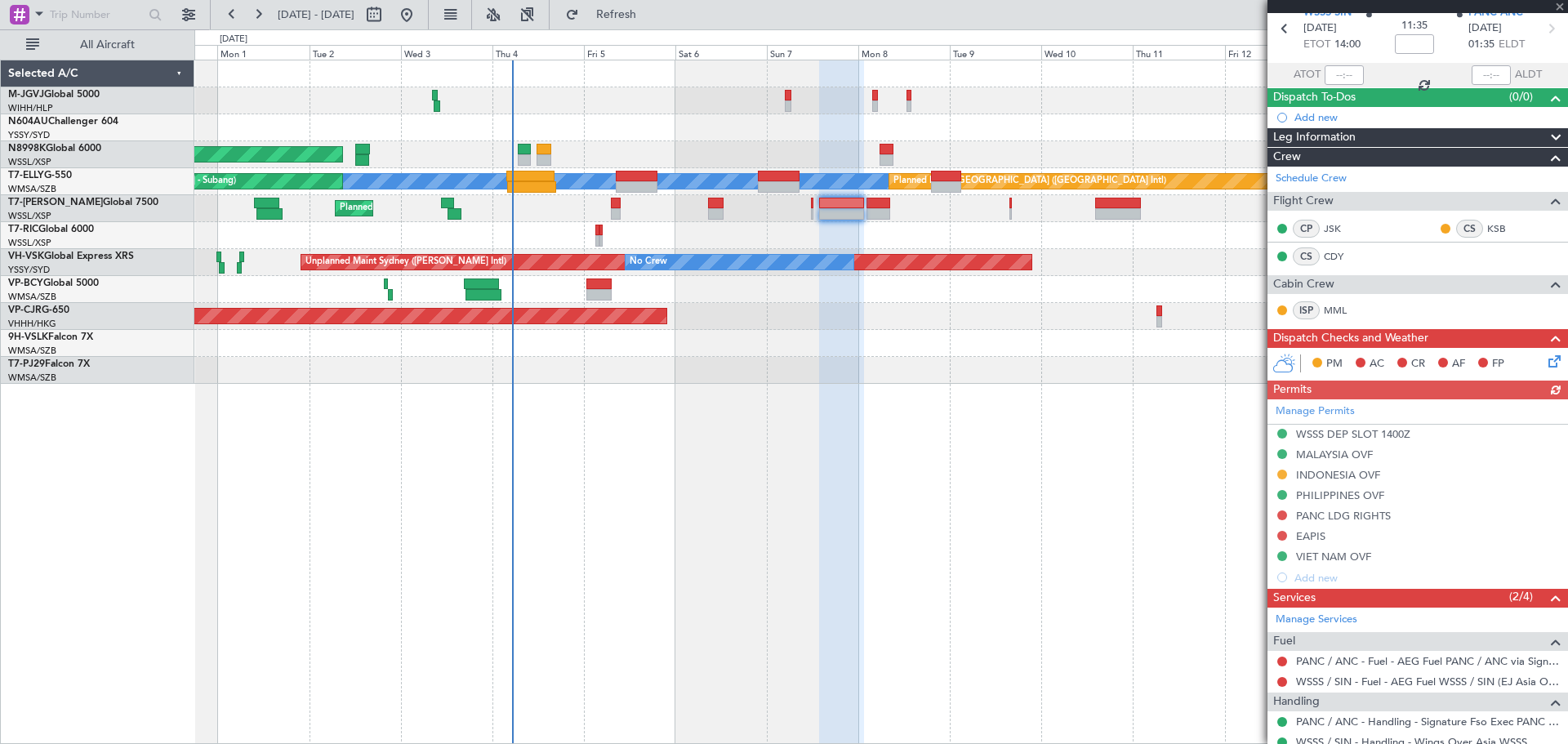
scroll to position [162, 0]
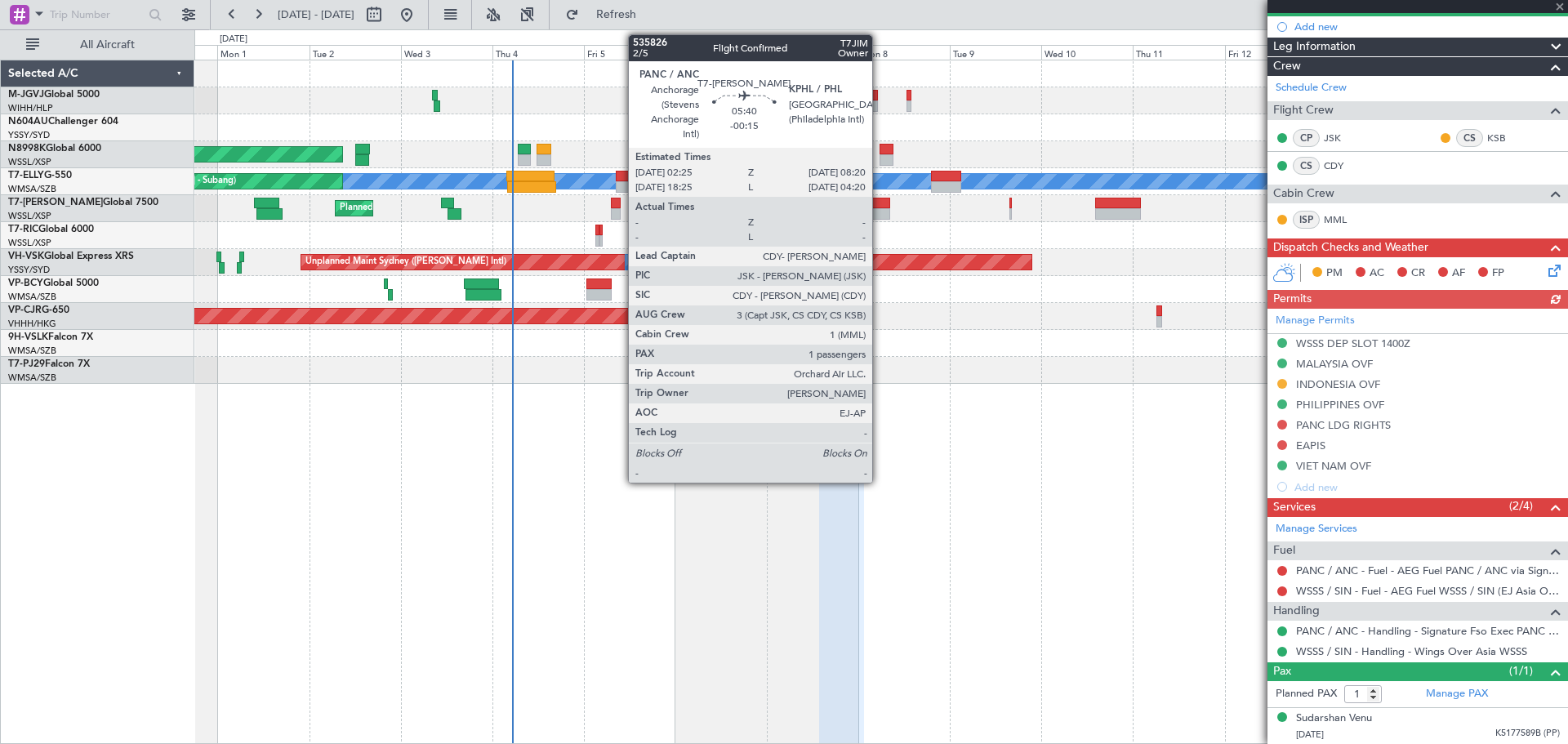
click at [880, 206] on div at bounding box center [879, 204] width 23 height 12
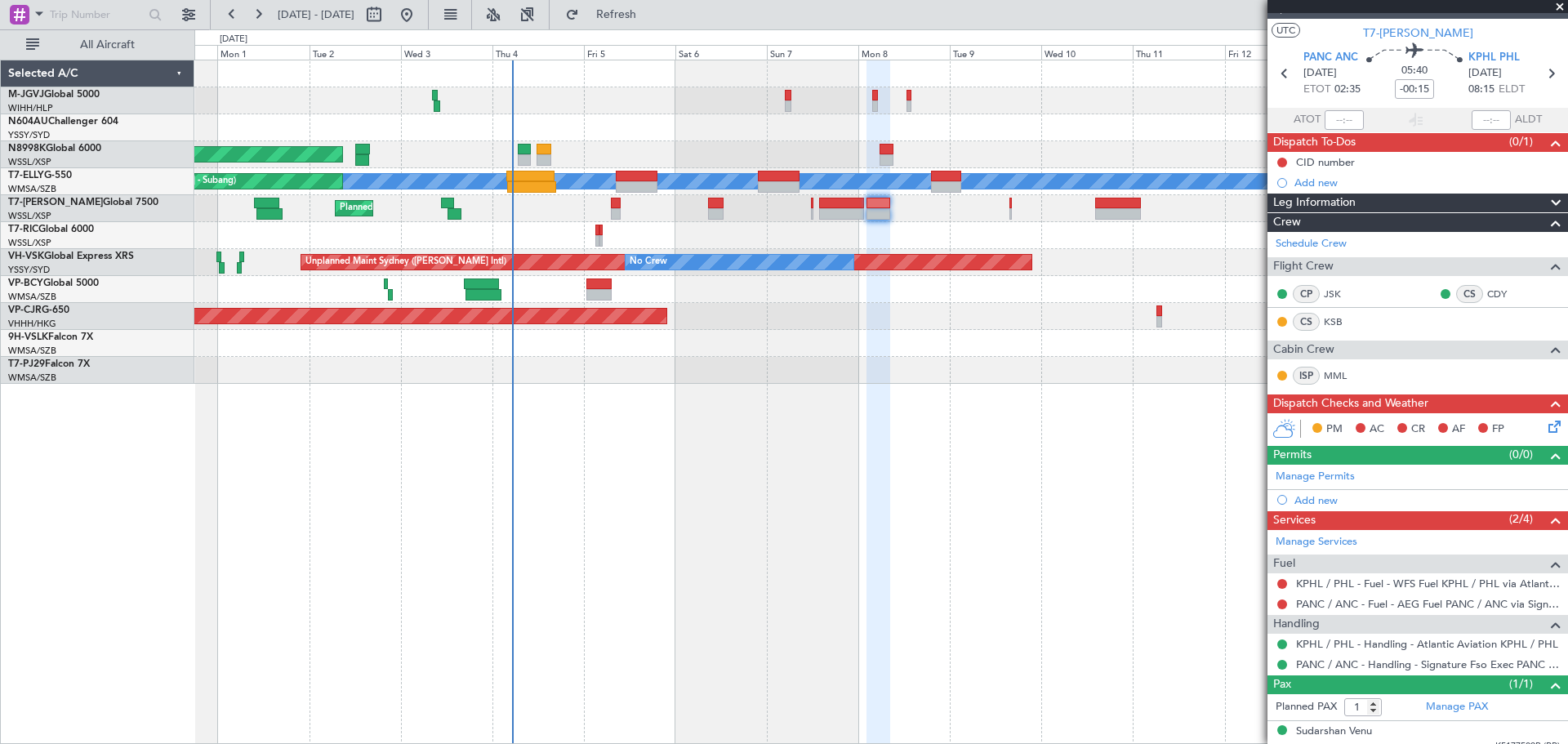
scroll to position [40, 0]
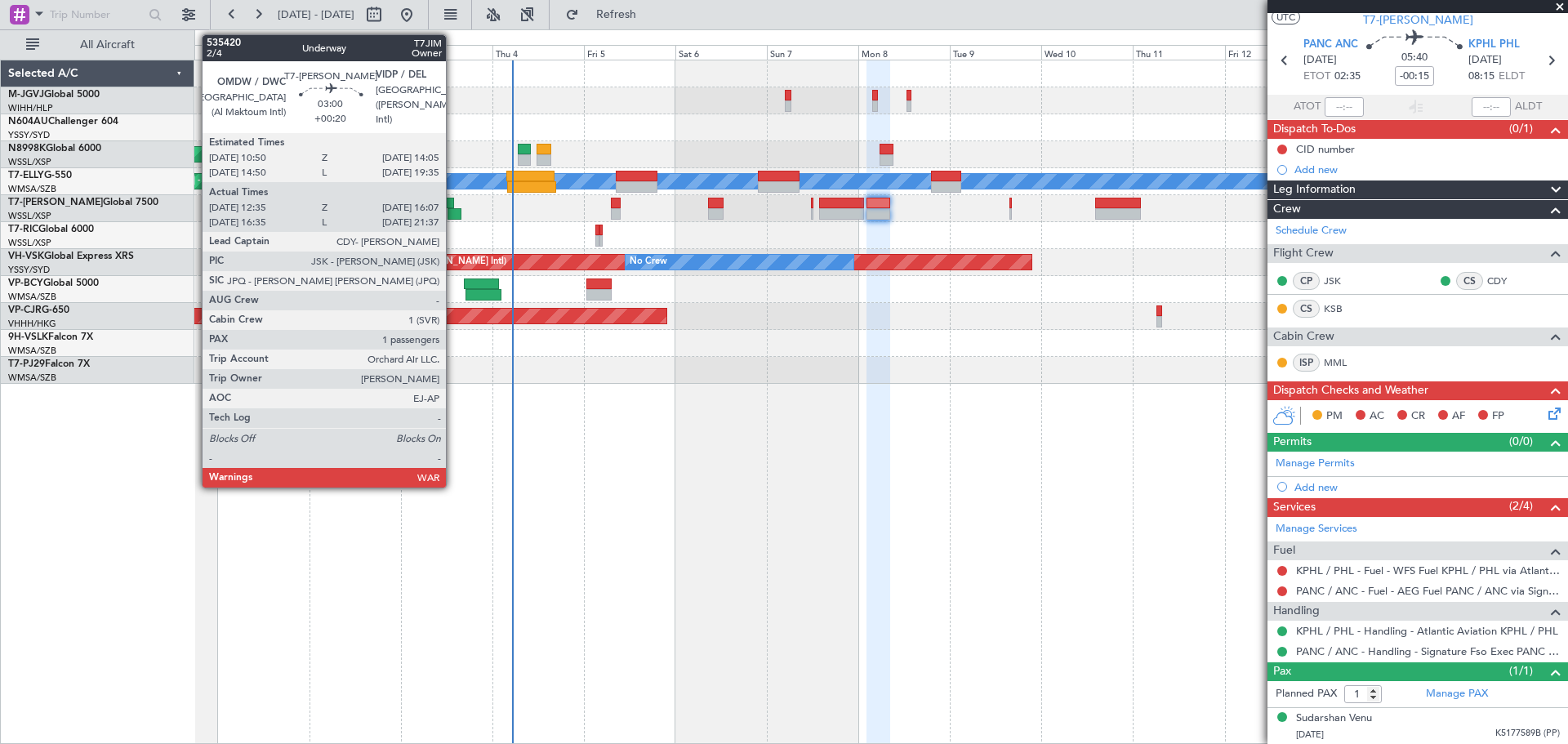
click at [453, 208] on div at bounding box center [454, 214] width 14 height 12
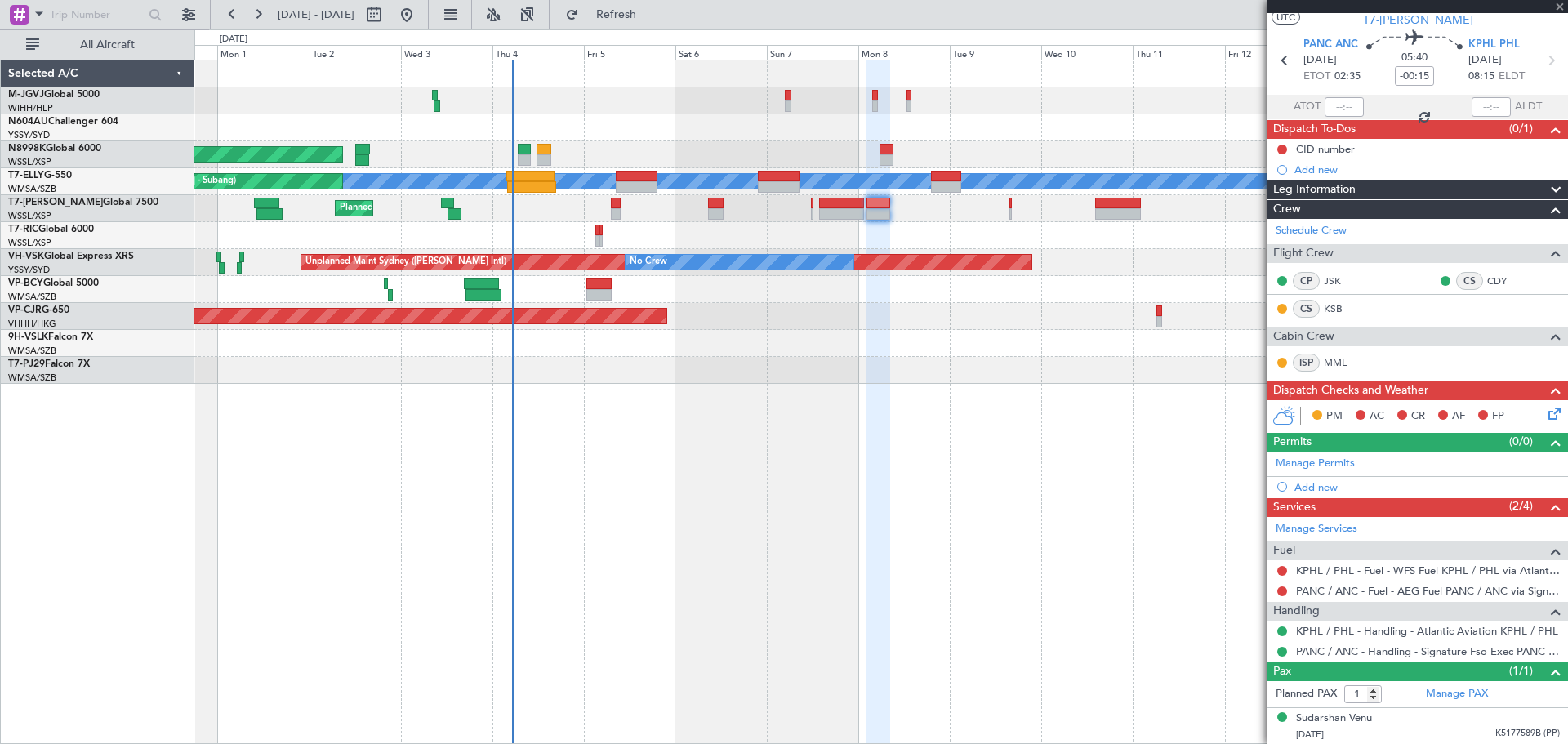
type input "+00:20"
type input "12:45"
type input "16:02"
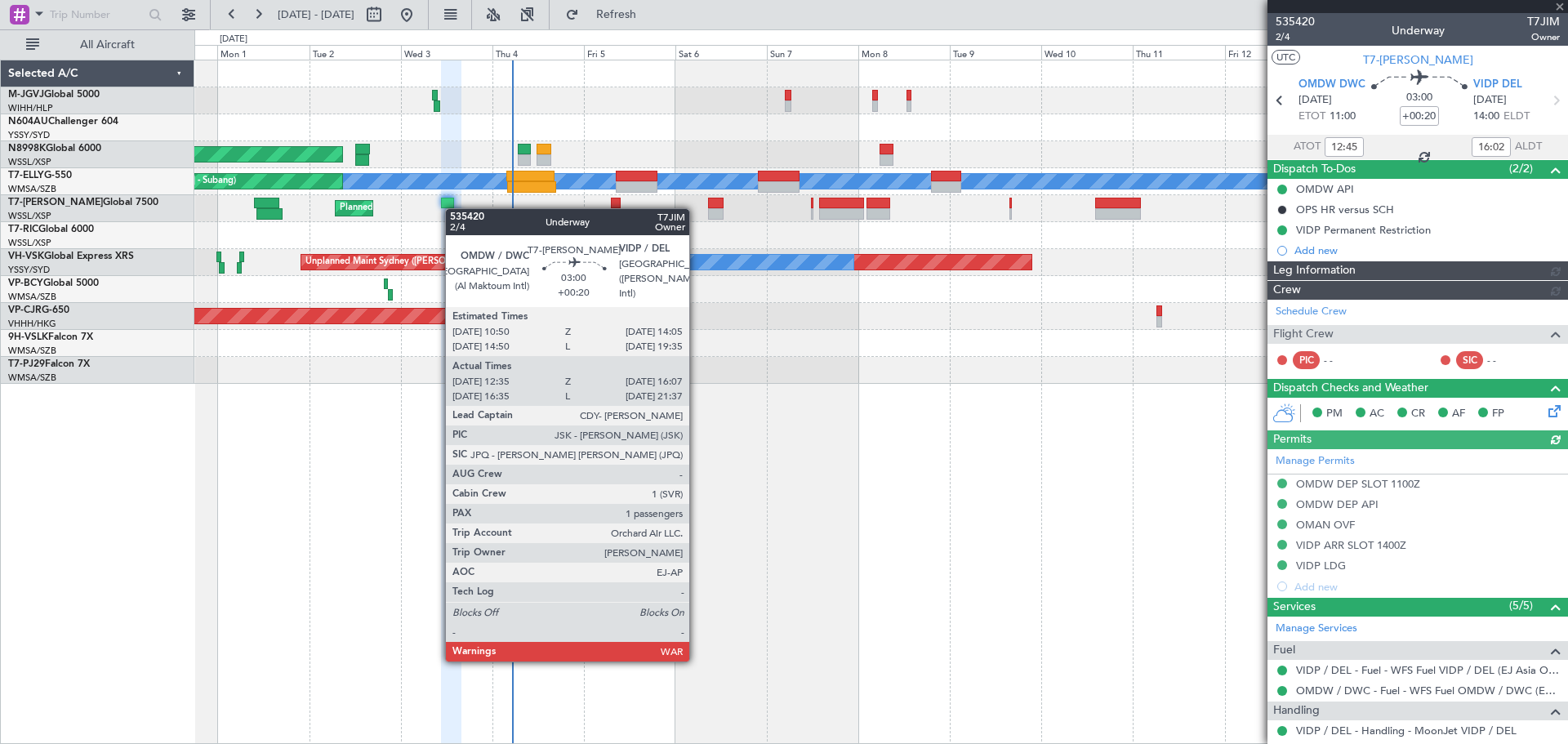
type input "[PERSON_NAME] (BTA)"
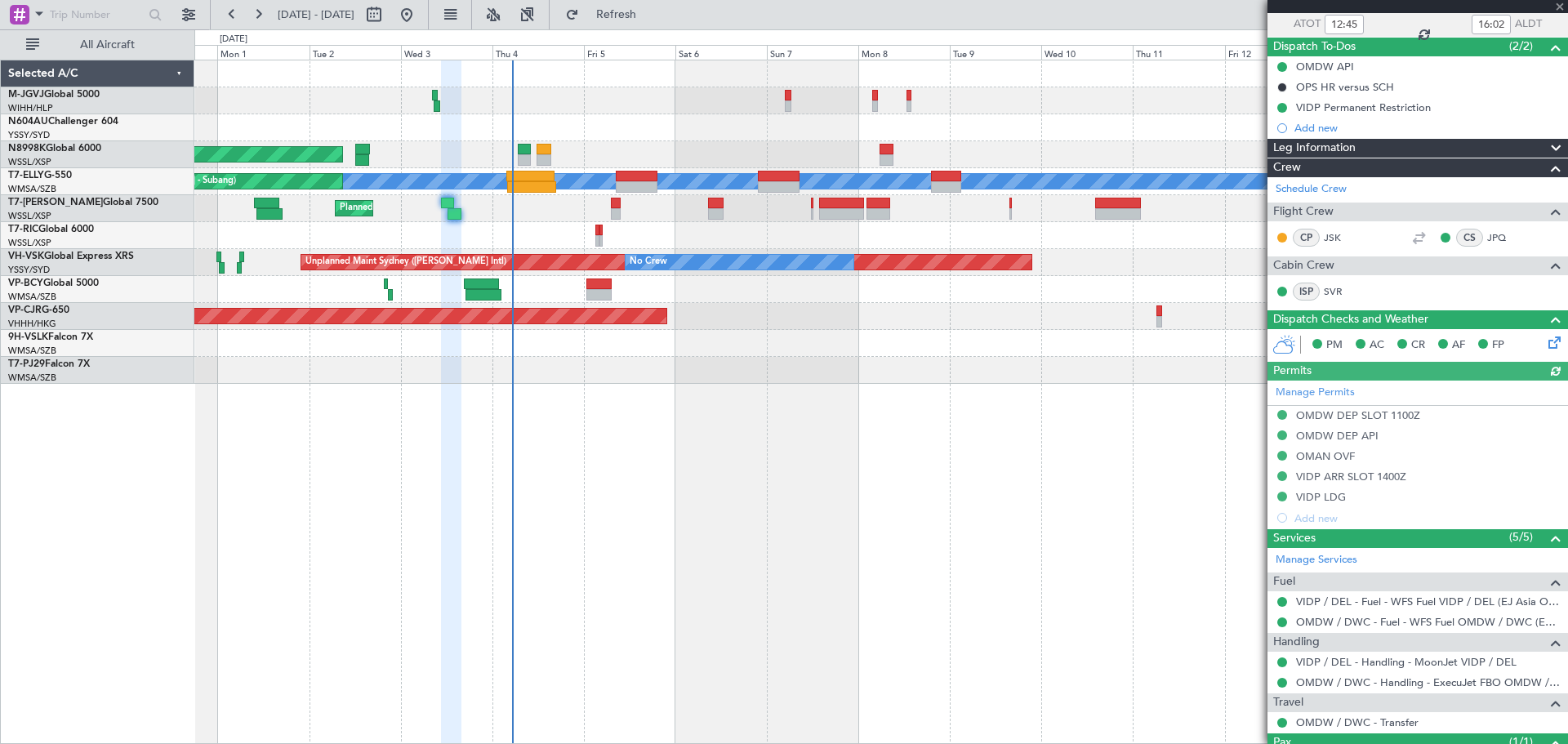
scroll to position [193, 0]
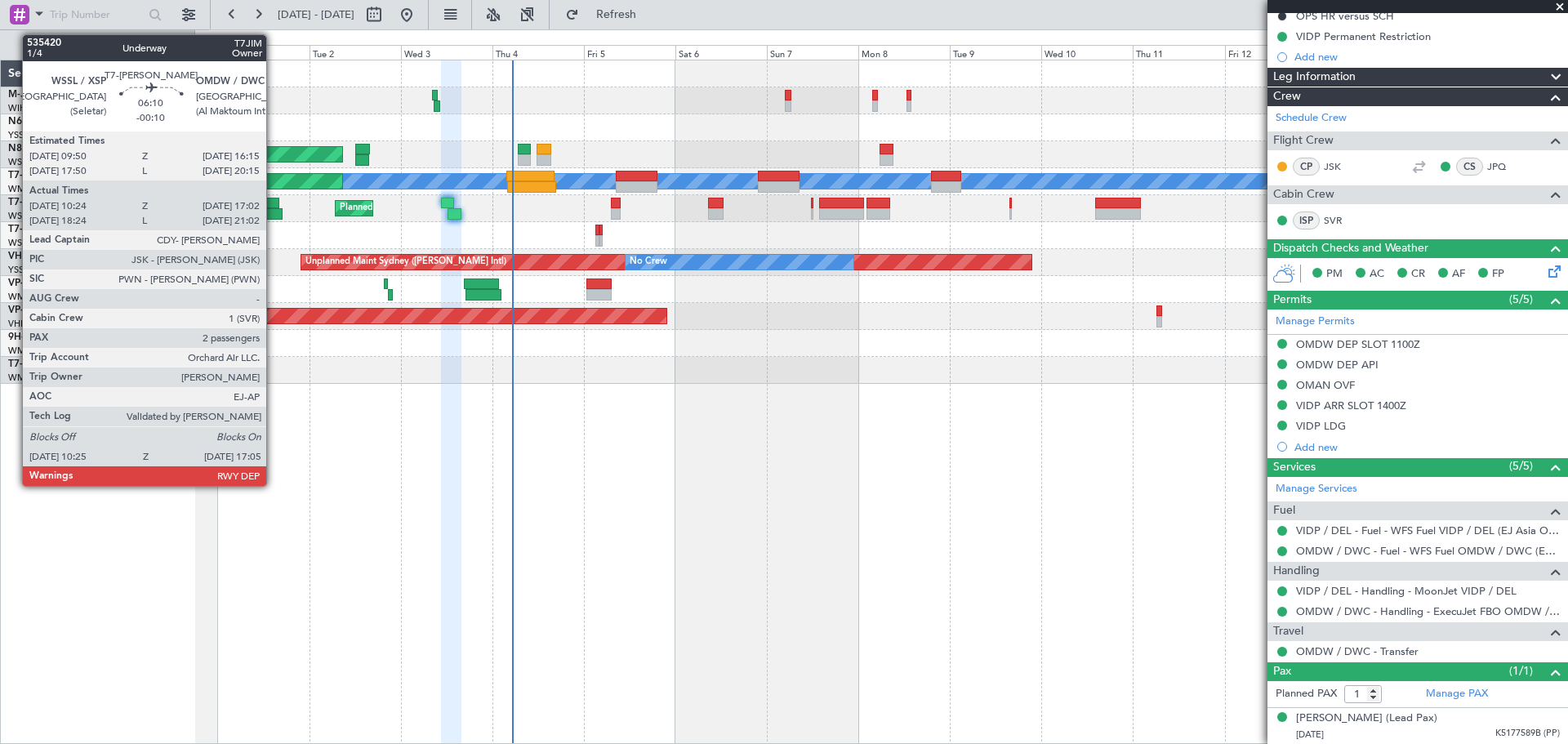
click at [274, 208] on div at bounding box center [266, 204] width 24 height 12
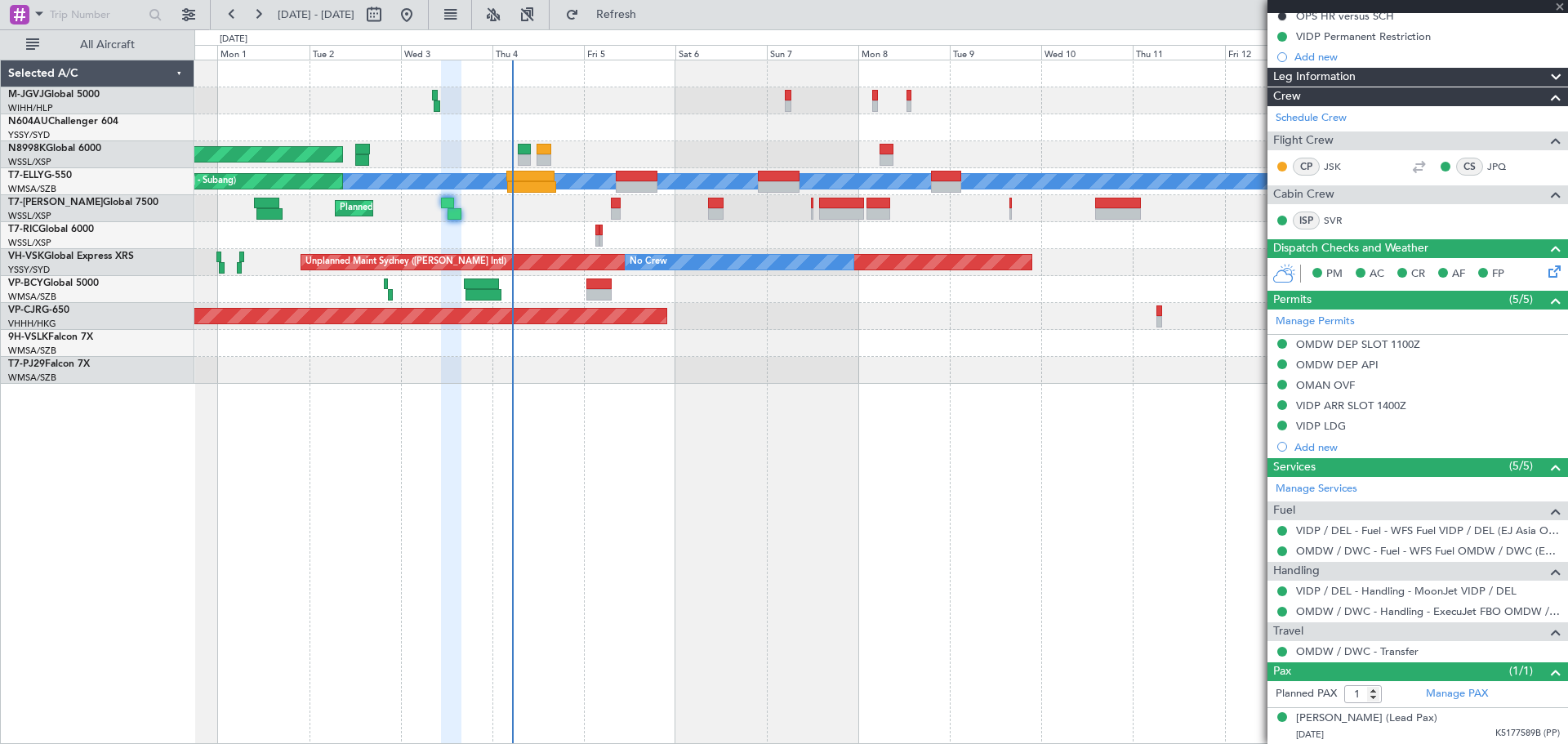
type input "-00:10"
type input "10:34"
type input "16:57"
type input "2"
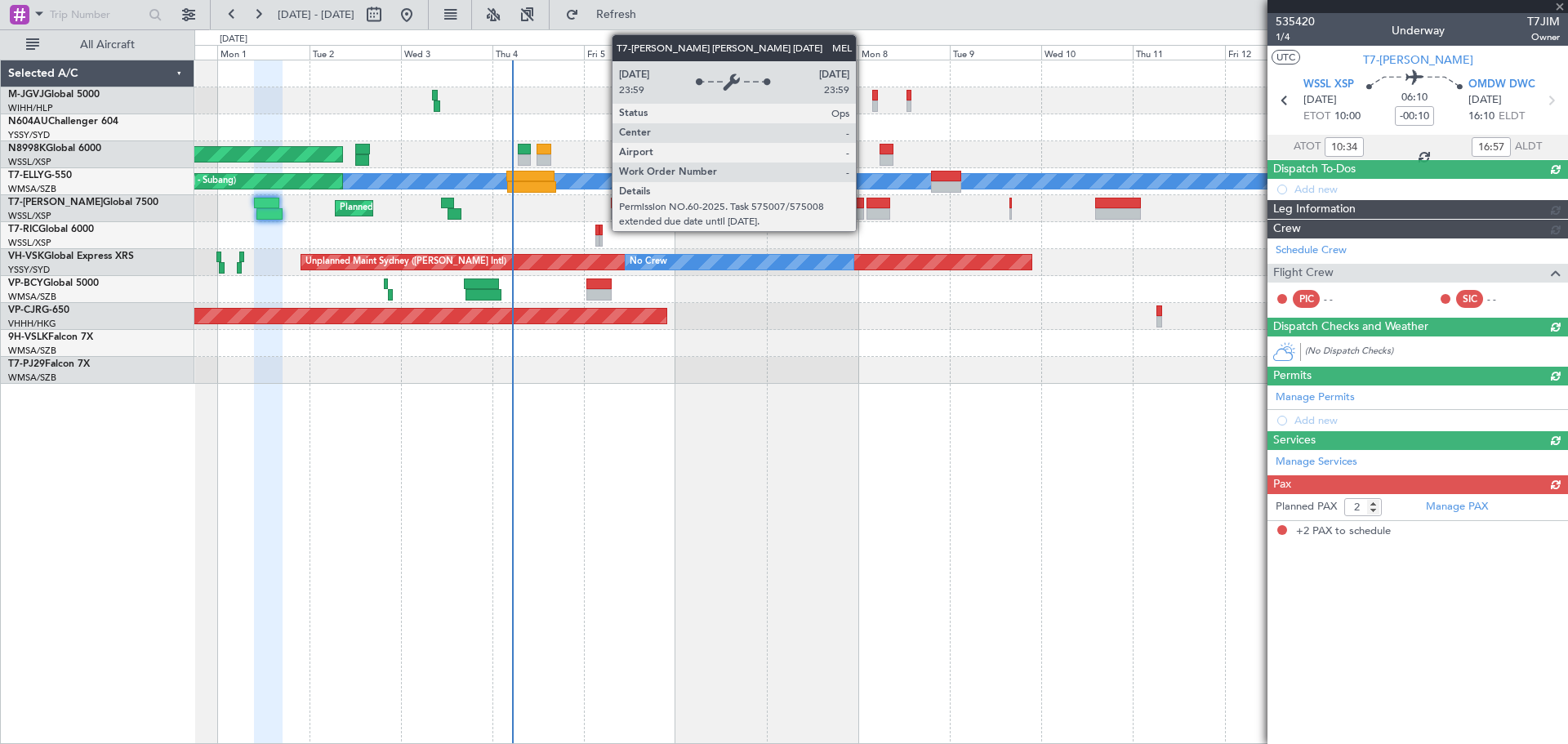
scroll to position [0, 0]
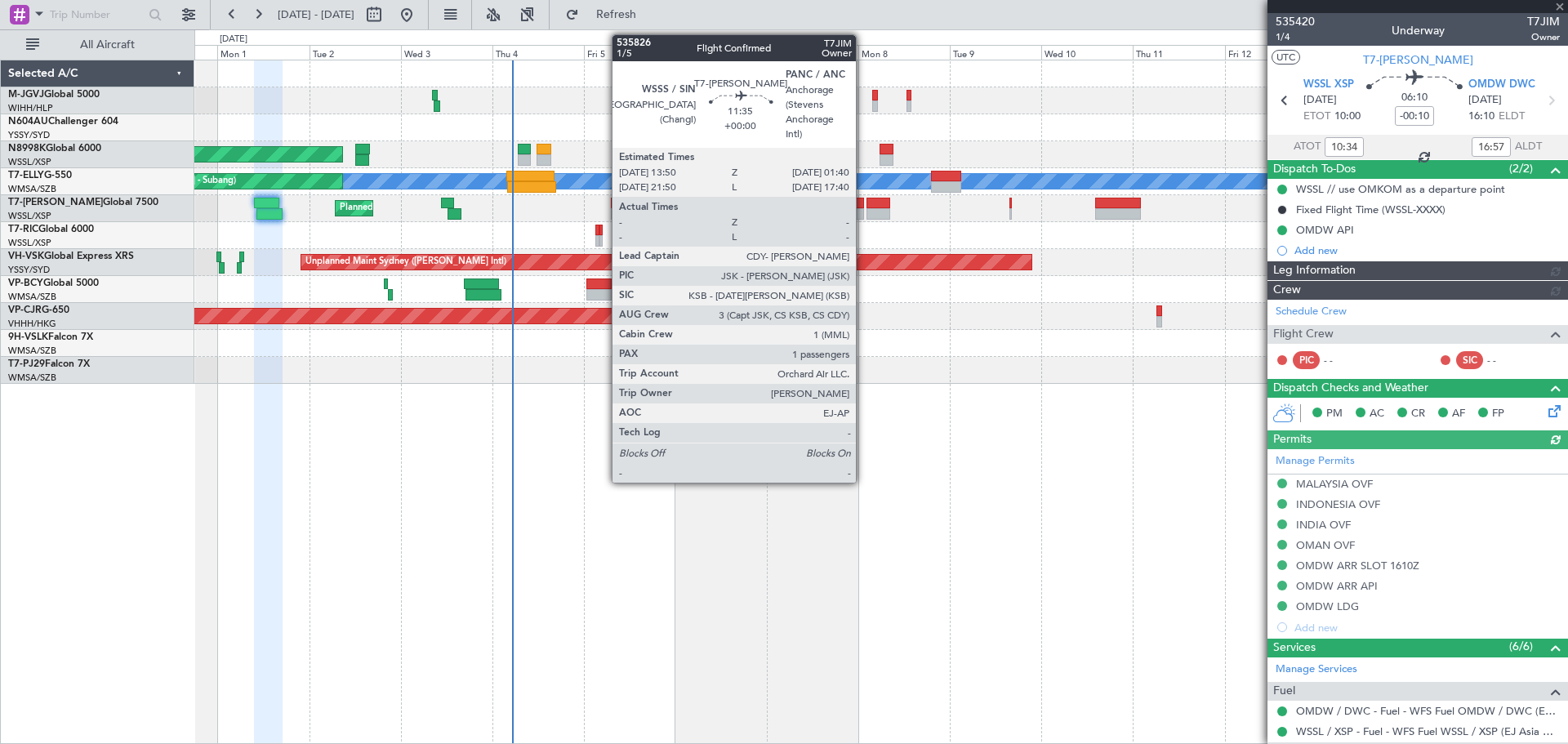
type input "[PERSON_NAME] (EYU)"
type input "F0269"
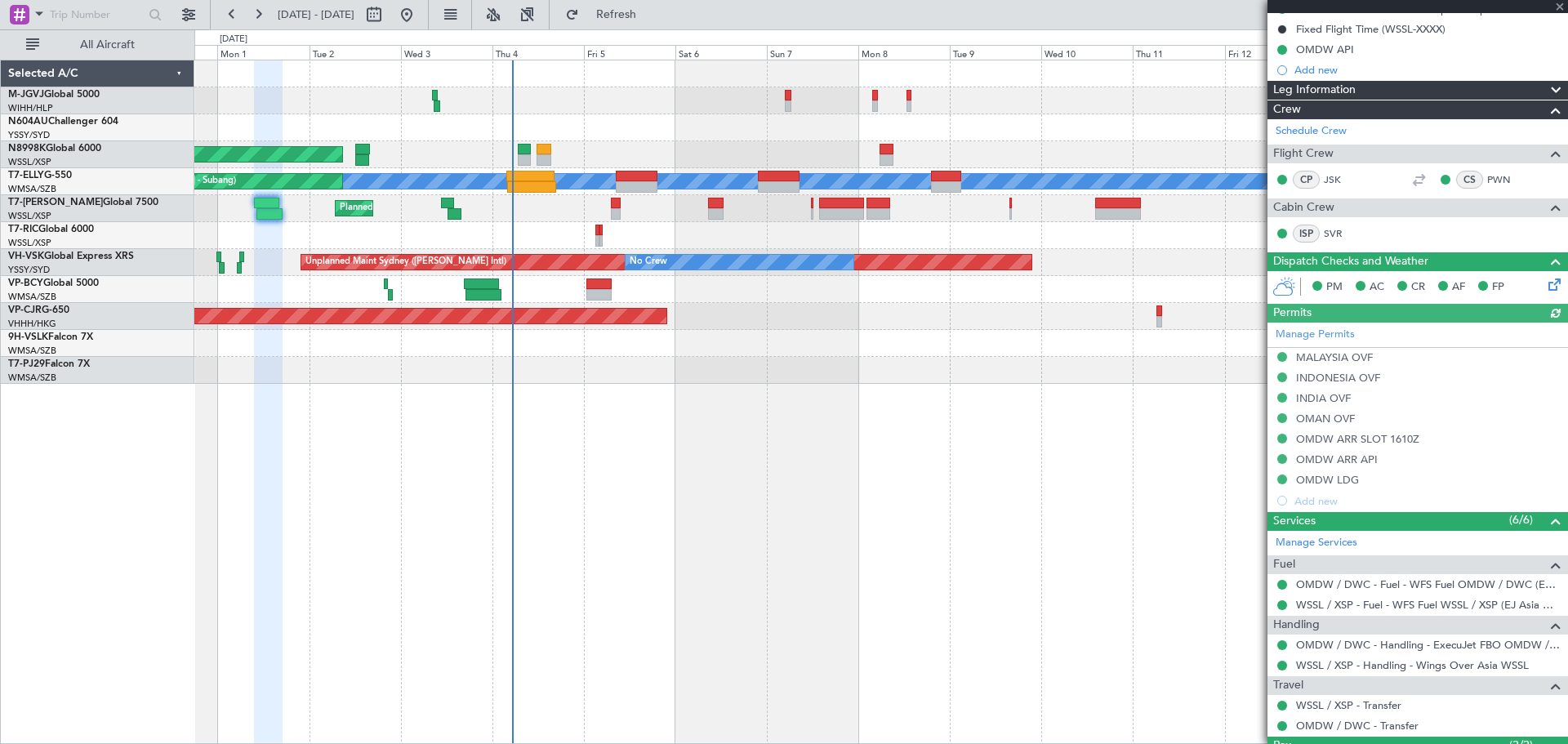
scroll to position [292, 0]
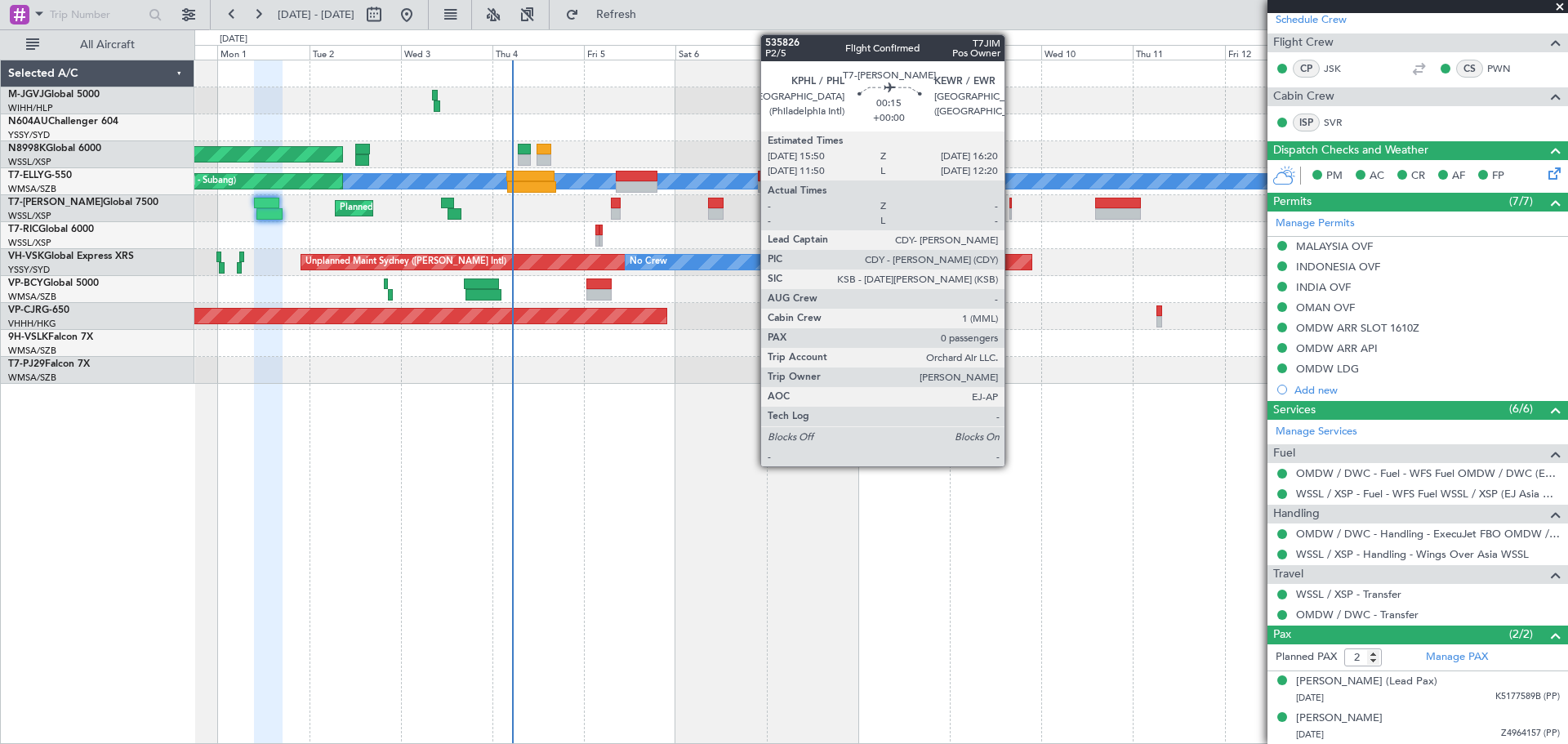
click at [1012, 208] on div at bounding box center [1010, 204] width 3 height 12
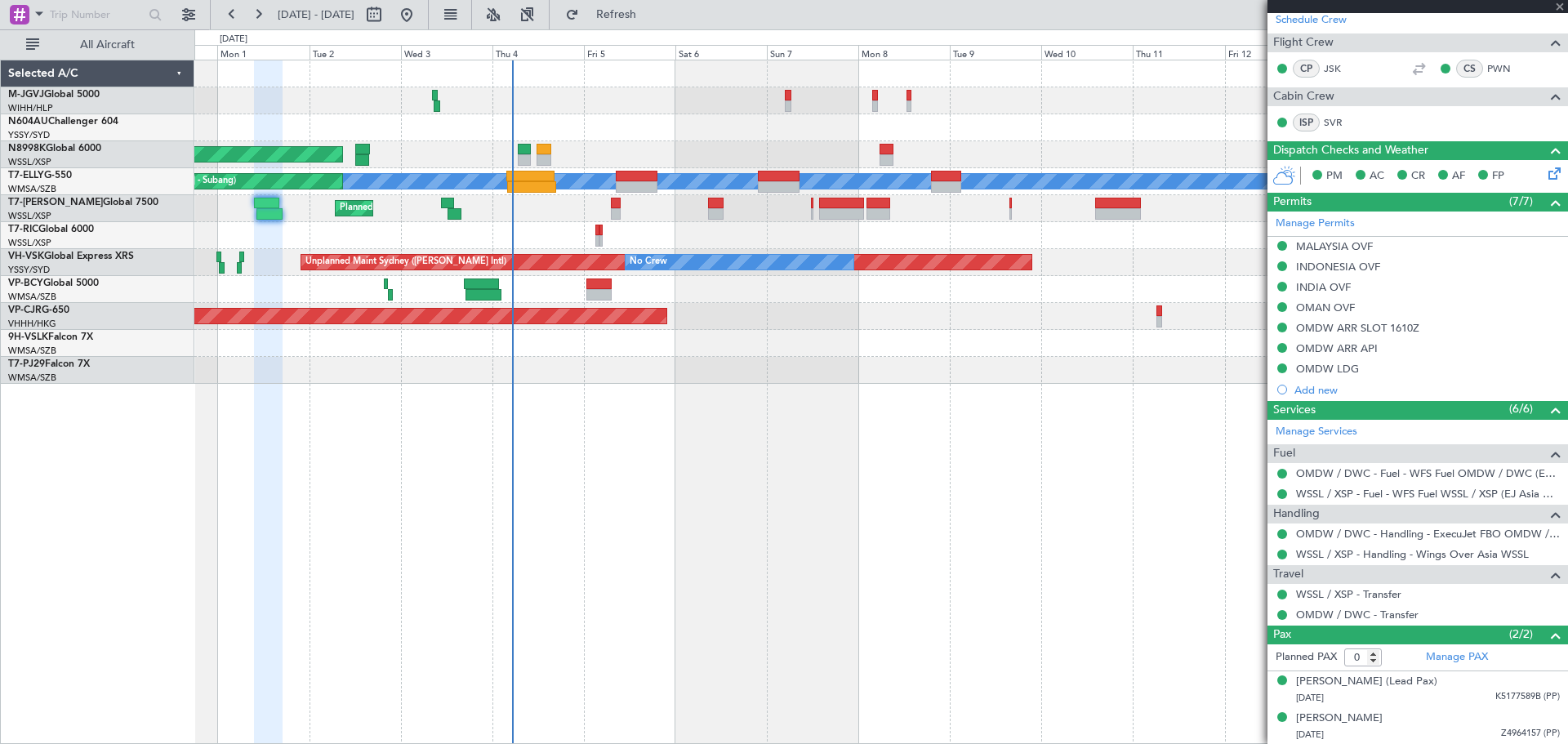
scroll to position [0, 0]
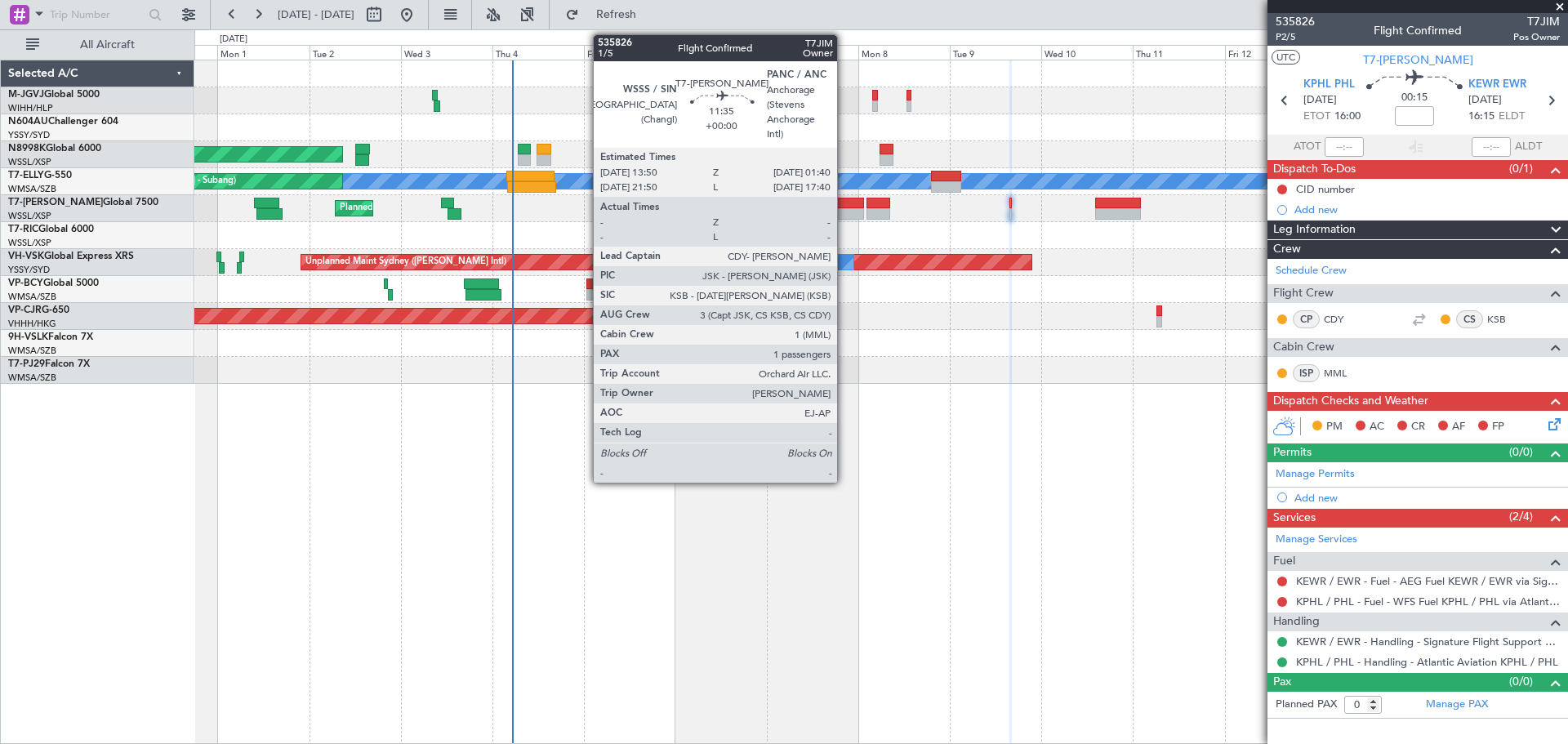
click at [845, 203] on div at bounding box center [842, 204] width 45 height 12
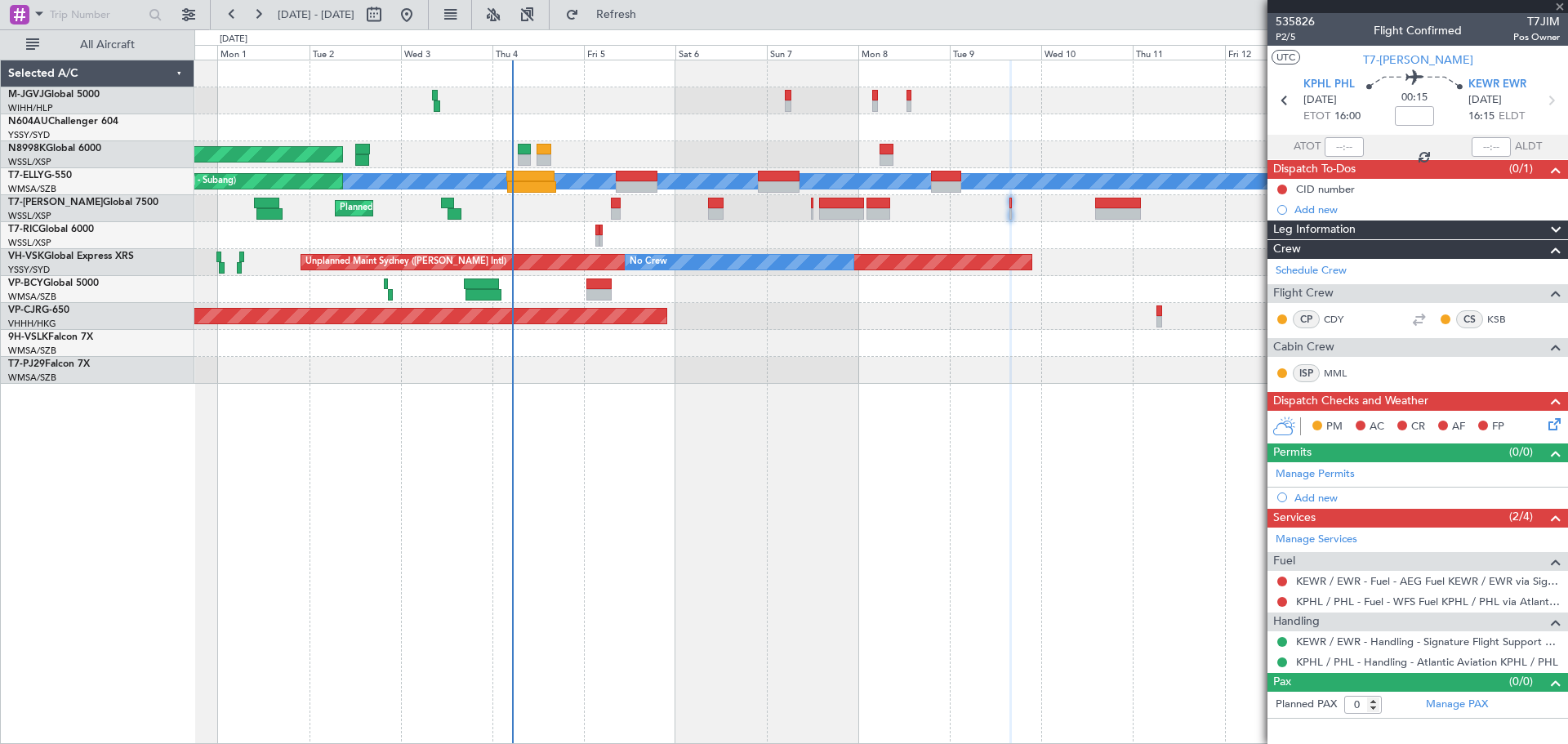
type input "1"
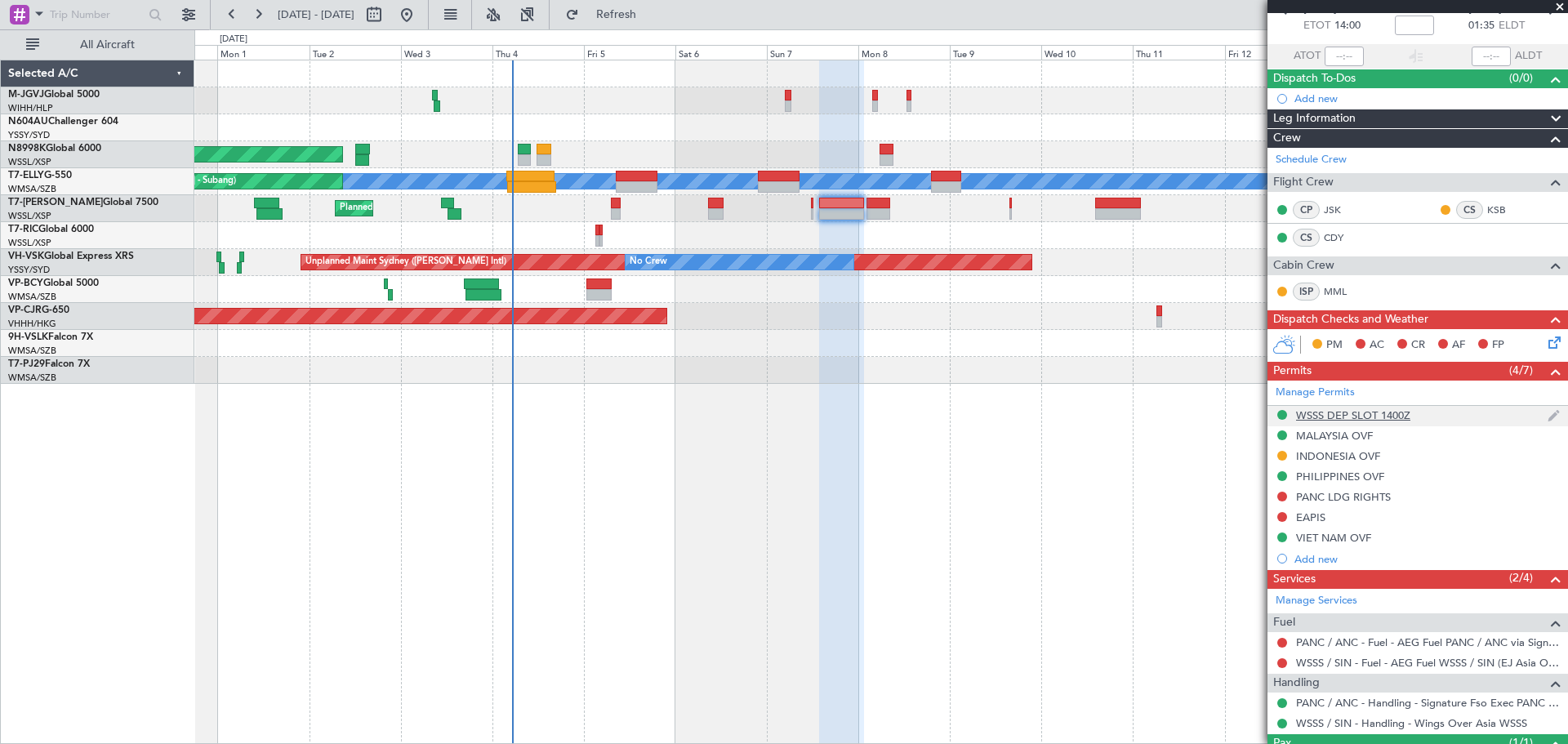
scroll to position [162, 0]
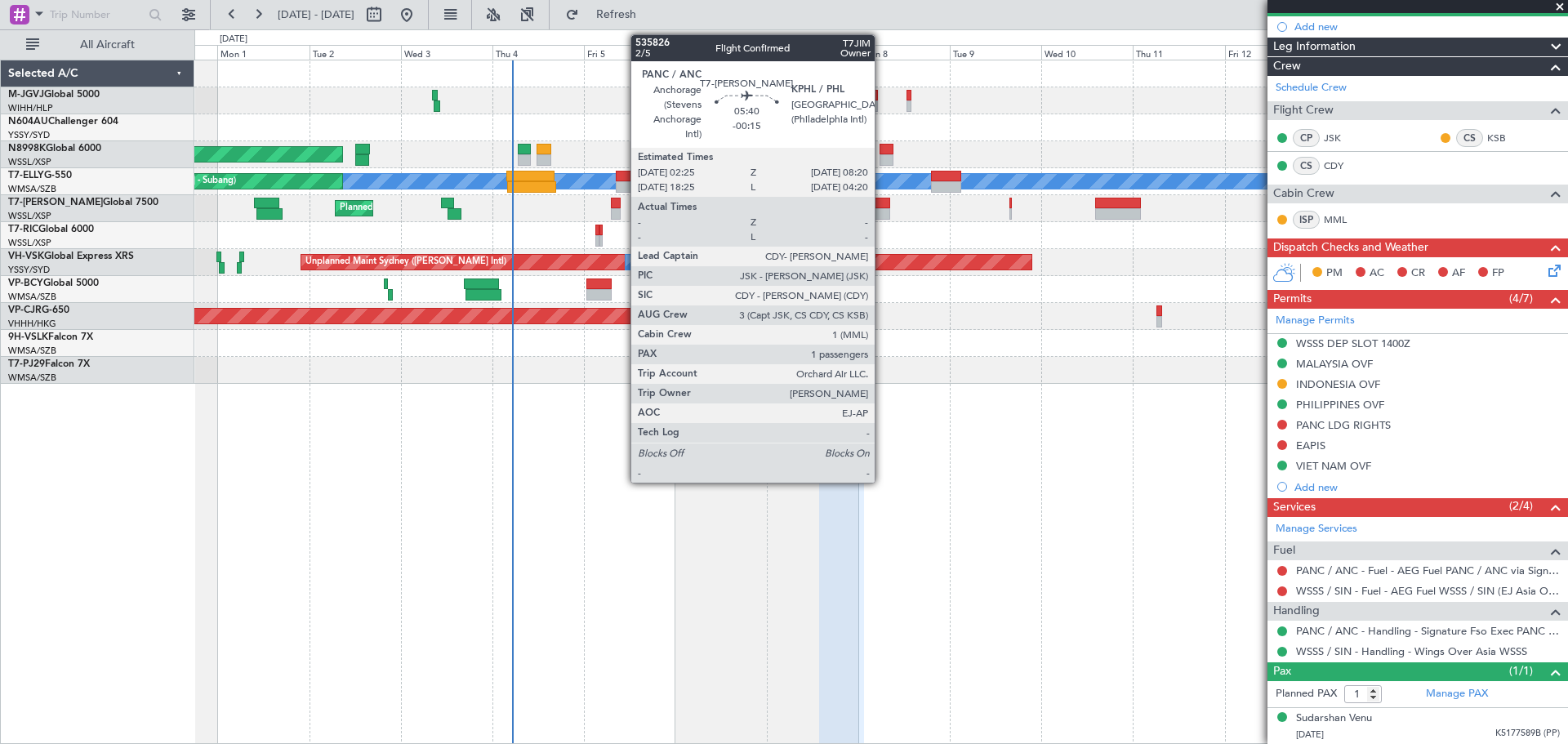
click at [883, 211] on div at bounding box center [879, 214] width 23 height 12
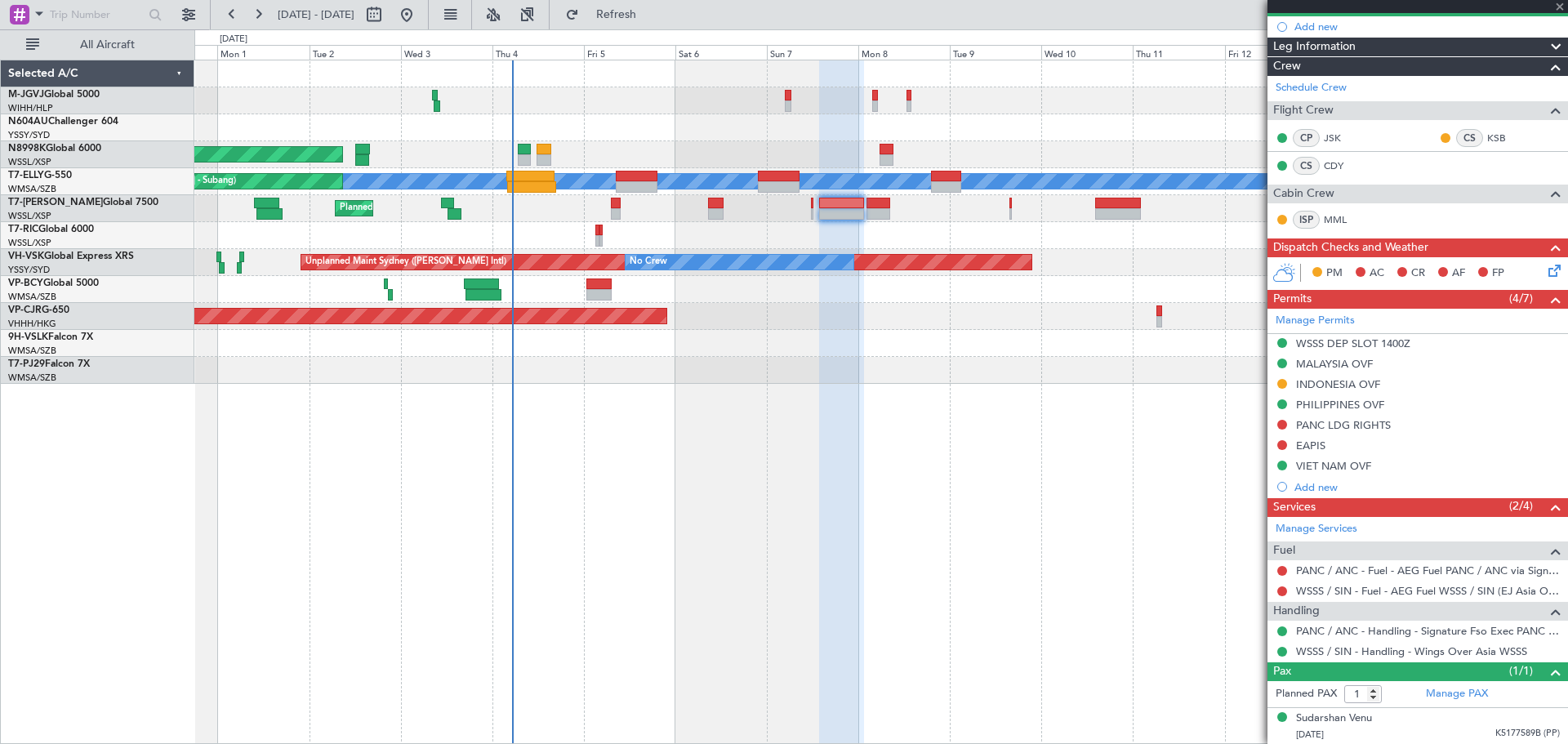
type input "-00:15"
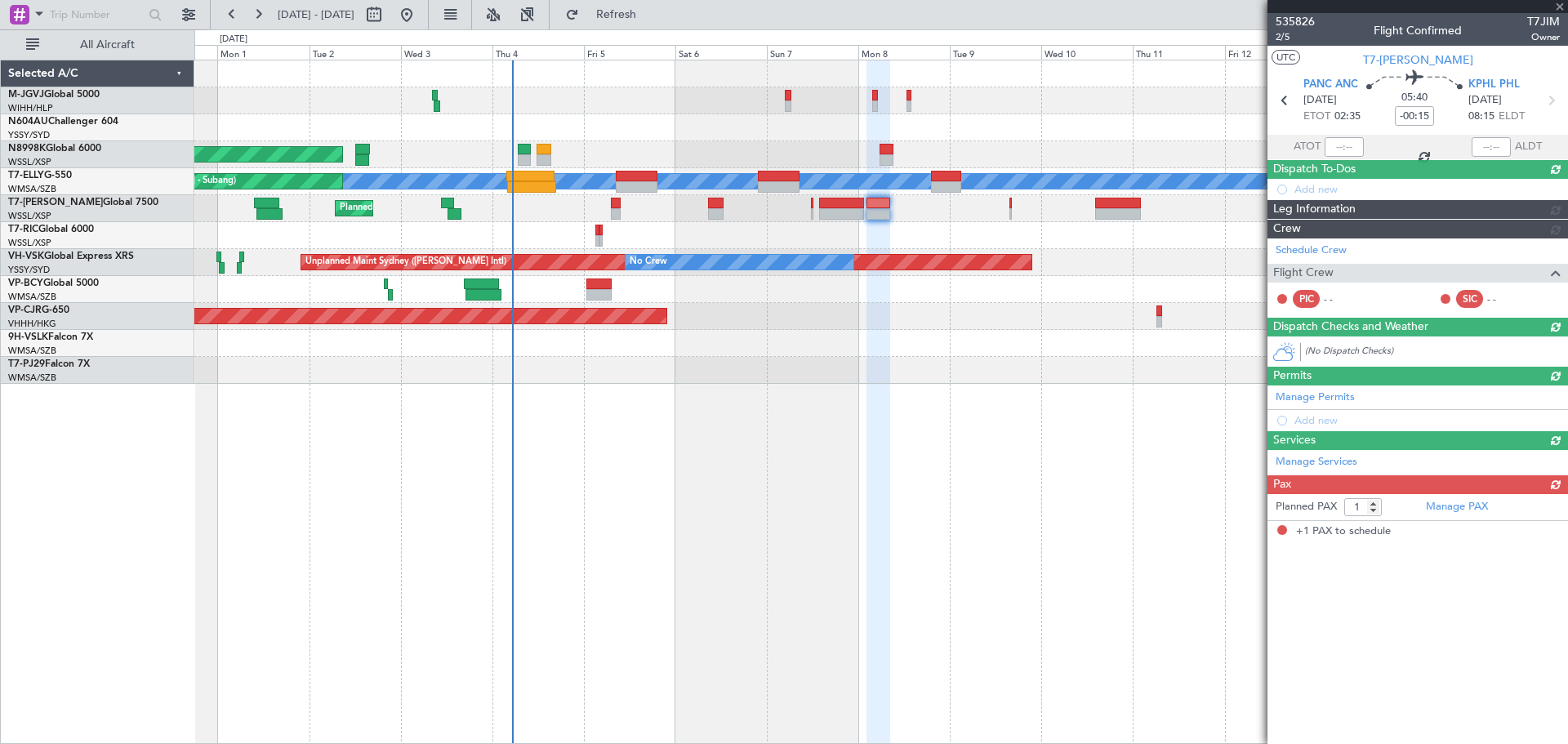
scroll to position [0, 0]
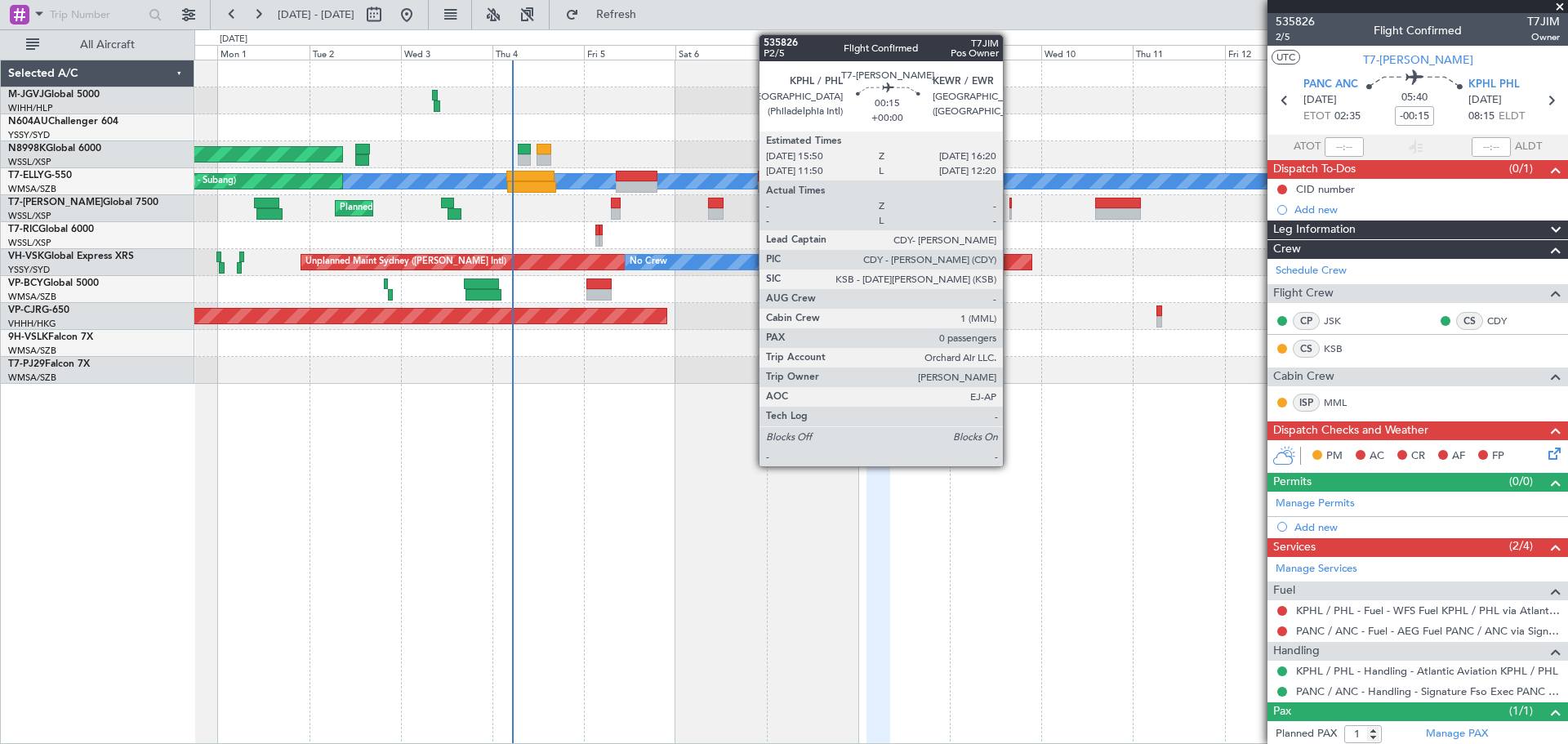
click at [1010, 211] on div at bounding box center [1010, 214] width 3 height 12
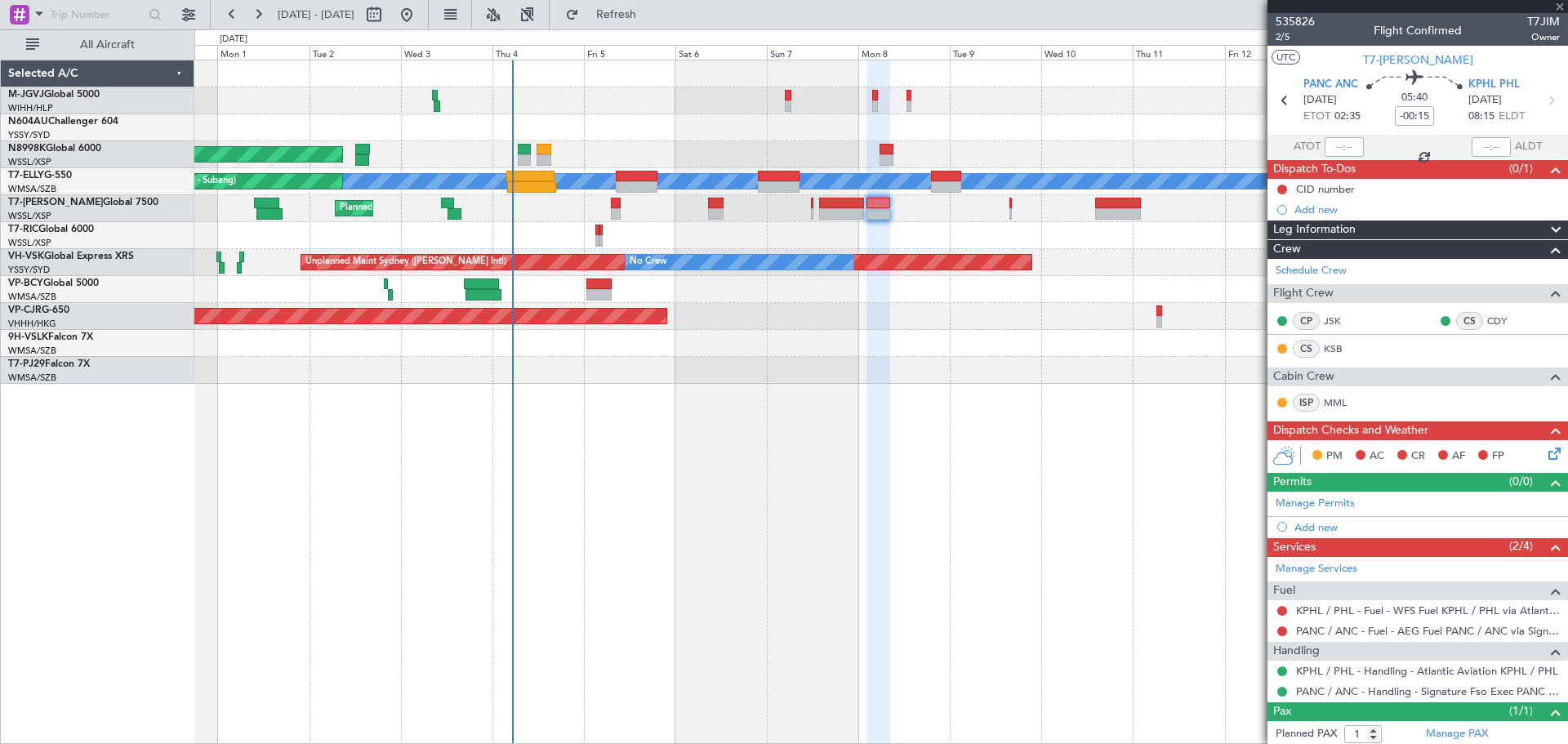
type input "0"
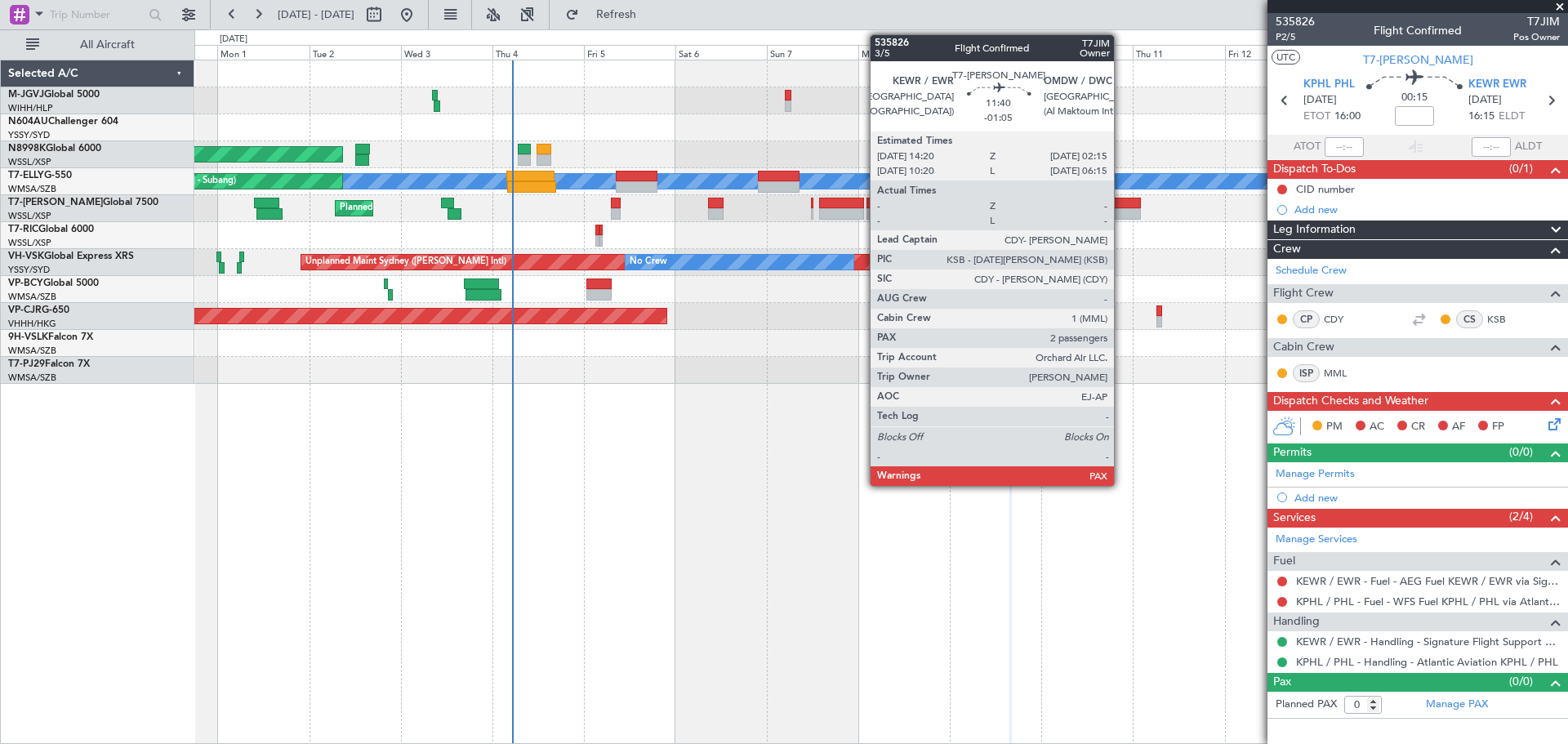
click at [1121, 213] on div at bounding box center [1118, 214] width 45 height 12
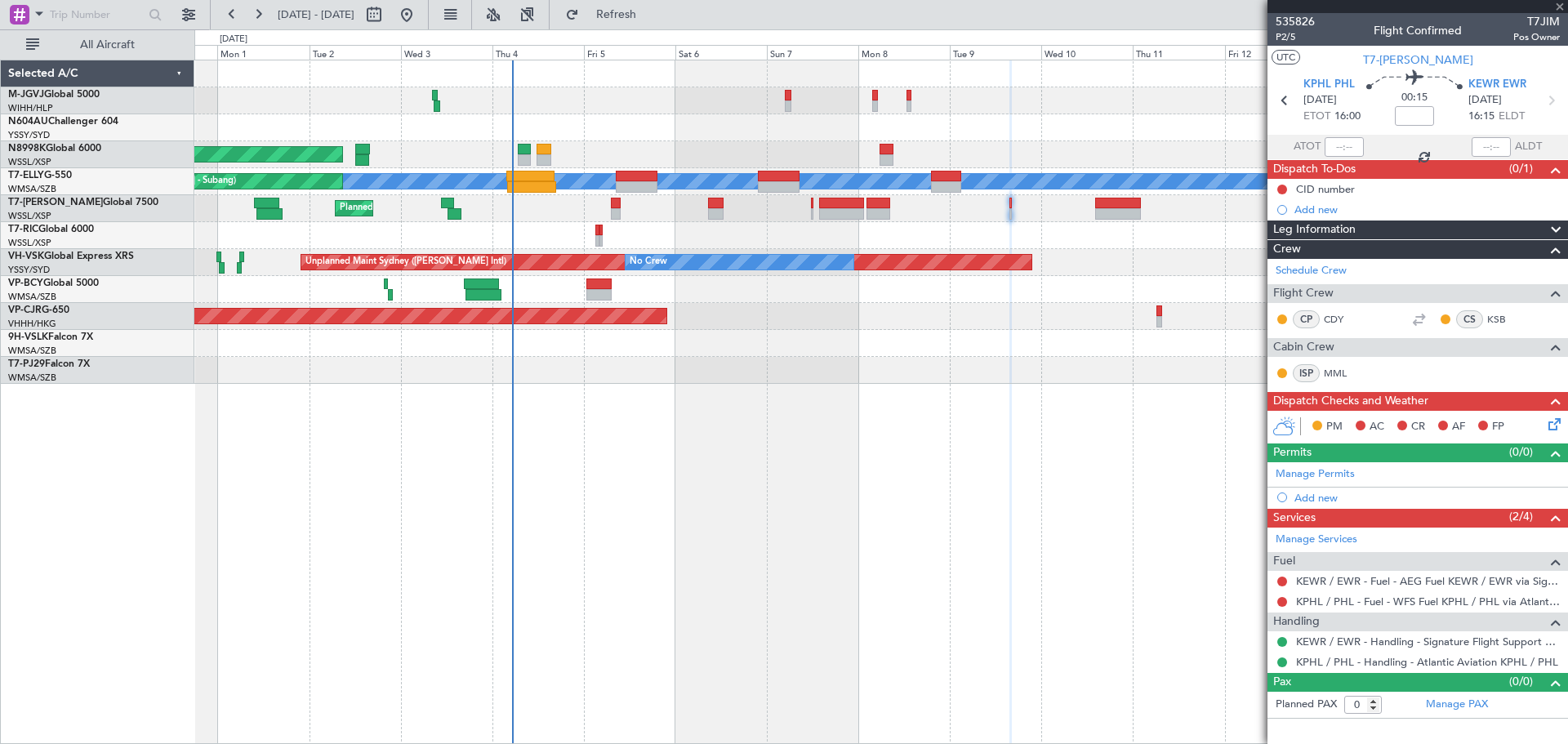
type input "-01:05"
type input "2"
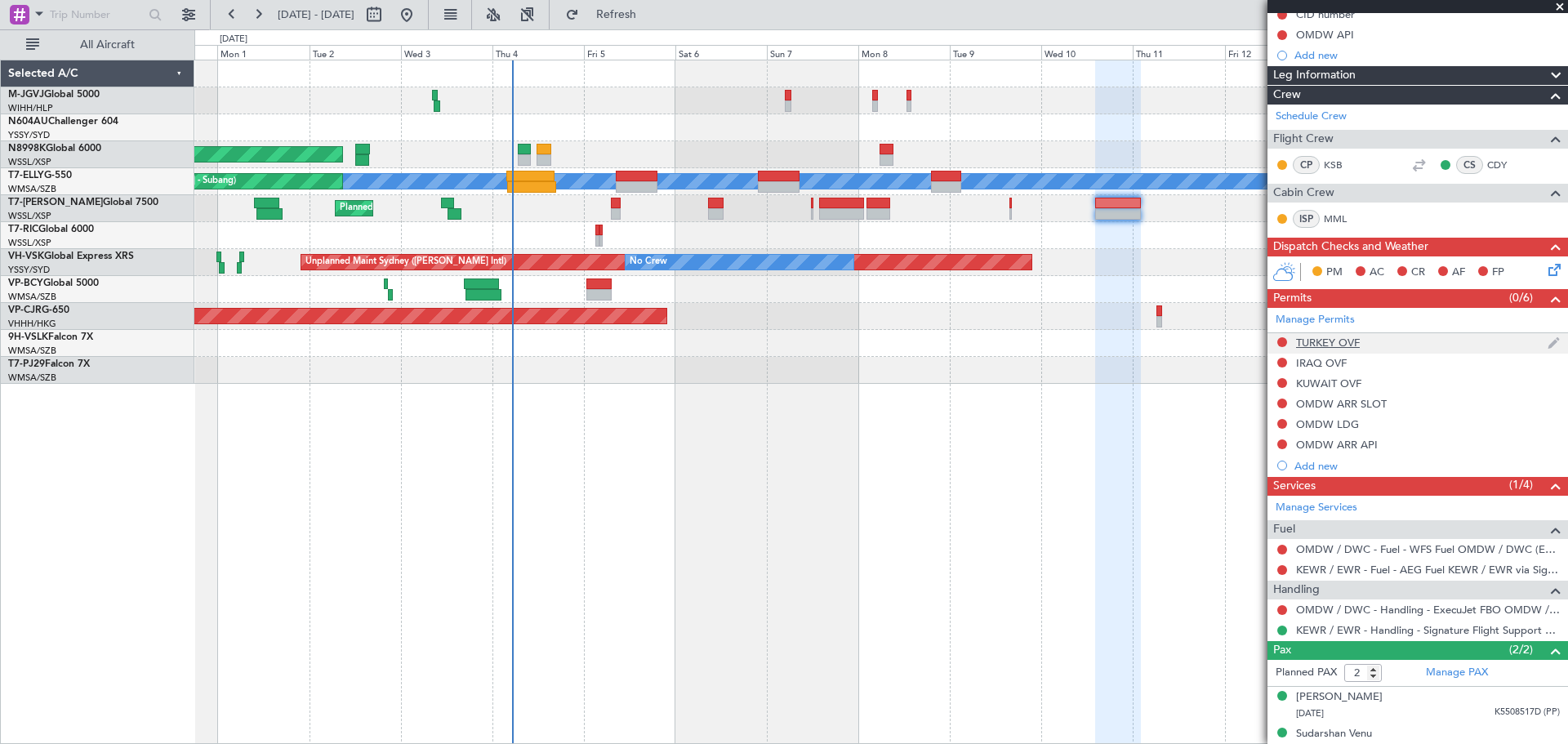
scroll to position [190, 0]
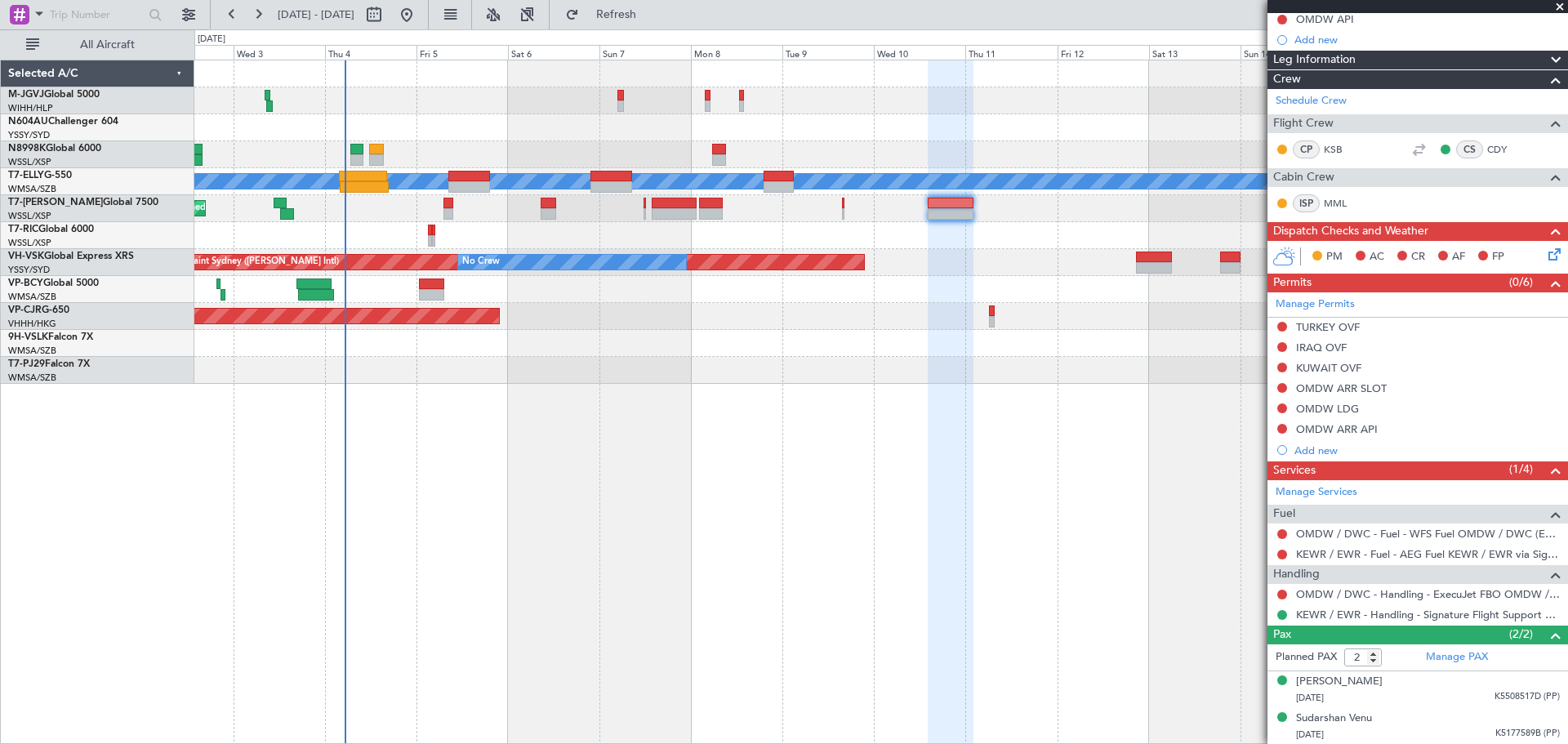
click at [961, 384] on div "Planned Maint [GEOGRAPHIC_DATA] (Seletar) Planned Maint [GEOGRAPHIC_DATA] ([GEO…" at bounding box center [881, 222] width 1374 height 324
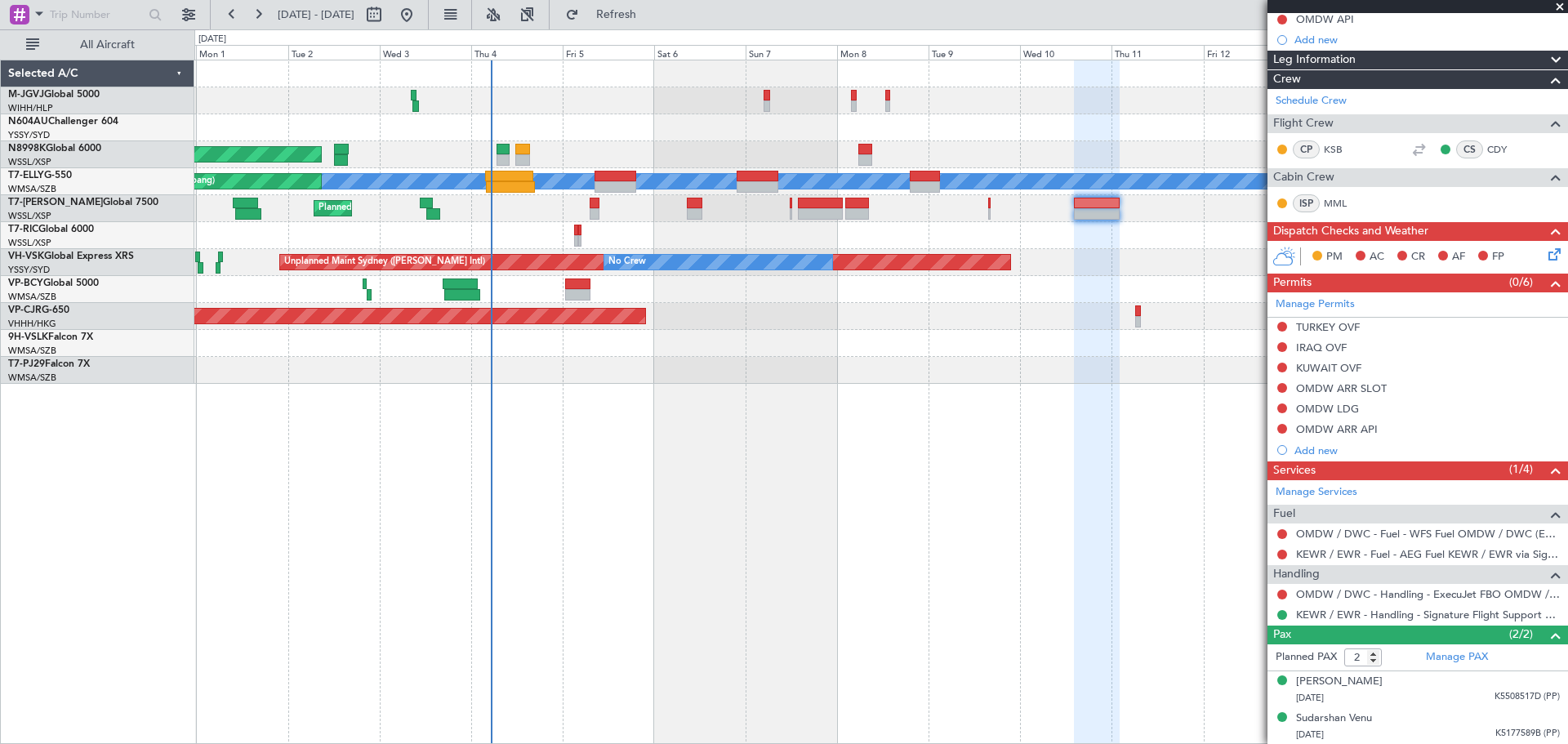
click at [757, 467] on div "Planned Maint [GEOGRAPHIC_DATA] (Seletar) Planned Maint [GEOGRAPHIC_DATA] ([GEO…" at bounding box center [881, 402] width 1374 height 684
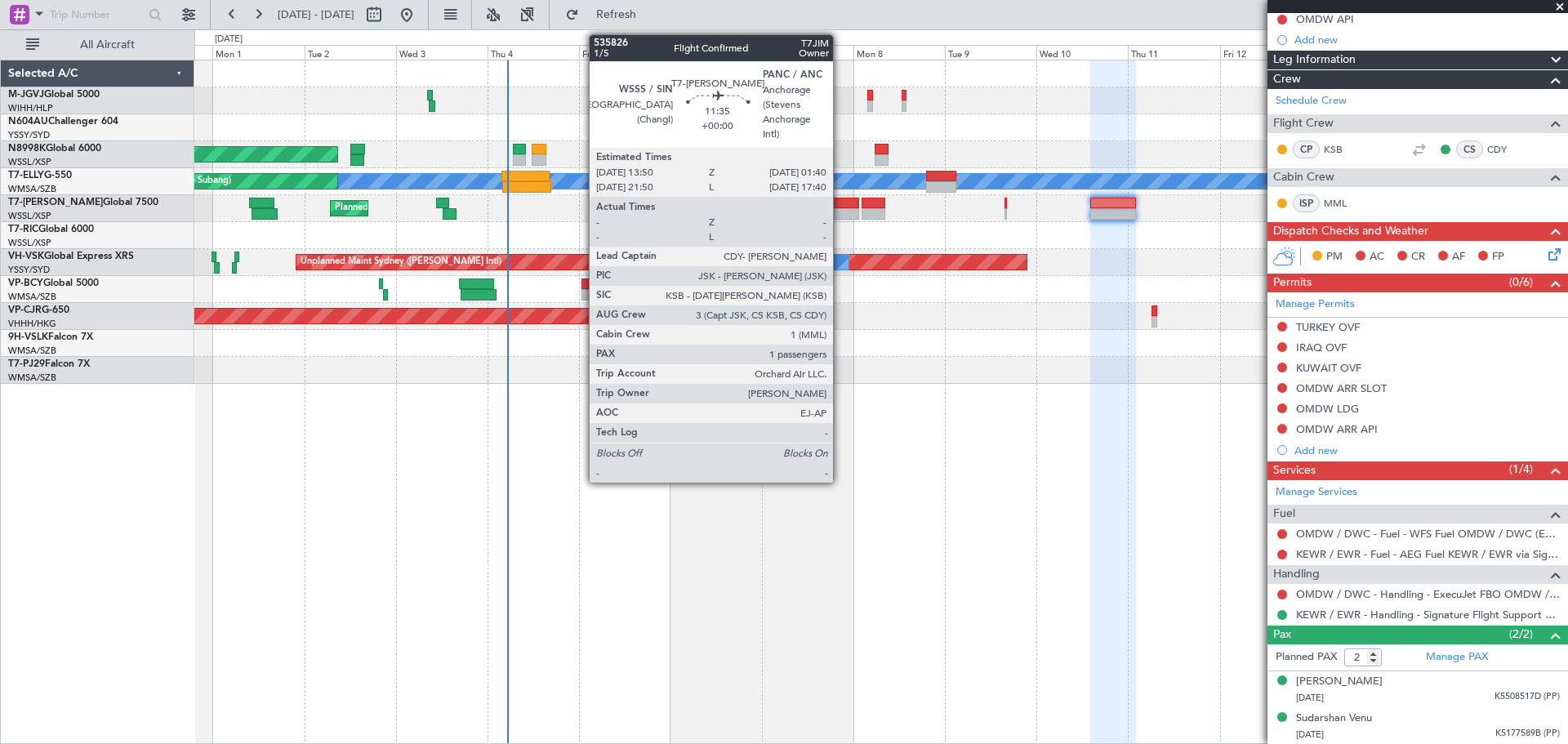
click at [841, 202] on div at bounding box center [837, 204] width 45 height 12
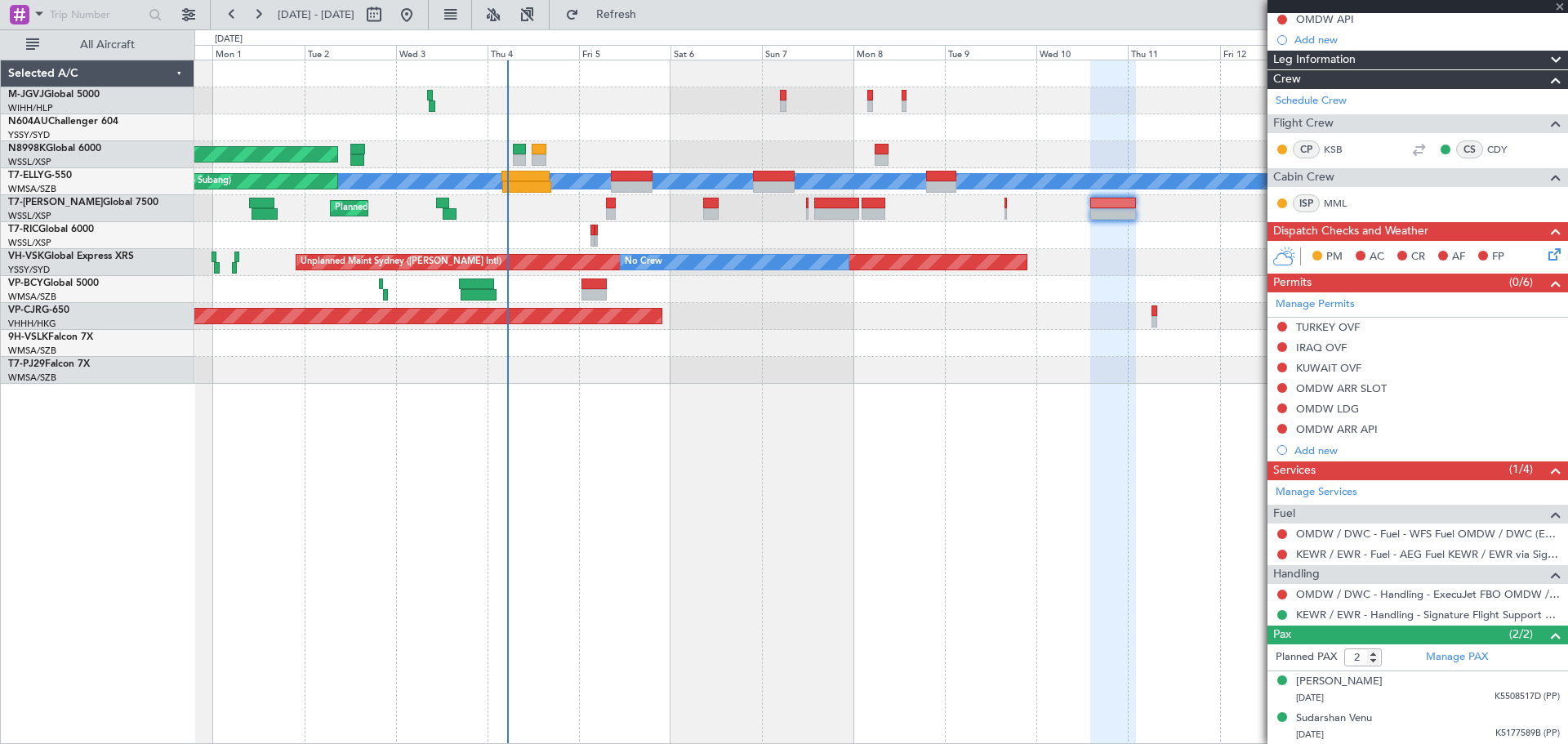
type input "1"
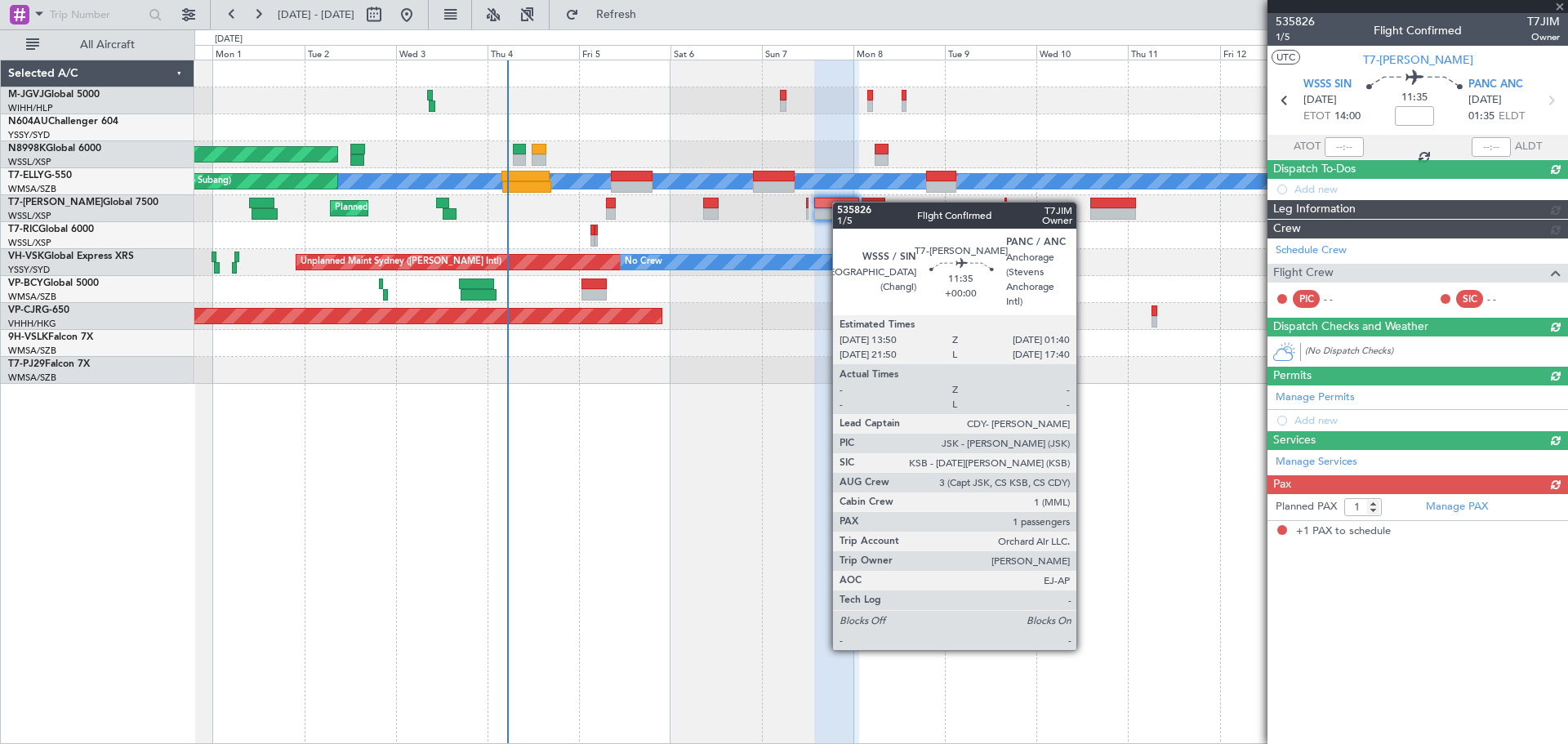
scroll to position [0, 0]
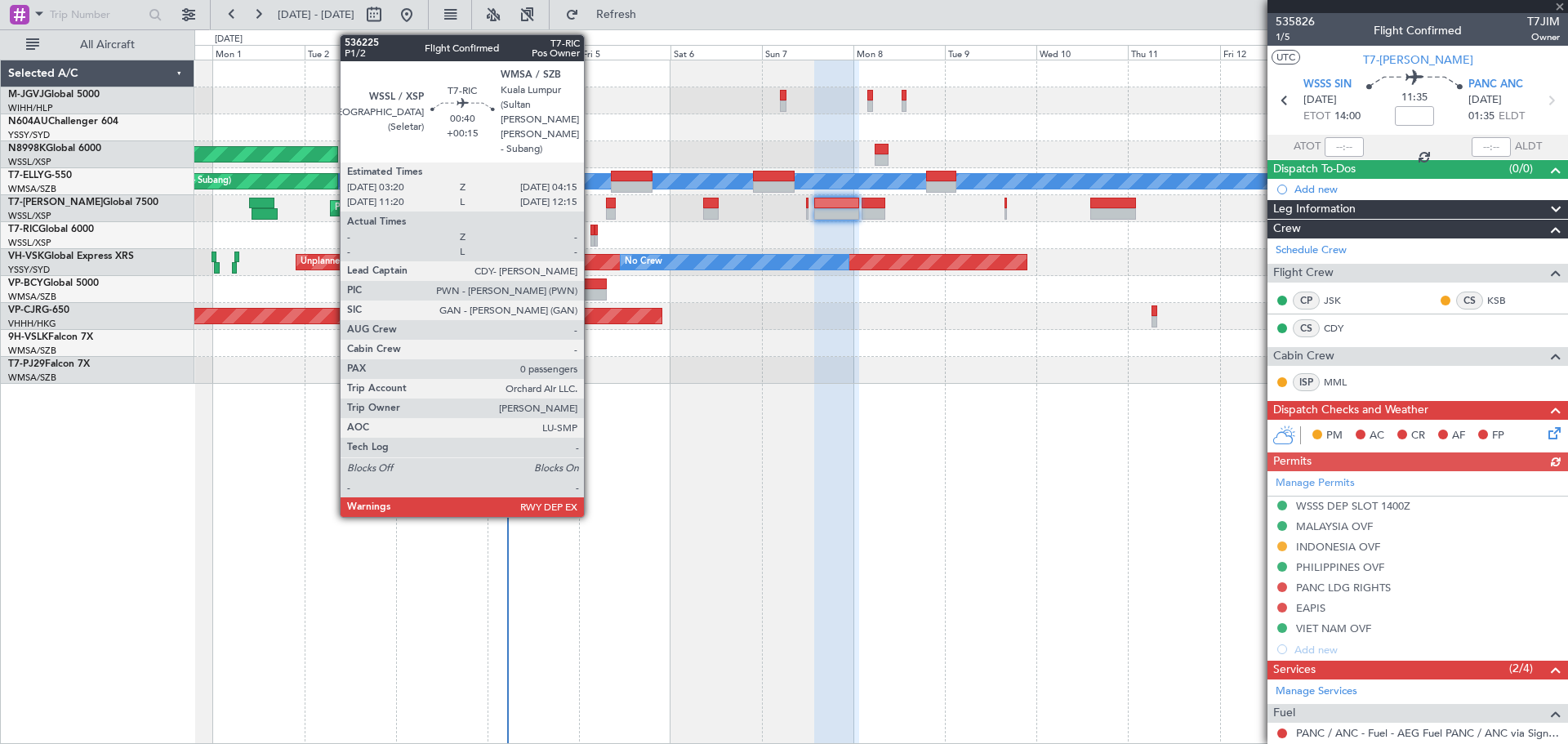
click at [592, 235] on div at bounding box center [593, 230] width 4 height 12
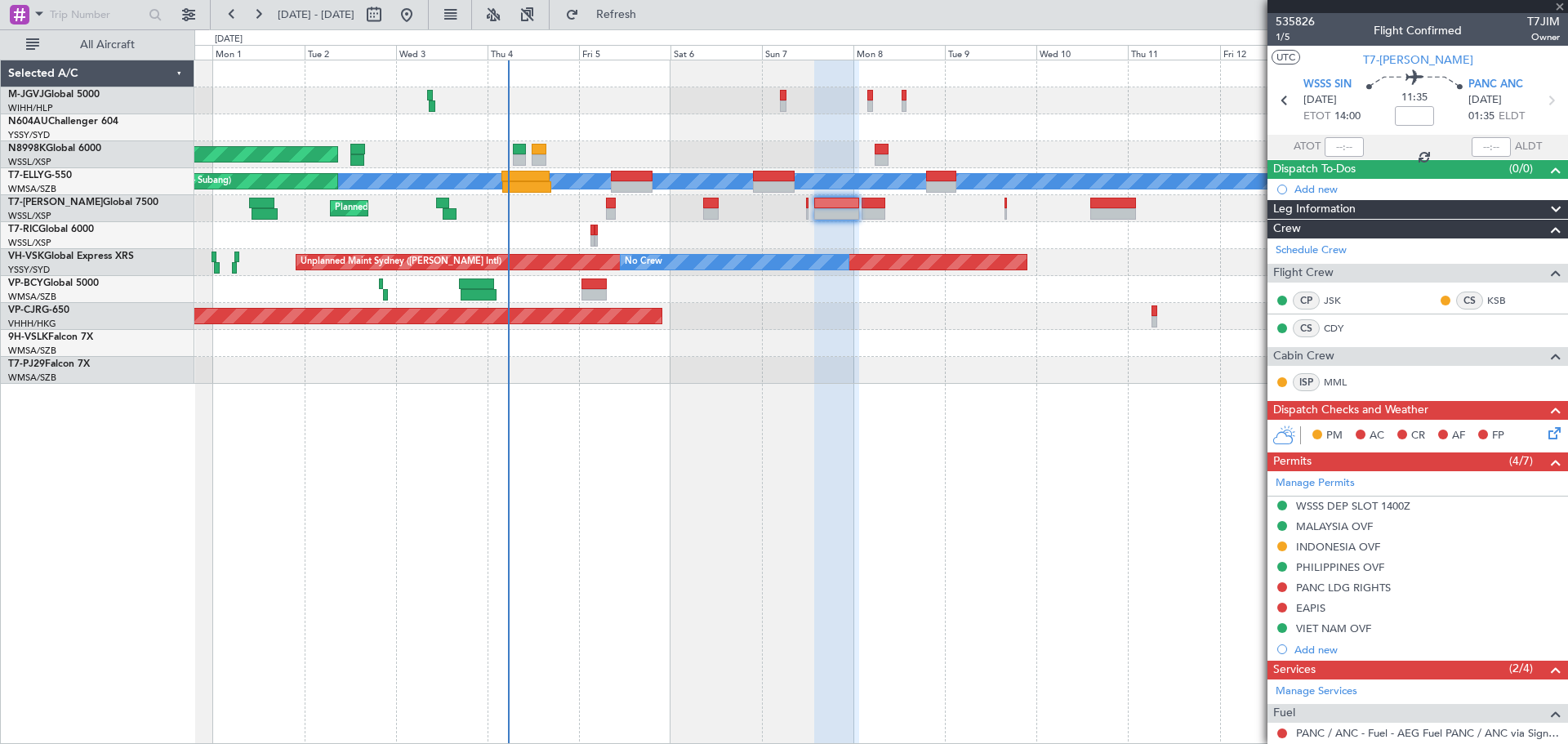
type input "+00:15"
type input "0"
